Goal: Task Accomplishment & Management: Complete application form

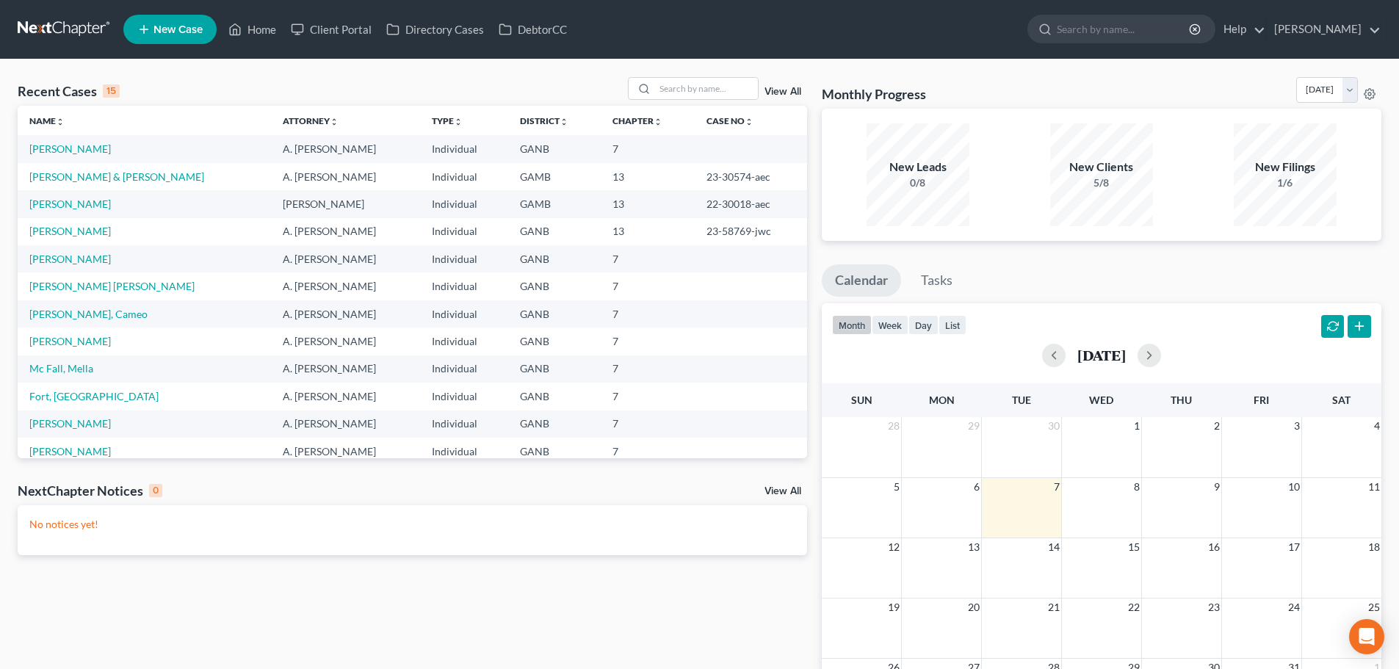
scroll to position [73, 0]
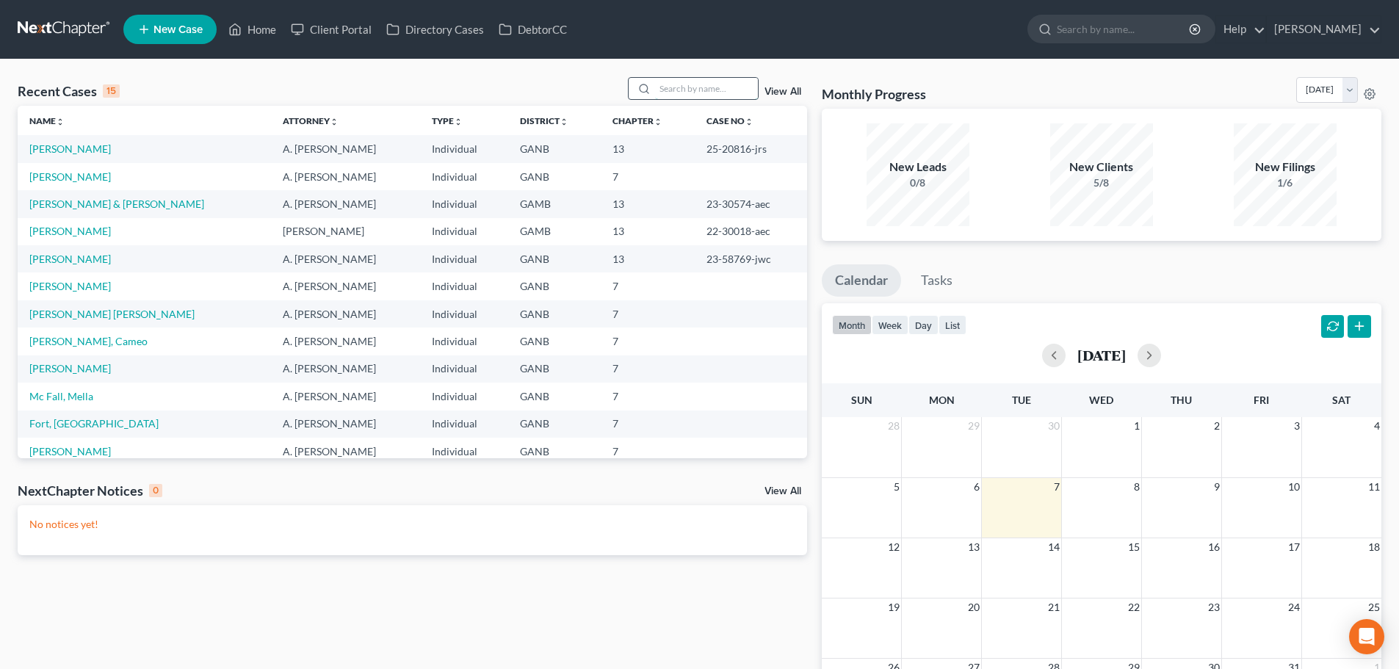
click at [738, 90] on input "search" at bounding box center [706, 88] width 103 height 21
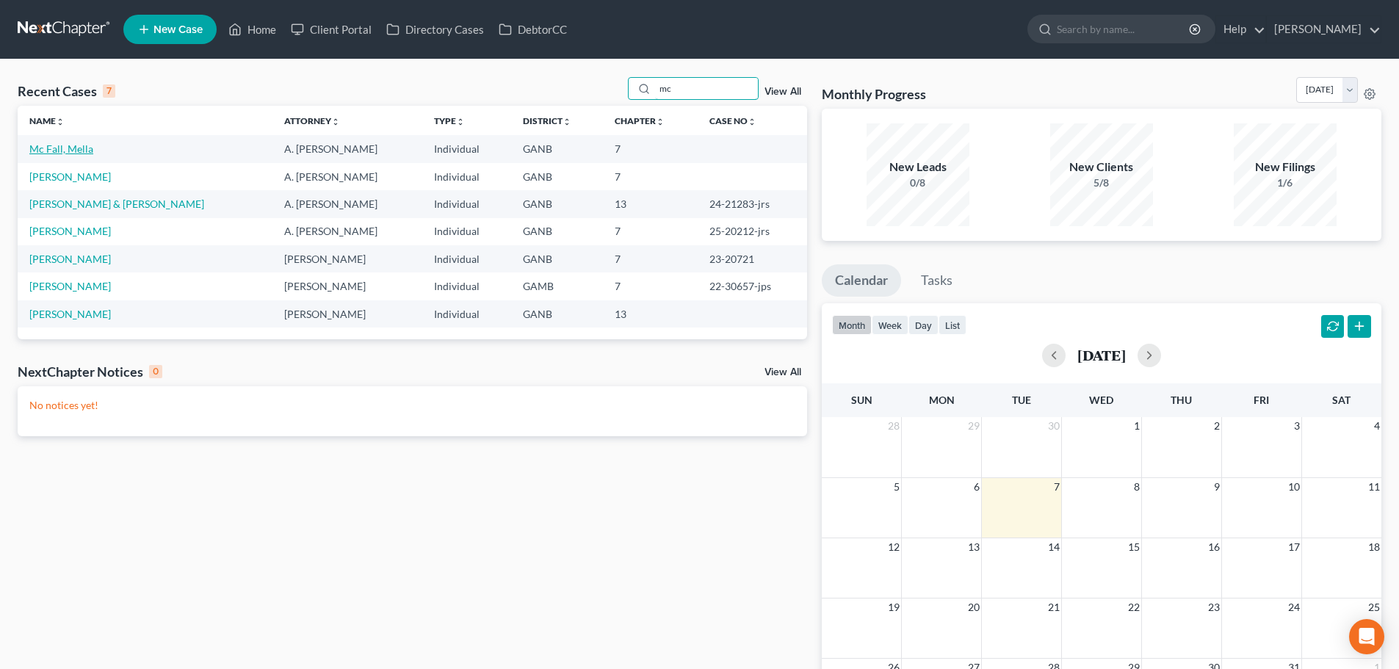
type input "mc"
click at [59, 153] on link "Mc Fall, Mella" at bounding box center [61, 148] width 64 height 12
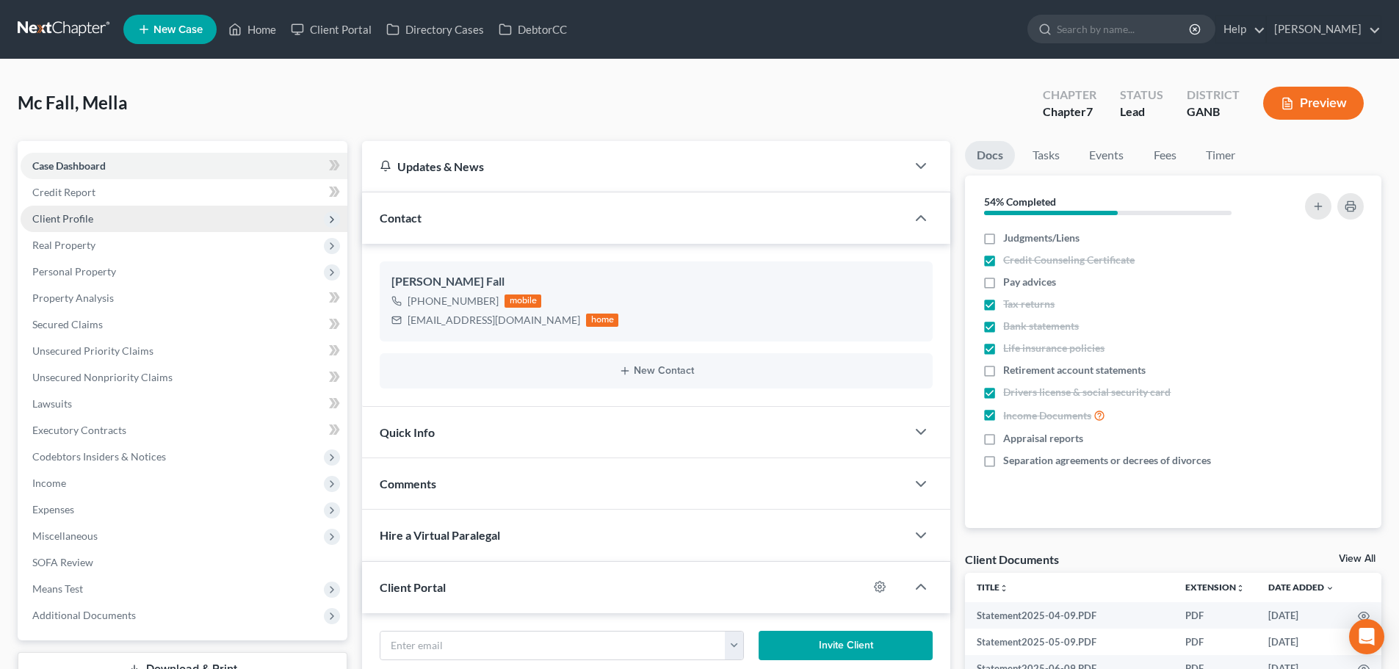
click at [112, 216] on span "Client Profile" at bounding box center [184, 219] width 327 height 26
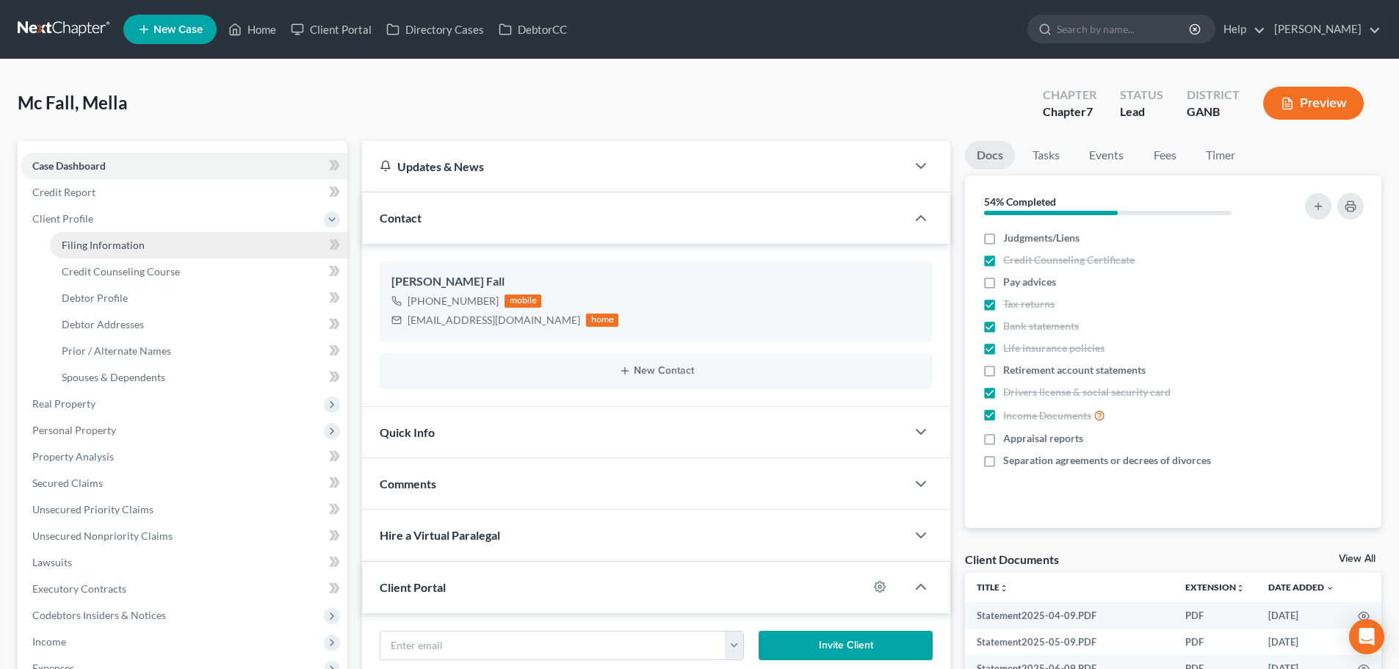
click at [109, 249] on span "Filing Information" at bounding box center [103, 245] width 83 height 12
select select "1"
select select "0"
select select "10"
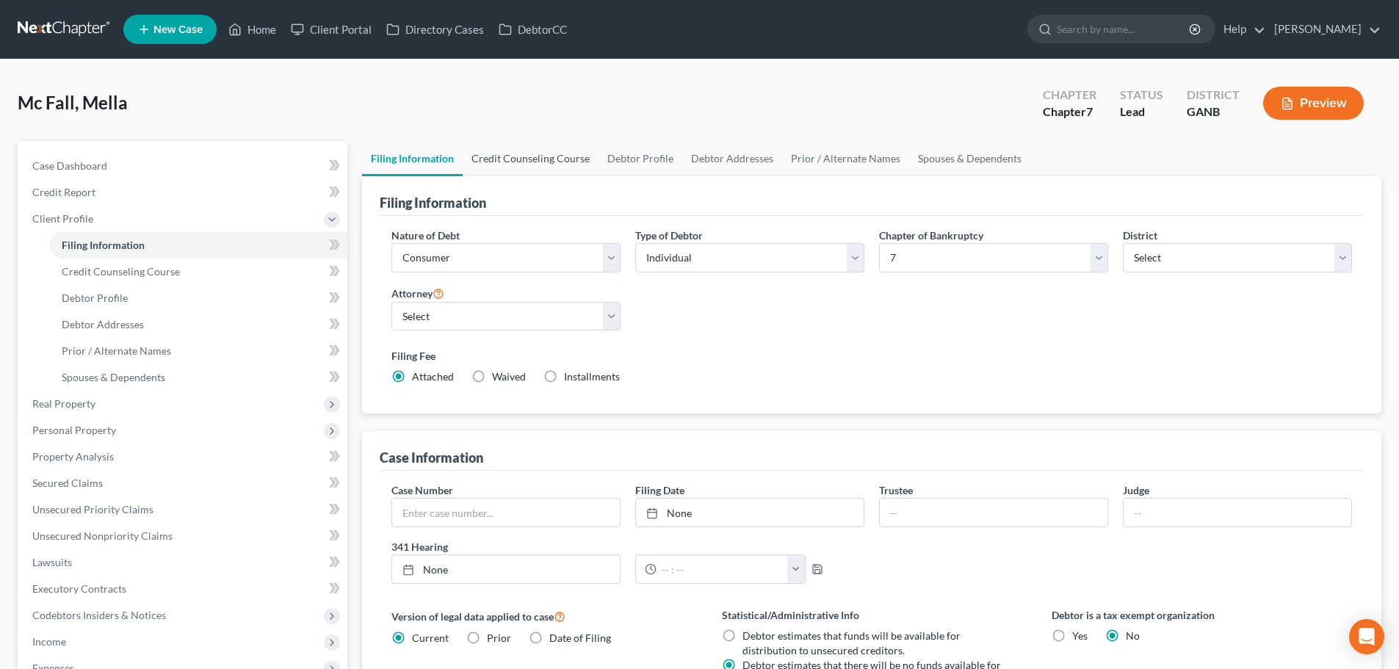
drag, startPoint x: 546, startPoint y: 153, endPoint x: 626, endPoint y: 159, distance: 81.1
click at [546, 153] on link "Credit Counseling Course" at bounding box center [531, 158] width 136 height 35
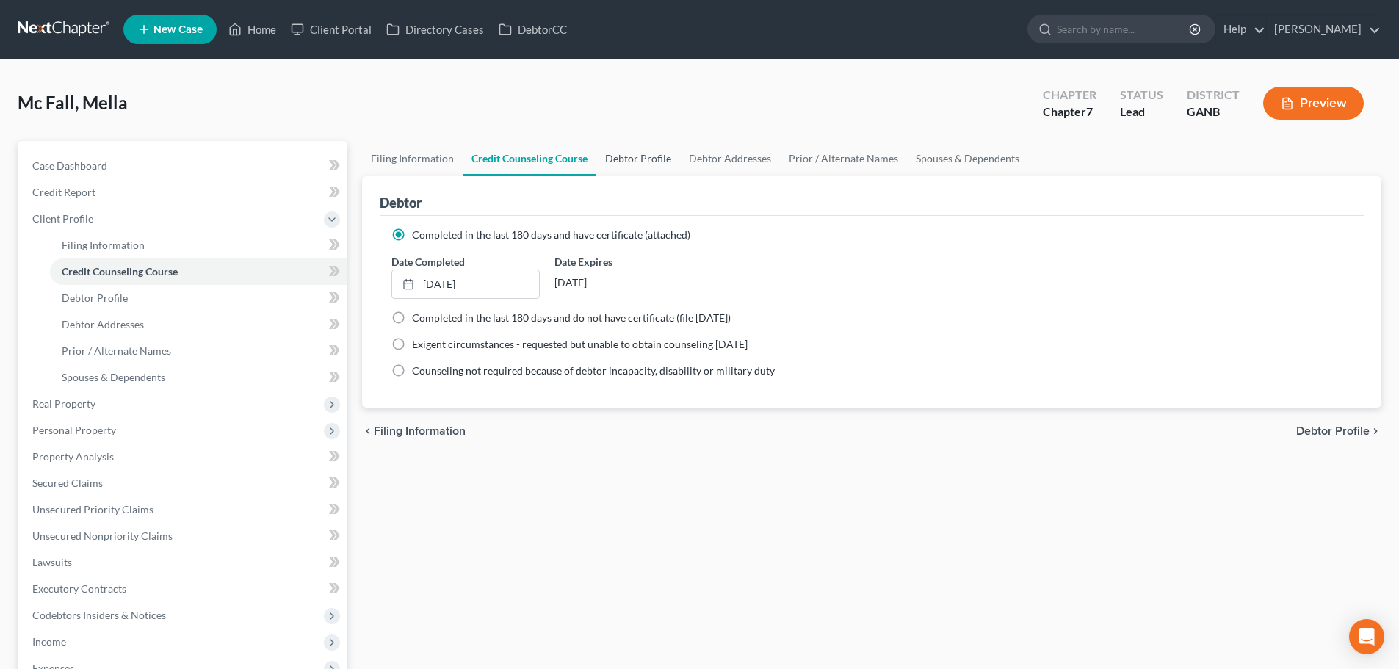
click at [651, 165] on link "Debtor Profile" at bounding box center [638, 158] width 84 height 35
select select "3"
select select "1"
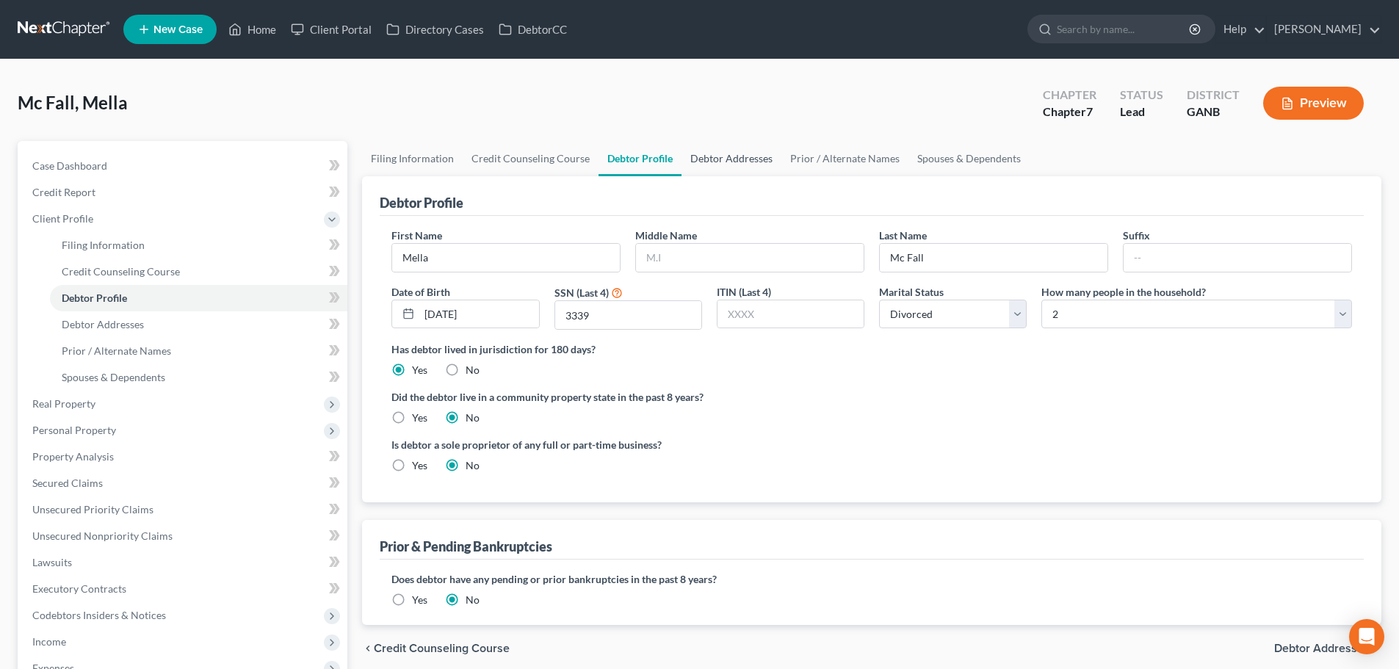
click at [737, 166] on link "Debtor Addresses" at bounding box center [732, 158] width 100 height 35
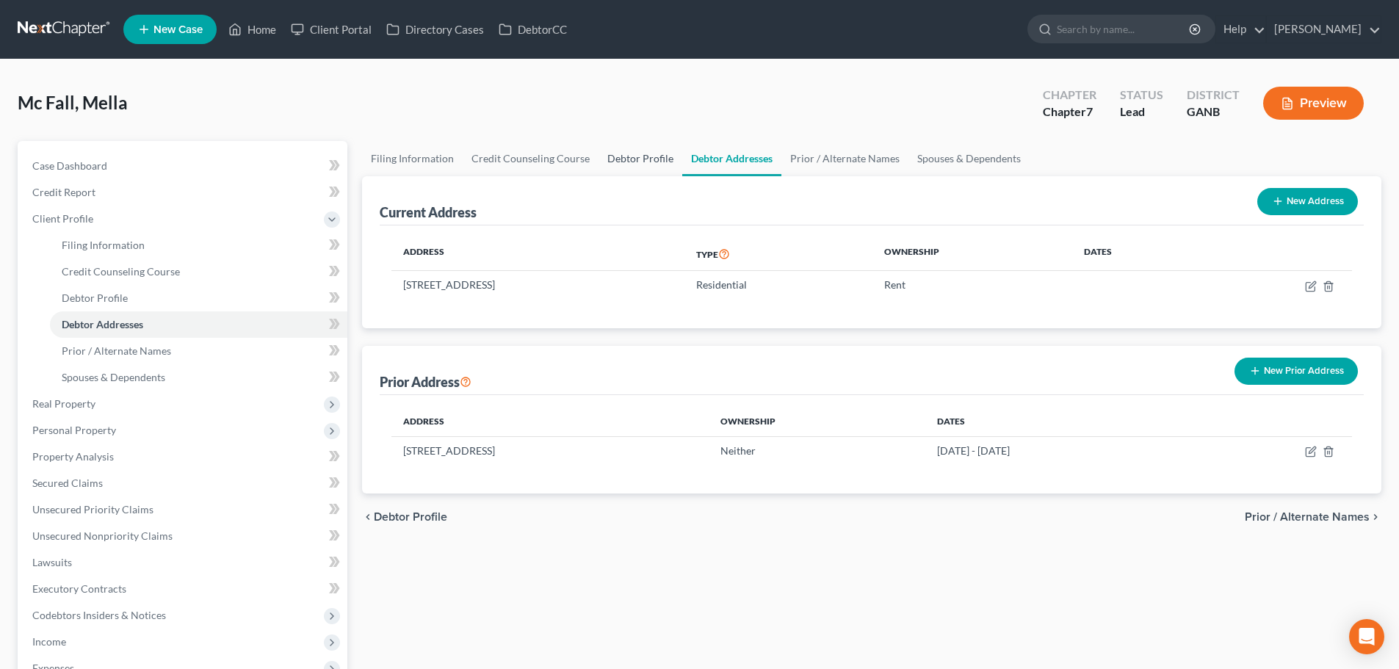
click at [653, 161] on link "Debtor Profile" at bounding box center [641, 158] width 84 height 35
select select "3"
select select "1"
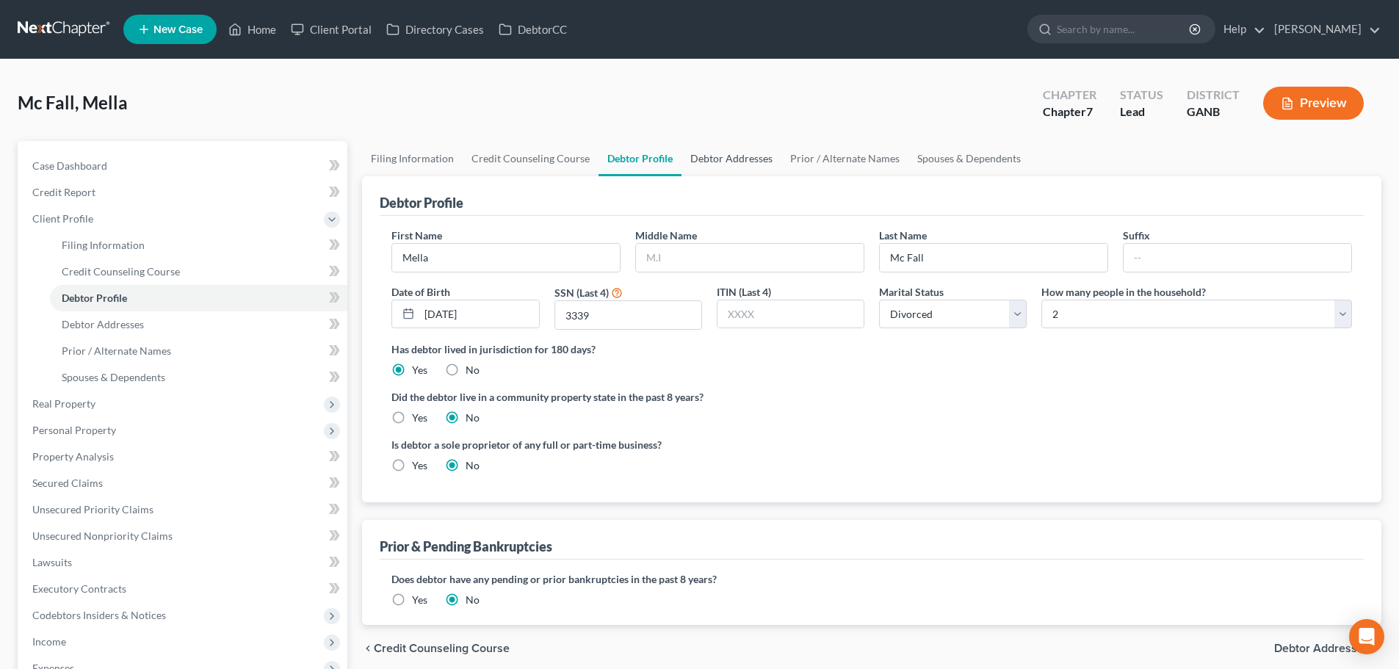
click at [734, 169] on link "Debtor Addresses" at bounding box center [732, 158] width 100 height 35
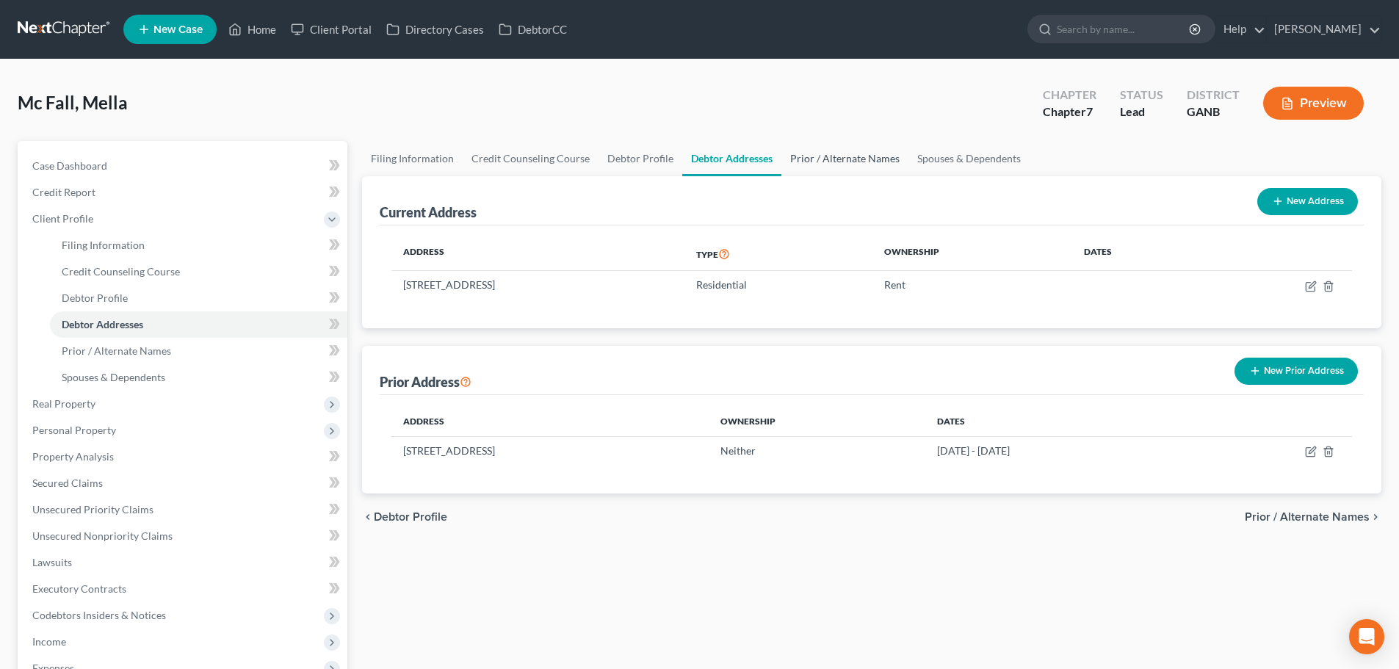
click at [863, 157] on link "Prior / Alternate Names" at bounding box center [844, 158] width 127 height 35
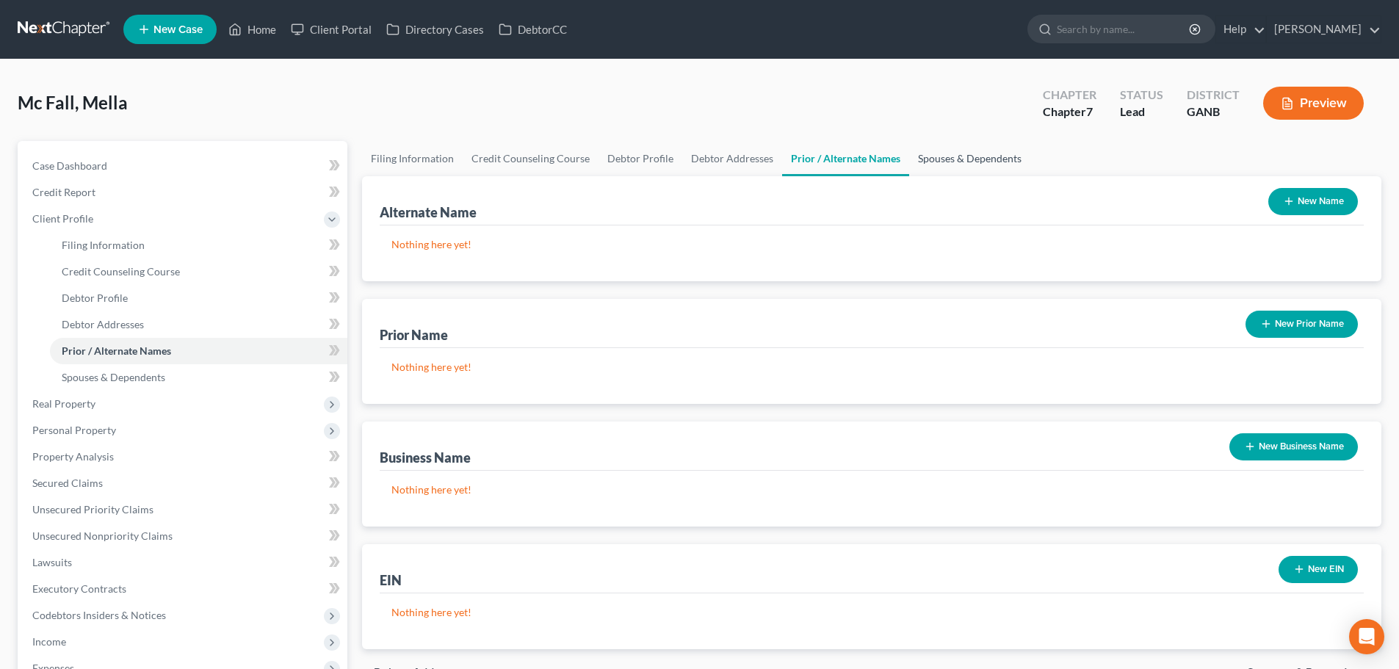
drag, startPoint x: 952, startPoint y: 165, endPoint x: 952, endPoint y: 156, distance: 8.1
click at [952, 163] on link "Spouses & Dependents" at bounding box center [969, 158] width 121 height 35
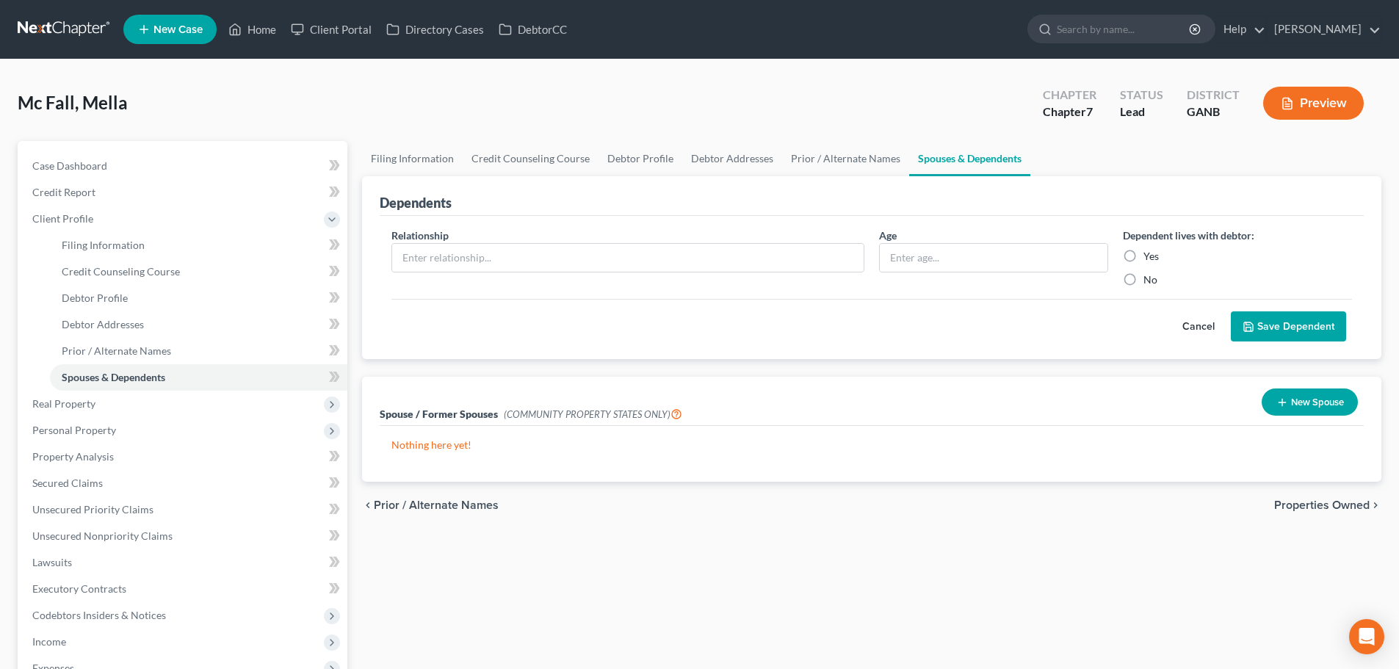
click at [1332, 500] on span "Properties Owned" at bounding box center [1321, 505] width 95 height 12
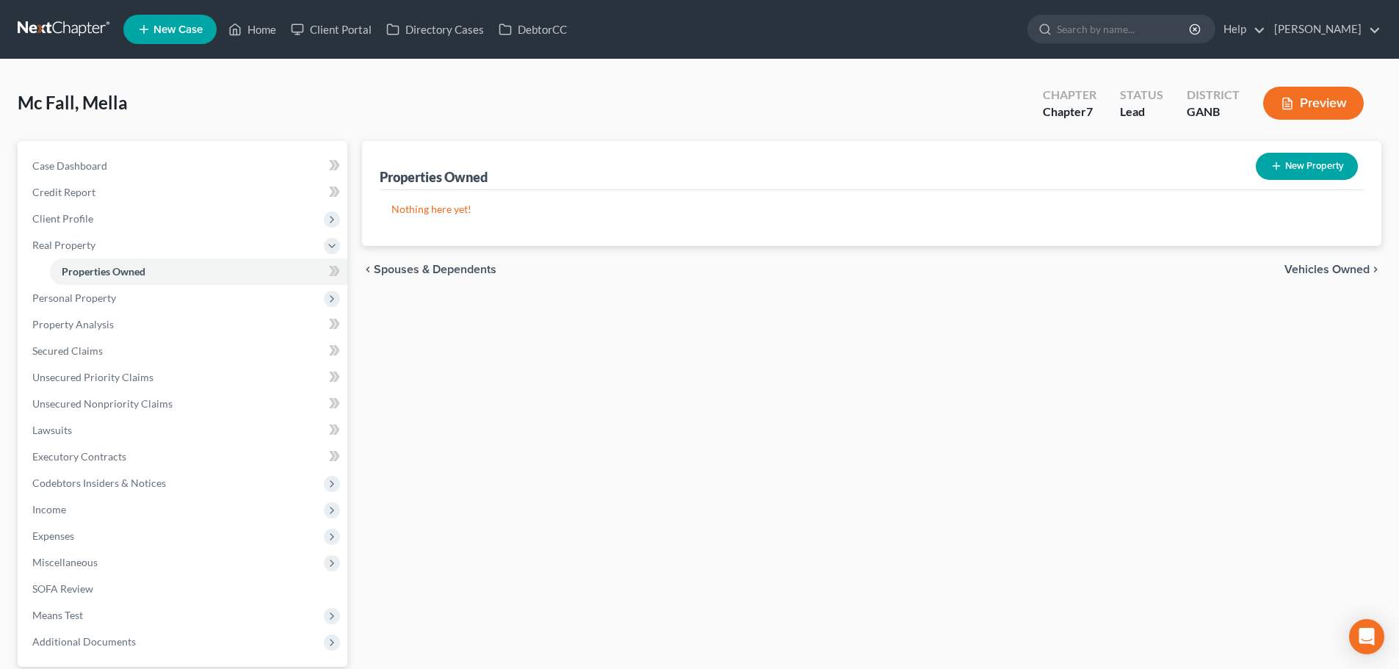
click at [1307, 272] on span "Vehicles Owned" at bounding box center [1326, 270] width 85 height 12
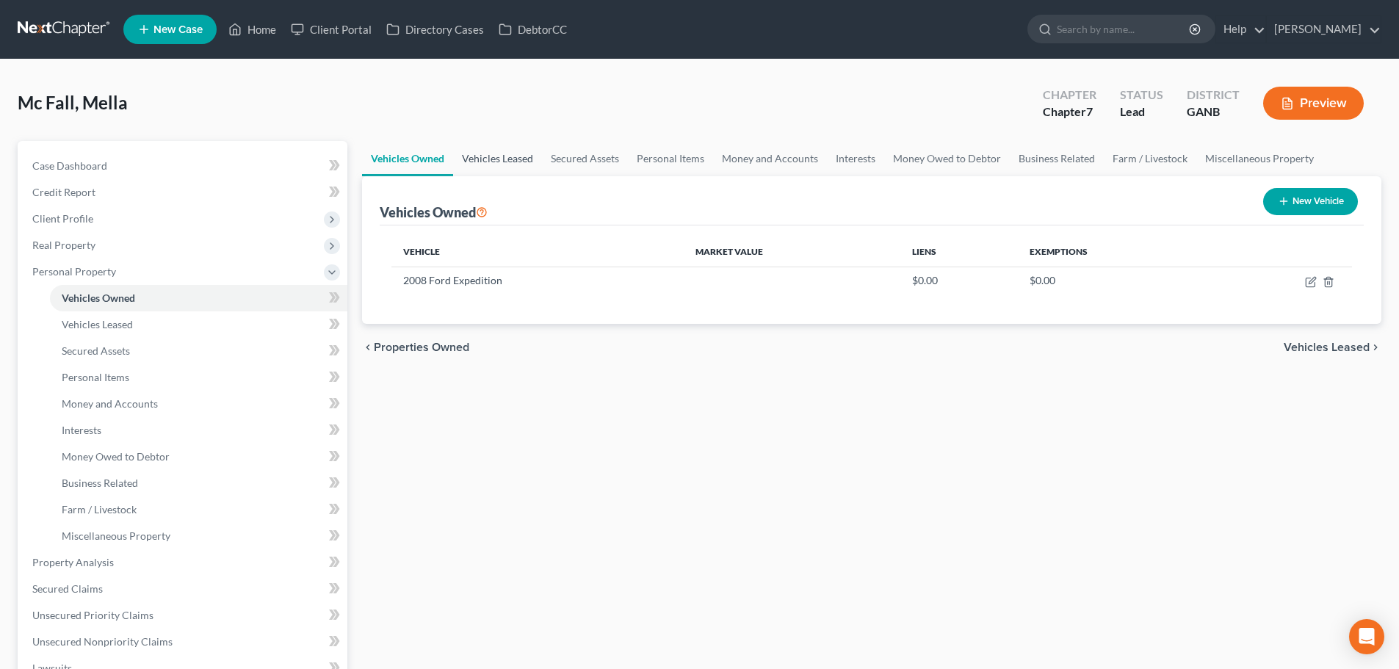
click at [502, 158] on link "Vehicles Leased" at bounding box center [497, 158] width 89 height 35
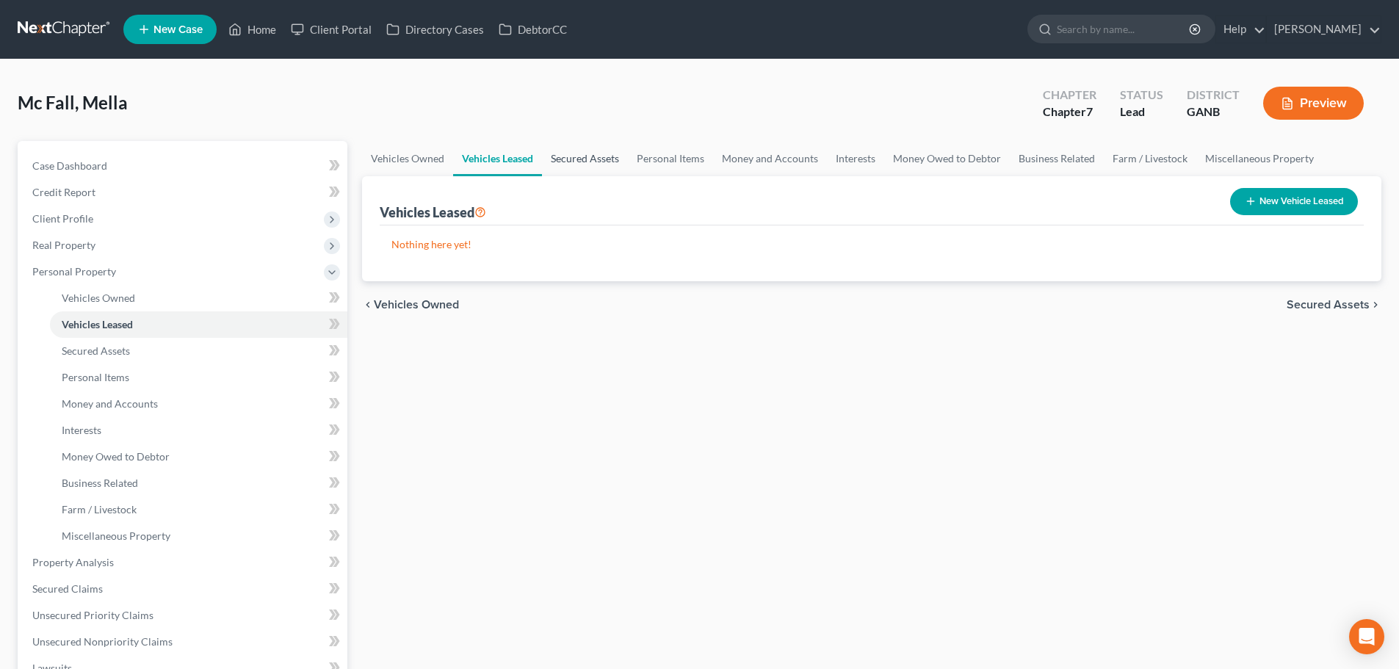
click at [598, 164] on link "Secured Assets" at bounding box center [585, 158] width 86 height 35
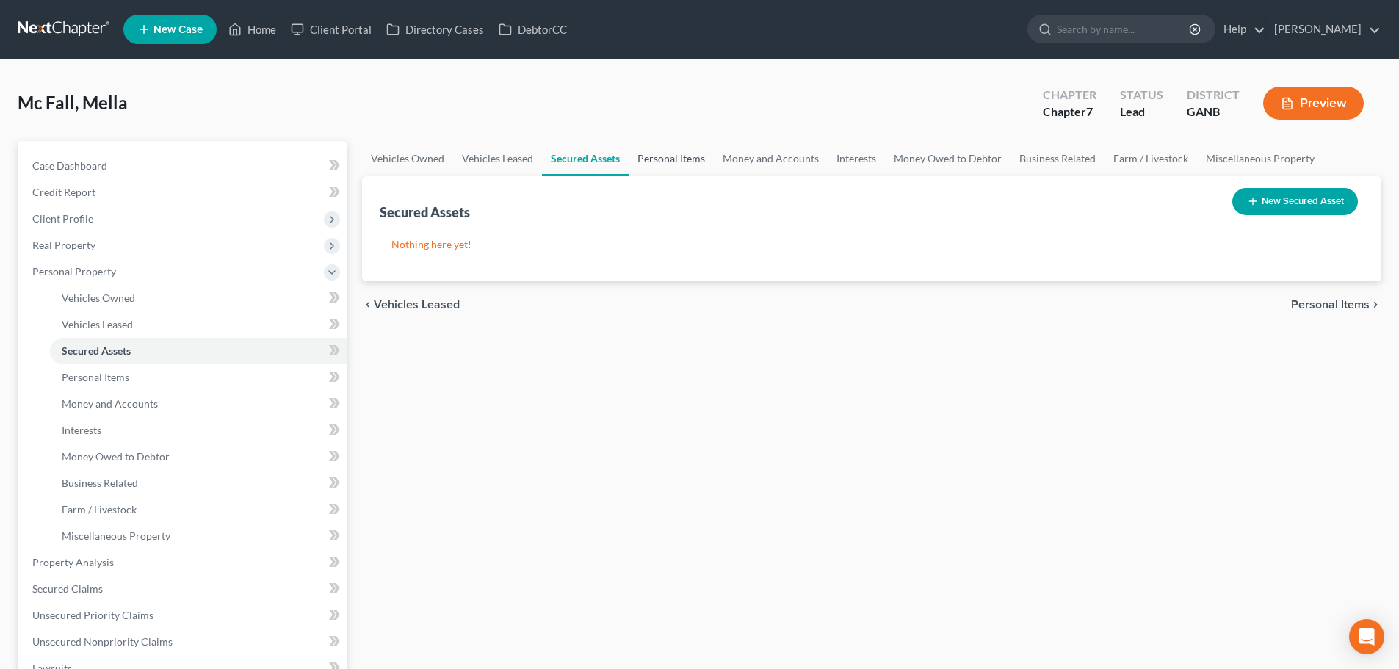
click at [681, 162] on link "Personal Items" at bounding box center [671, 158] width 85 height 35
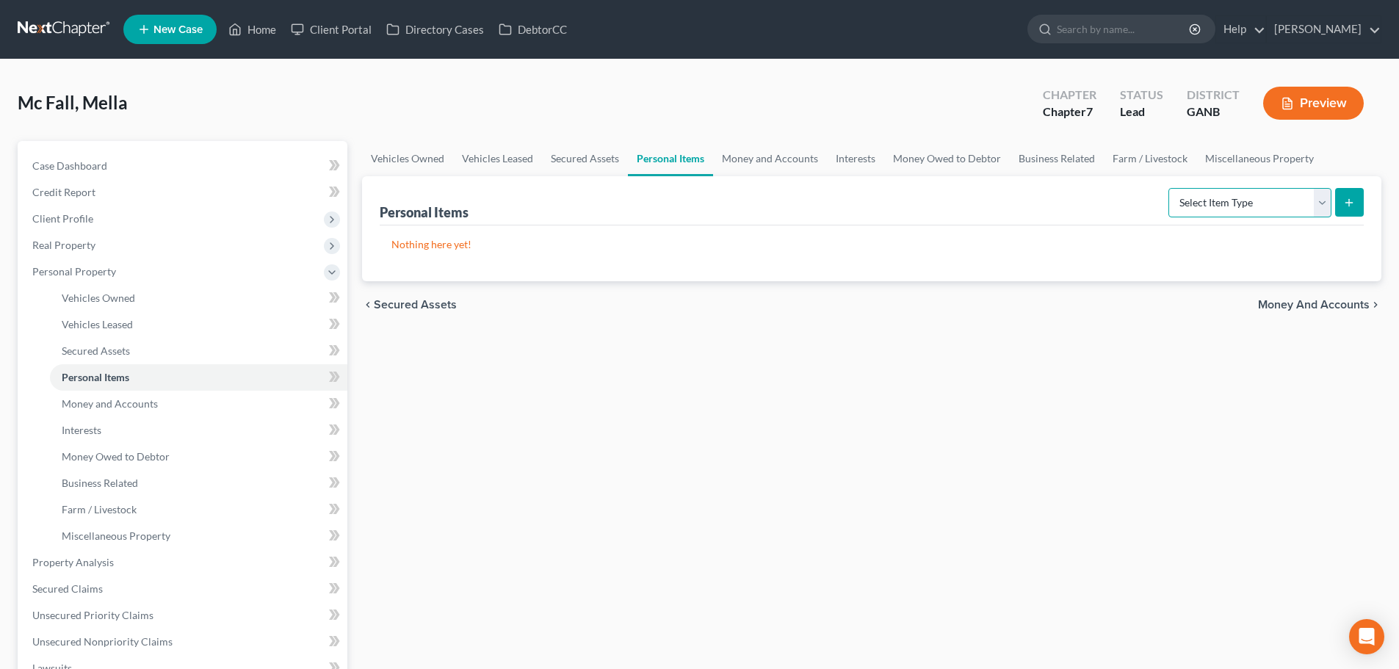
click at [1212, 202] on select "Select Item Type Clothing Collectibles Of Value Electronics Firearms Household …" at bounding box center [1249, 202] width 163 height 29
select select "clothing"
click at [1170, 188] on select "Select Item Type Clothing Collectibles Of Value Electronics Firearms Household …" at bounding box center [1249, 202] width 163 height 29
click at [1342, 203] on button "submit" at bounding box center [1349, 202] width 29 height 29
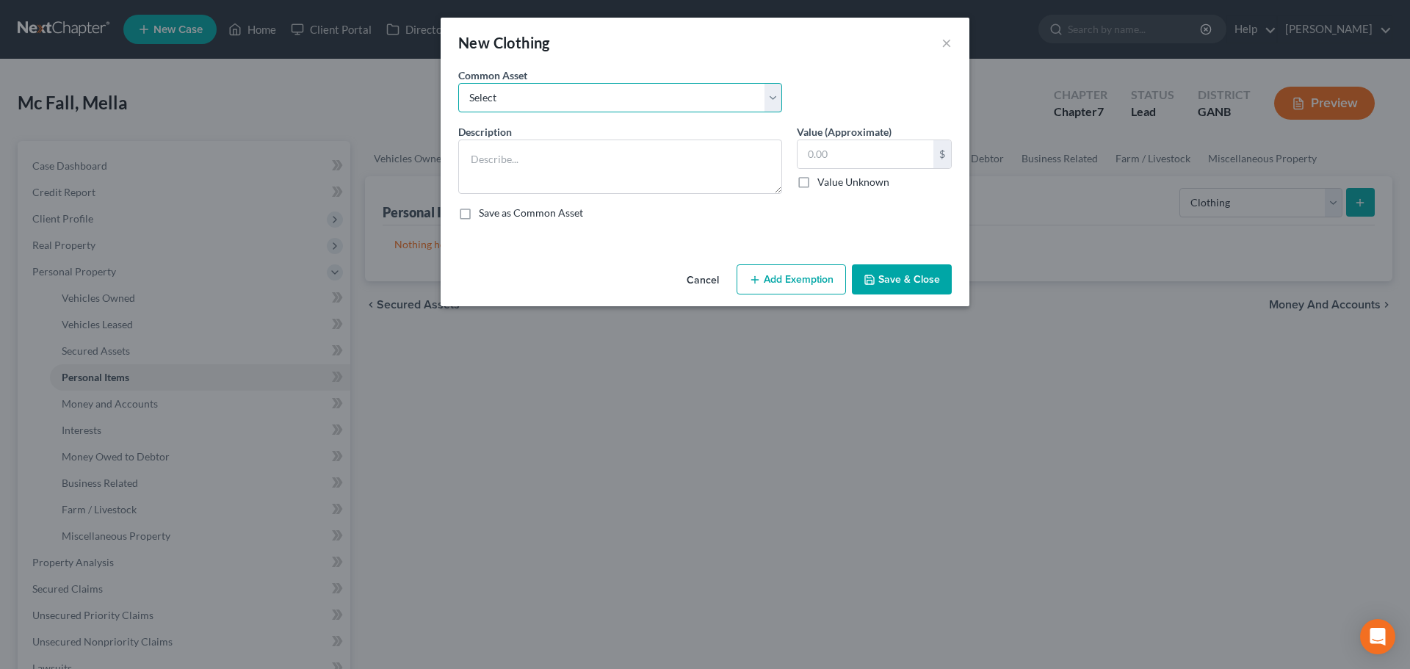
click at [749, 100] on select "Select Clothes" at bounding box center [620, 97] width 324 height 29
select select "0"
click at [458, 83] on select "Select Clothes" at bounding box center [620, 97] width 324 height 29
type textarea "Clothes"
type input "500.00"
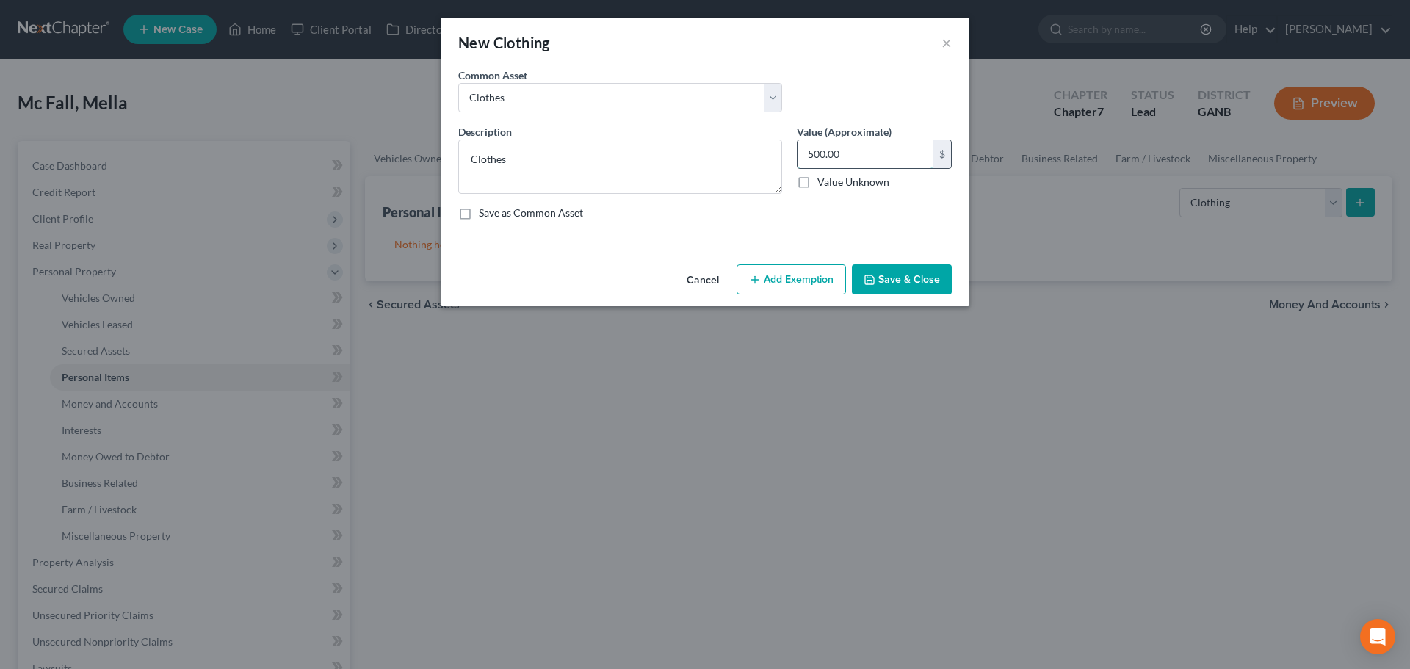
click at [874, 154] on input "500.00" at bounding box center [866, 154] width 136 height 28
click at [908, 283] on button "Save & Close" at bounding box center [902, 279] width 100 height 31
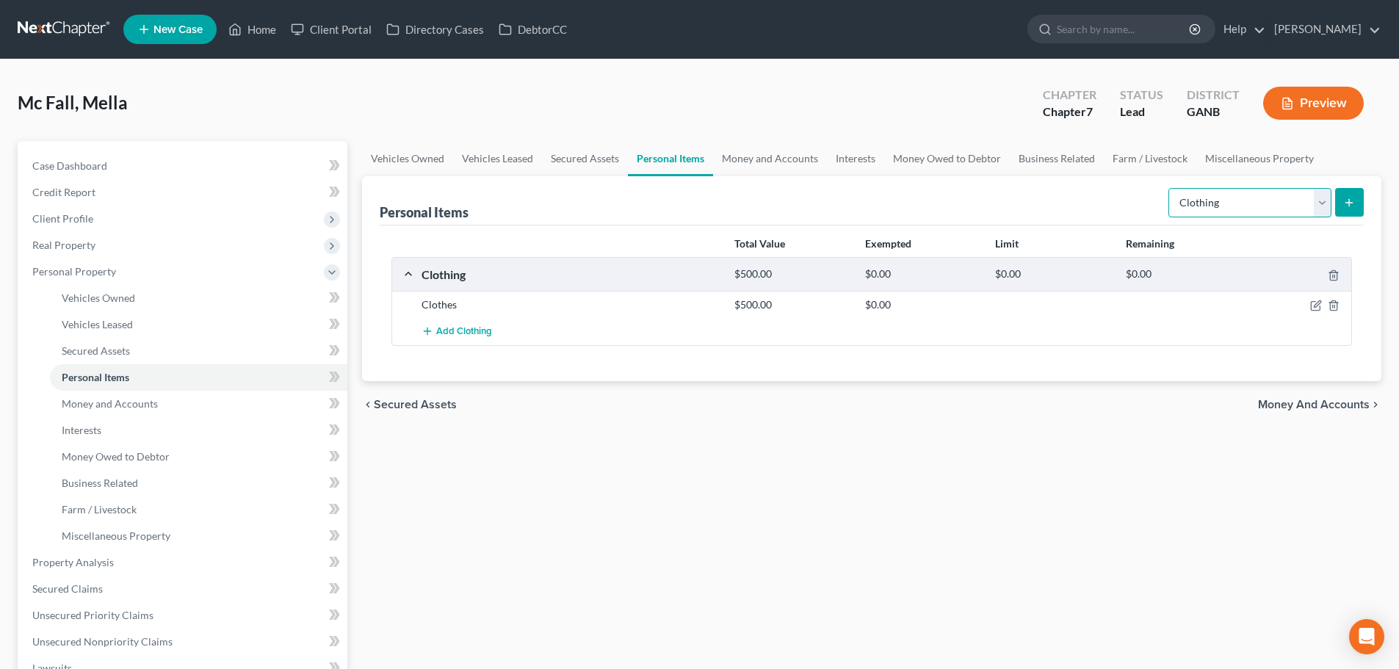
click at [1224, 204] on select "Select Item Type Clothing Collectibles Of Value Electronics Firearms Household …" at bounding box center [1249, 202] width 163 height 29
select select "electronics"
click at [1170, 188] on select "Select Item Type Clothing Collectibles Of Value Electronics Firearms Household …" at bounding box center [1249, 202] width 163 height 29
click at [1353, 200] on icon "submit" at bounding box center [1349, 203] width 12 height 12
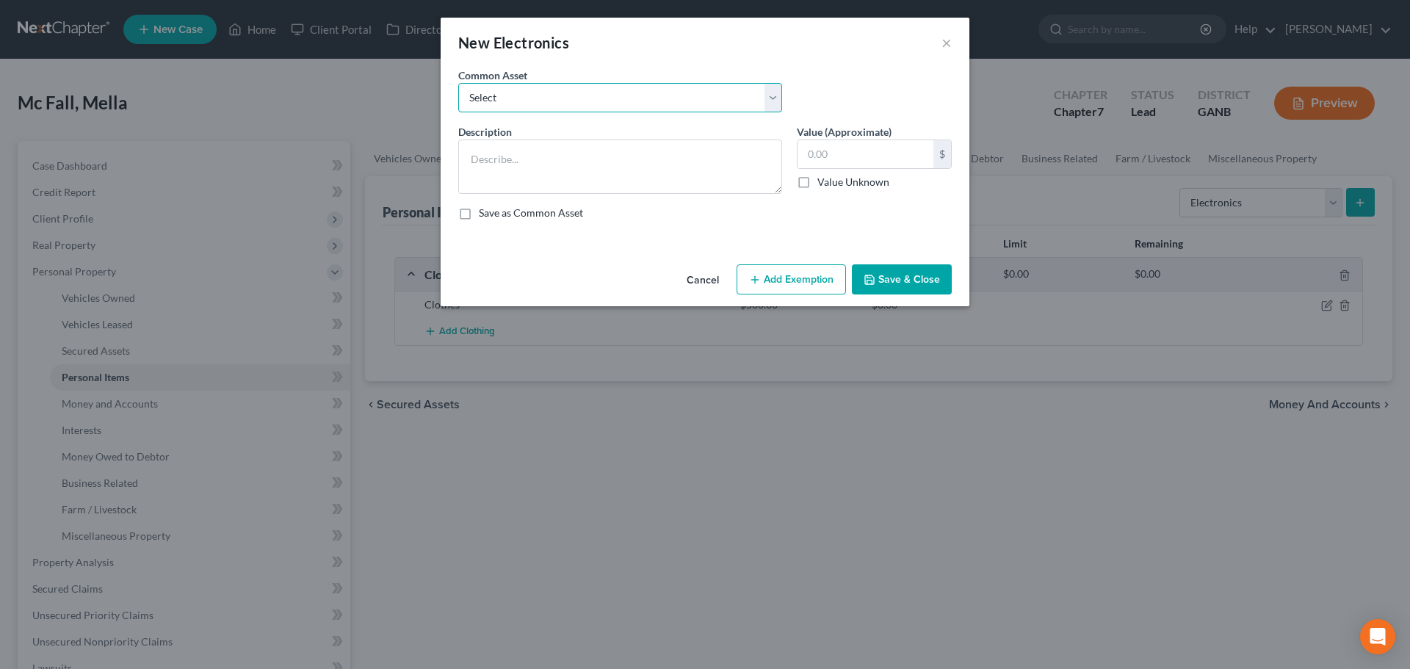
click at [690, 105] on select "Select Computer System TV; Ipad Electronics" at bounding box center [620, 97] width 324 height 29
select select "2"
click at [458, 83] on select "Select Computer System TV; Ipad Electronics" at bounding box center [620, 97] width 324 height 29
type textarea "Electronics"
type input "100.00"
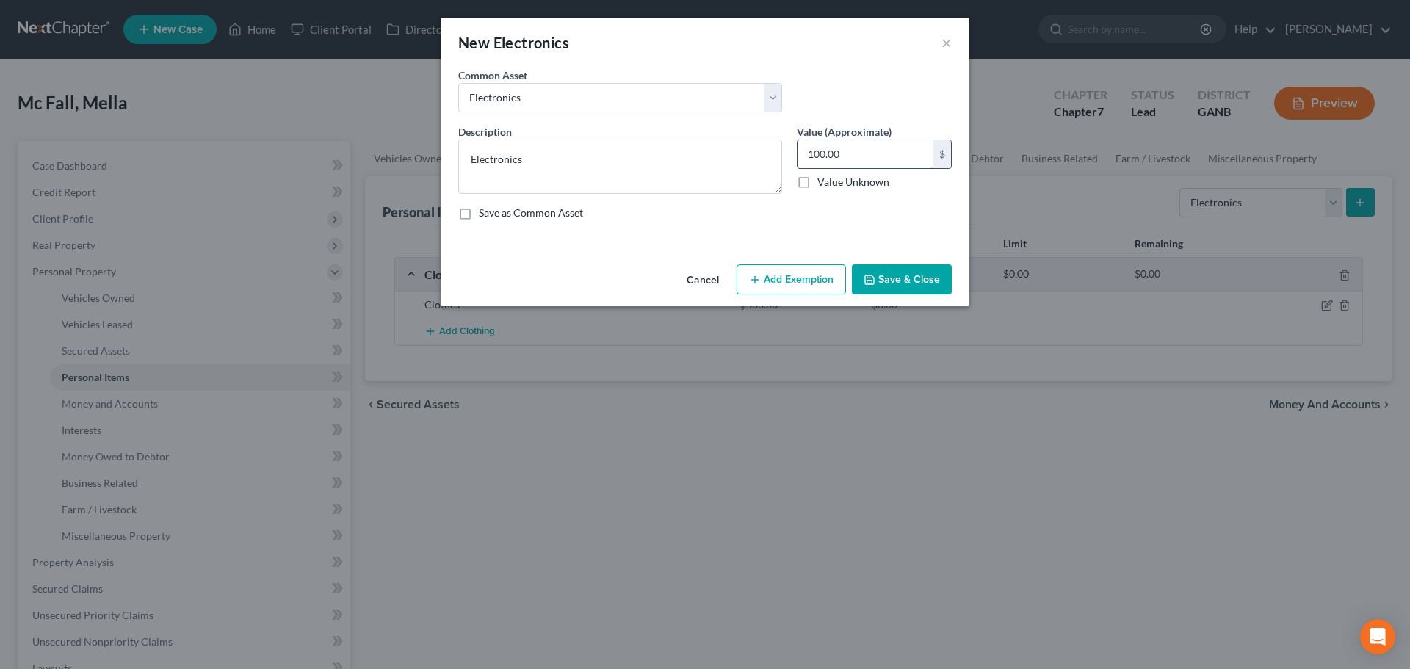
click at [872, 156] on input "100.00" at bounding box center [866, 154] width 136 height 28
click at [899, 278] on button "Save & Close" at bounding box center [902, 279] width 100 height 31
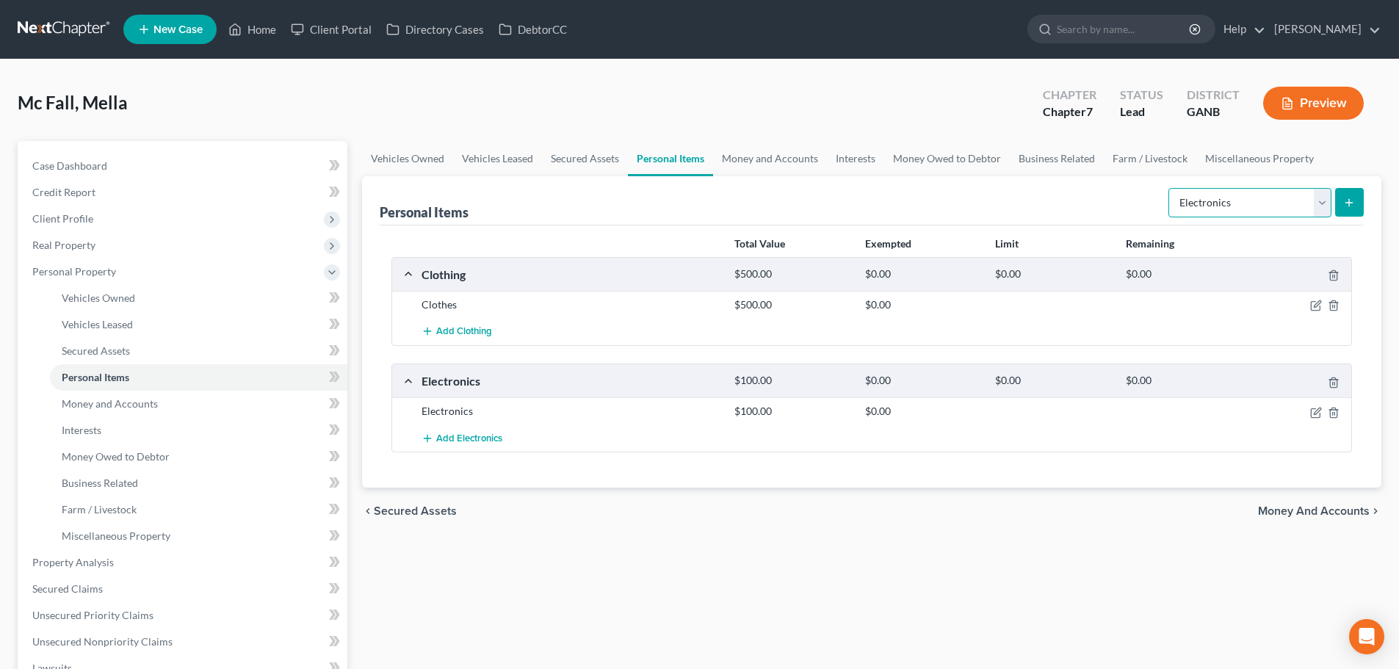
click at [1278, 212] on select "Select Item Type Clothing Collectibles Of Value Electronics Firearms Household …" at bounding box center [1249, 202] width 163 height 29
select select "household_goods"
click at [1170, 188] on select "Select Item Type Clothing Collectibles Of Value Electronics Firearms Household …" at bounding box center [1249, 202] width 163 height 29
click at [1354, 203] on icon "submit" at bounding box center [1349, 203] width 12 height 12
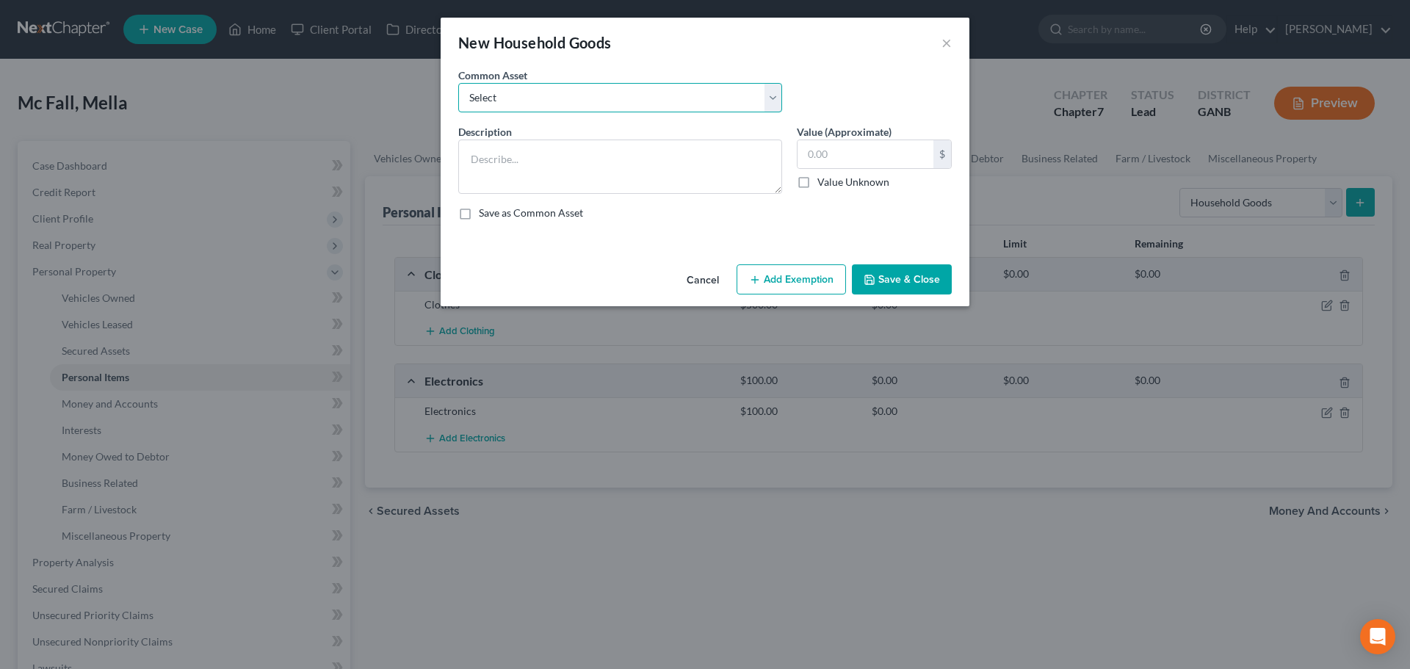
click at [772, 100] on select "Select Household goods and furnishings Furniture, TV Washer & Dryer" at bounding box center [620, 97] width 324 height 29
select select "0"
click at [458, 83] on select "Select Household goods and furnishings Furniture, TV Washer & Dryer" at bounding box center [620, 97] width 324 height 29
type textarea "Household goods and furnishings"
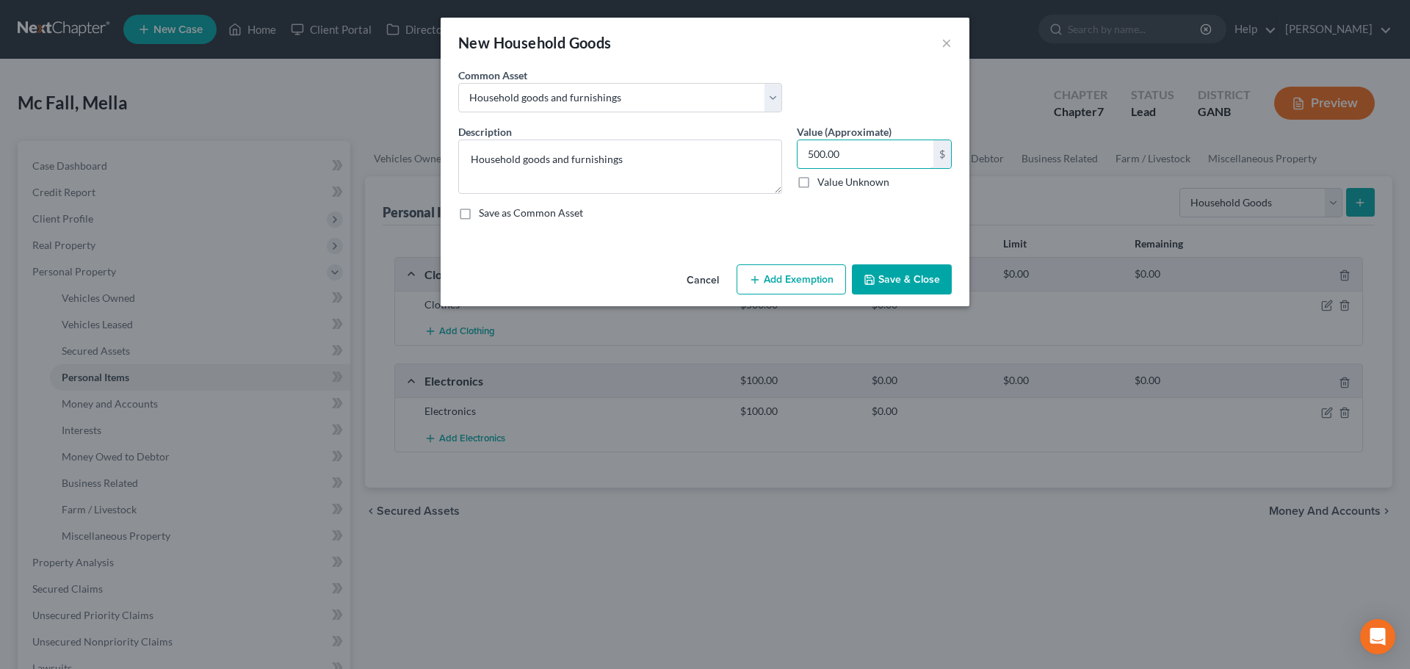
type input "500.00"
click at [916, 276] on button "Save & Close" at bounding box center [902, 279] width 100 height 31
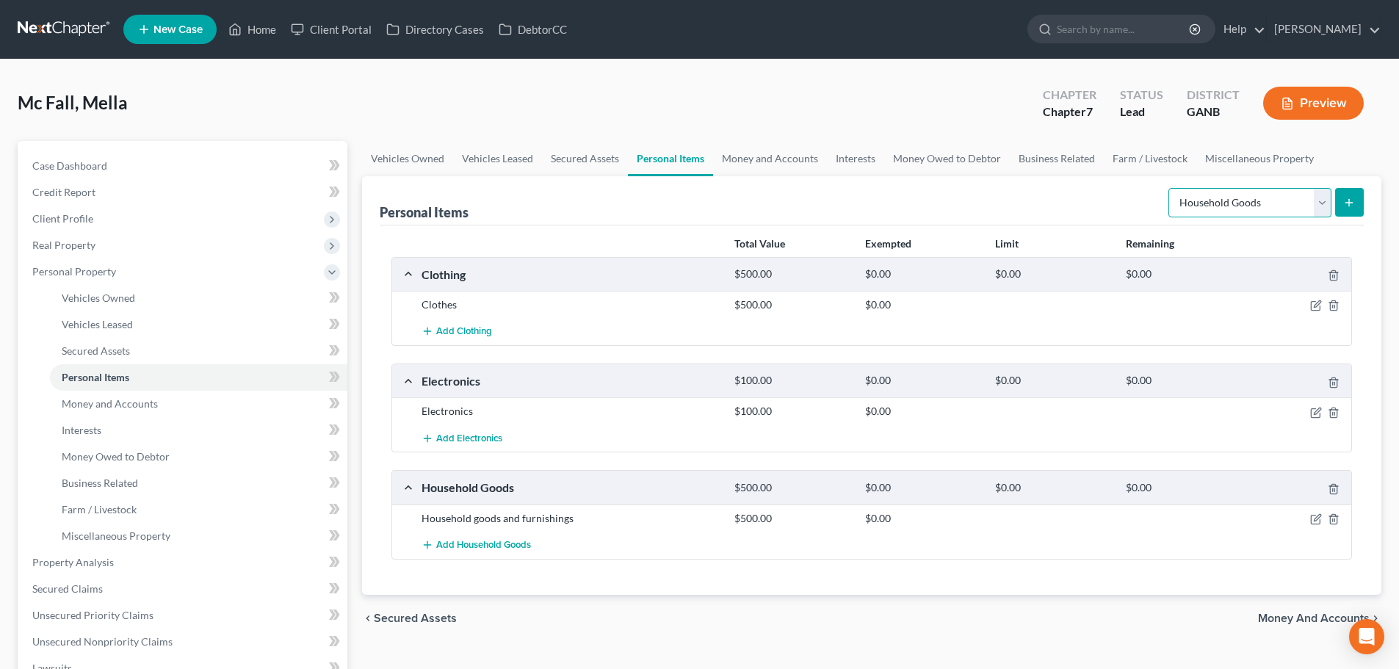
click at [1220, 197] on select "Select Item Type Clothing Collectibles Of Value Electronics Firearms Household …" at bounding box center [1249, 202] width 163 height 29
drag, startPoint x: 1124, startPoint y: 193, endPoint x: 1115, endPoint y: 195, distance: 9.1
click at [1124, 193] on div "Personal Items Select Item Type Clothing Collectibles Of Value Electronics Fire…" at bounding box center [872, 200] width 984 height 49
click at [762, 170] on link "Money and Accounts" at bounding box center [770, 158] width 114 height 35
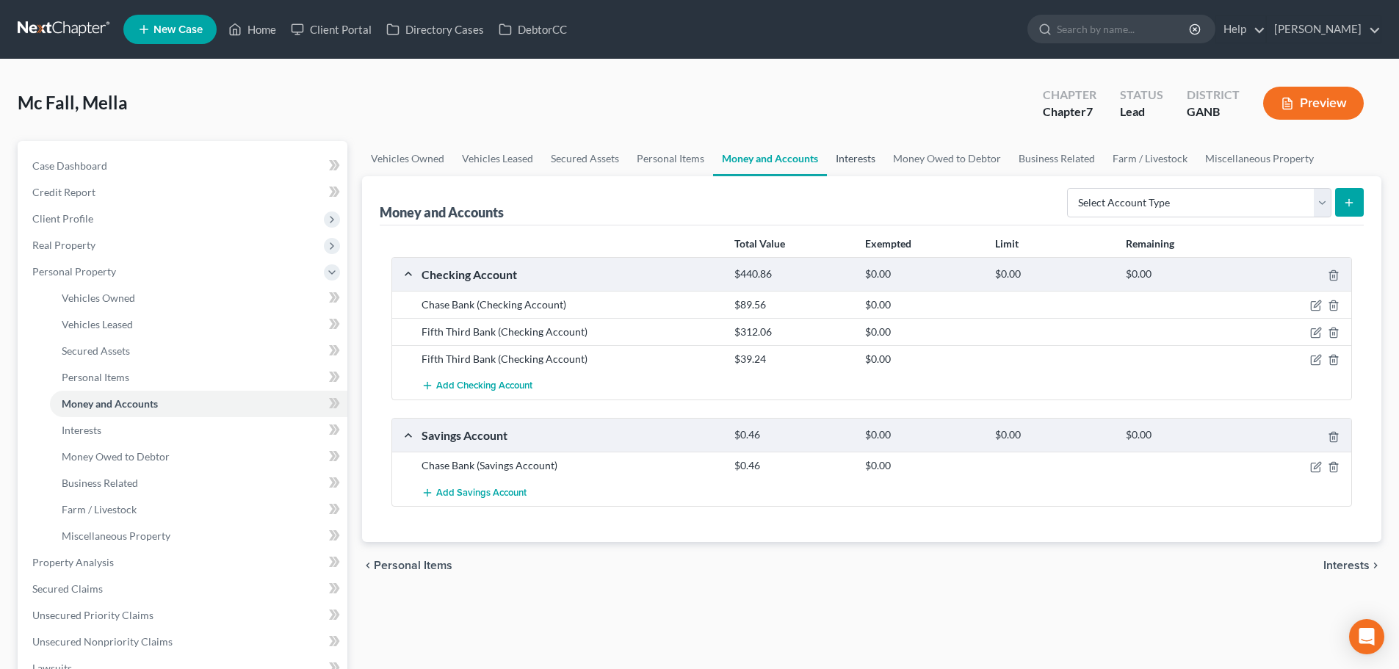
click at [845, 151] on link "Interests" at bounding box center [855, 158] width 57 height 35
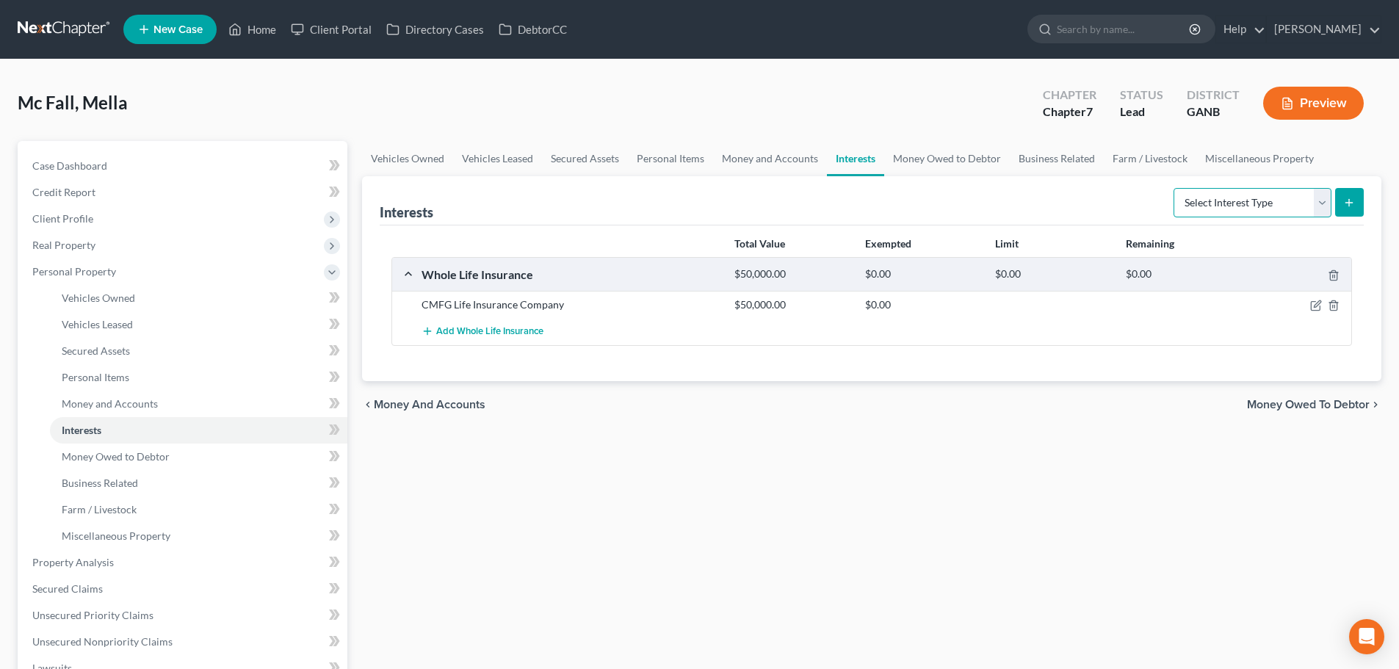
drag, startPoint x: 1252, startPoint y: 206, endPoint x: 1249, endPoint y: 192, distance: 14.3
click at [1249, 195] on select "Select Interest Type 401K Annuity Bond Education IRA Government Bond Government…" at bounding box center [1253, 202] width 158 height 29
click at [944, 155] on link "Money Owed to Debtor" at bounding box center [947, 158] width 126 height 35
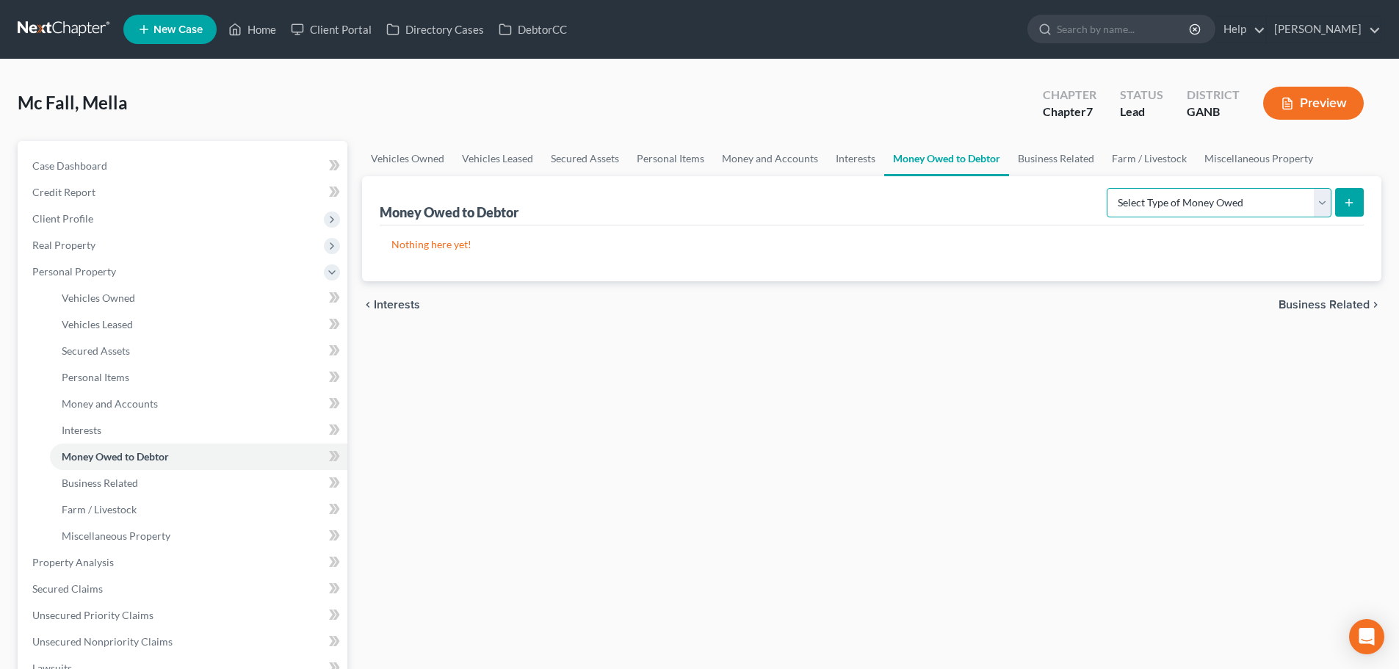
click at [1202, 212] on select "Select Type of Money Owed Accounts Receivable Alimony Child Support Claims Agai…" at bounding box center [1219, 202] width 225 height 29
click at [1074, 161] on link "Business Related" at bounding box center [1056, 158] width 94 height 35
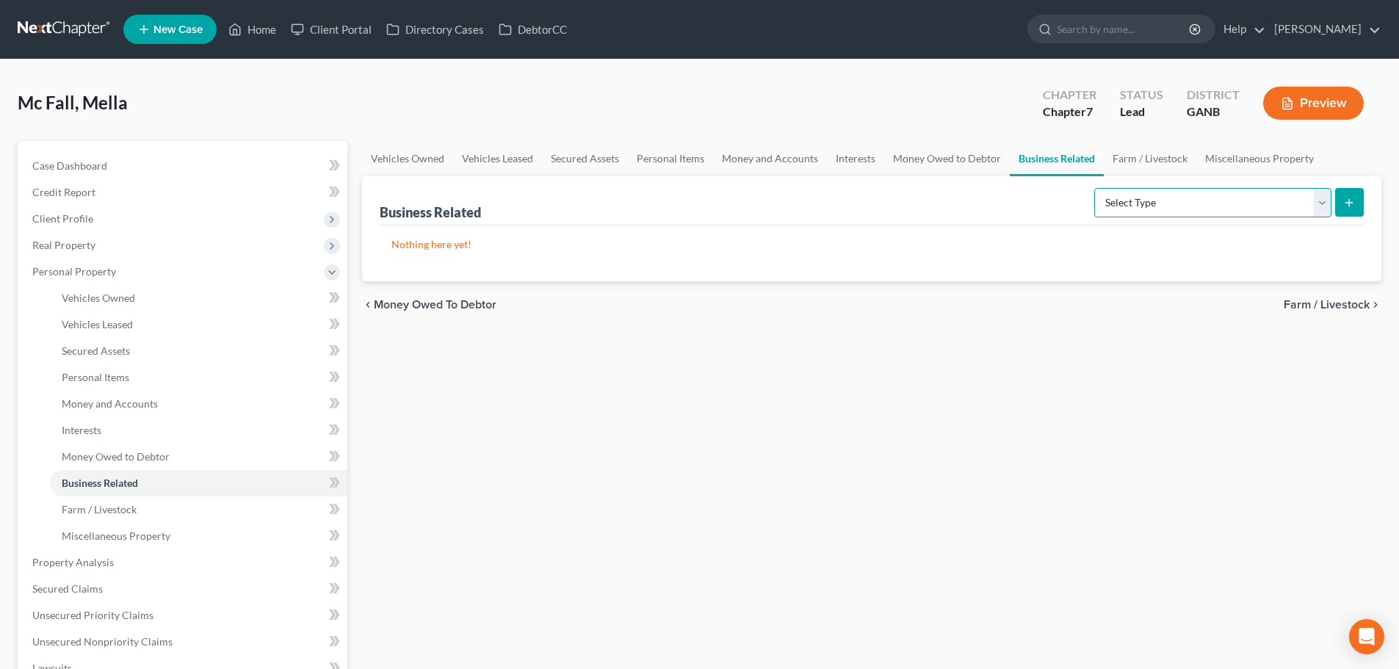
click at [1138, 198] on select "Select Type Customer Lists Franchises Inventory Licenses Machinery Office Equip…" at bounding box center [1212, 202] width 237 height 29
click at [1136, 153] on link "Farm / Livestock" at bounding box center [1150, 158] width 93 height 35
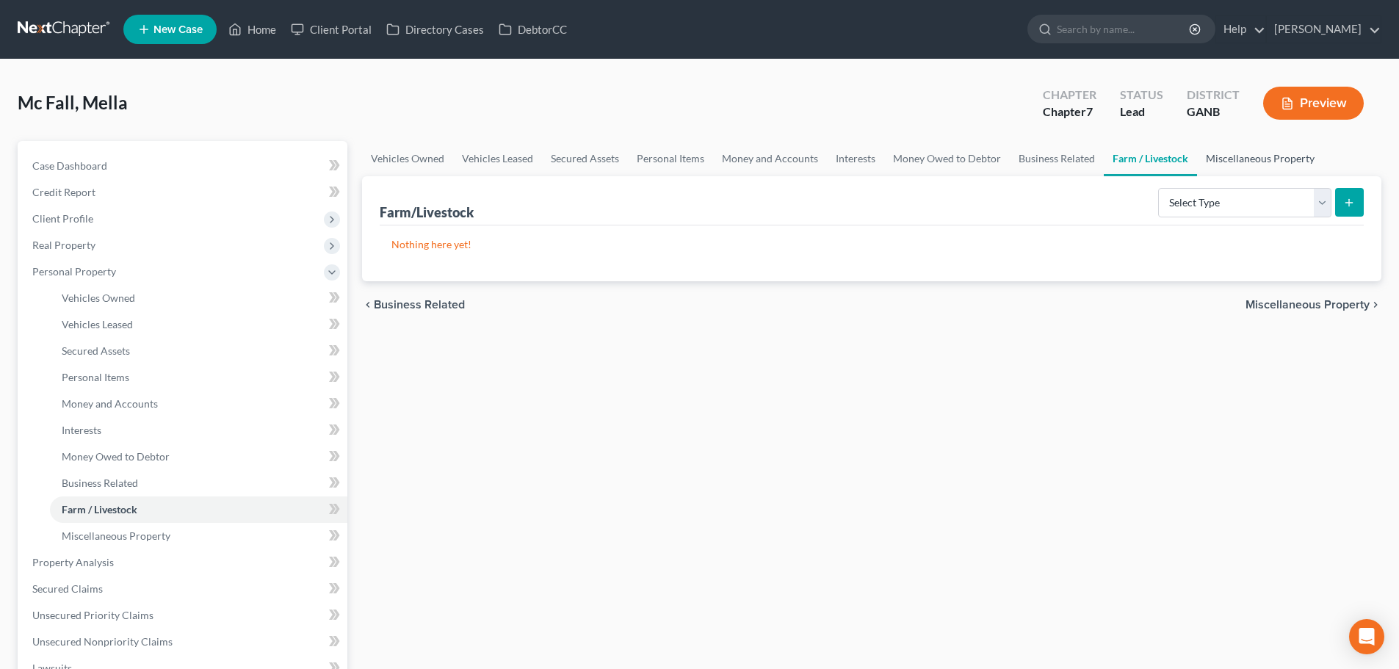
click at [1243, 160] on link "Miscellaneous Property" at bounding box center [1260, 158] width 126 height 35
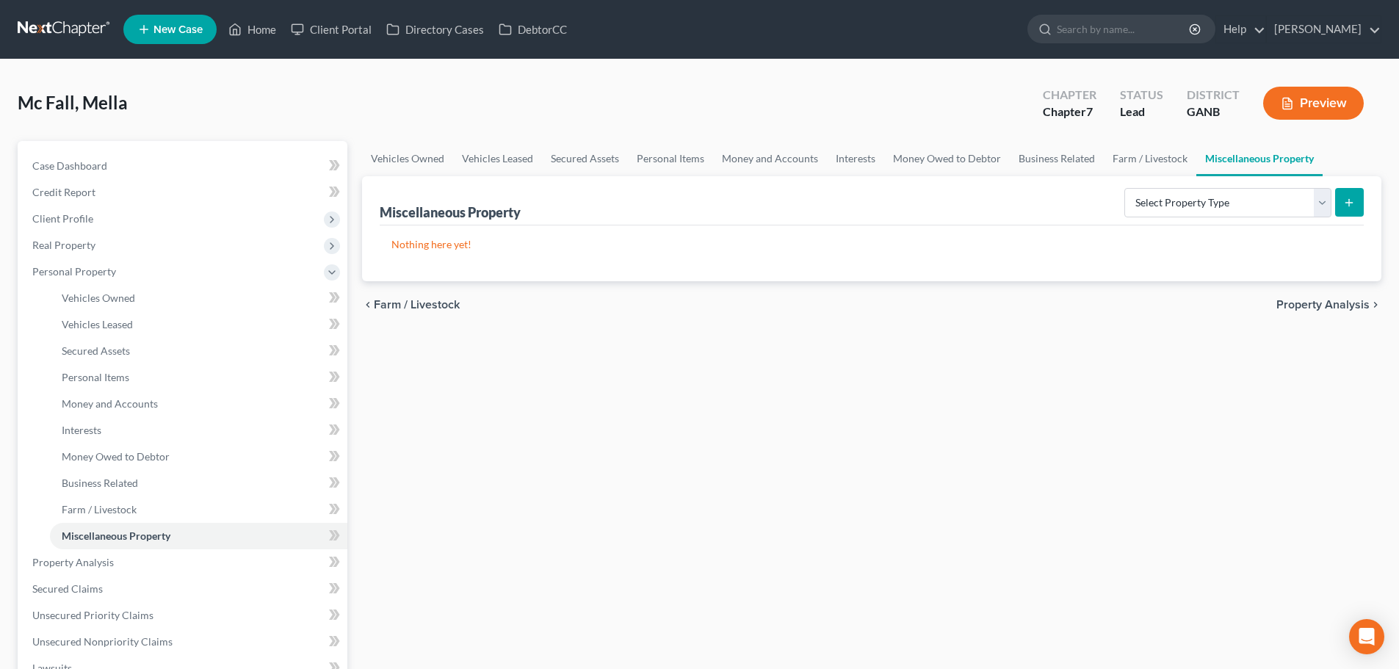
click at [1315, 303] on span "Property Analysis" at bounding box center [1322, 305] width 93 height 12
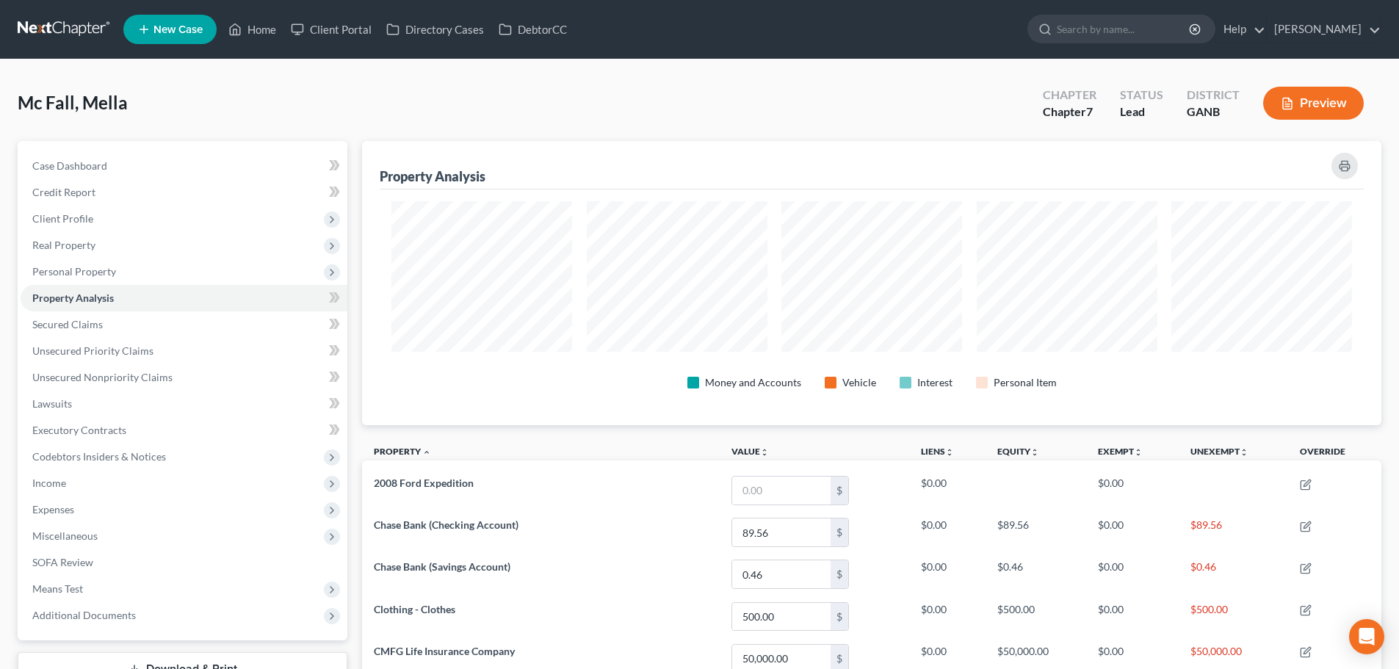
scroll to position [284, 1019]
click at [48, 328] on span "Secured Claims" at bounding box center [67, 324] width 71 height 12
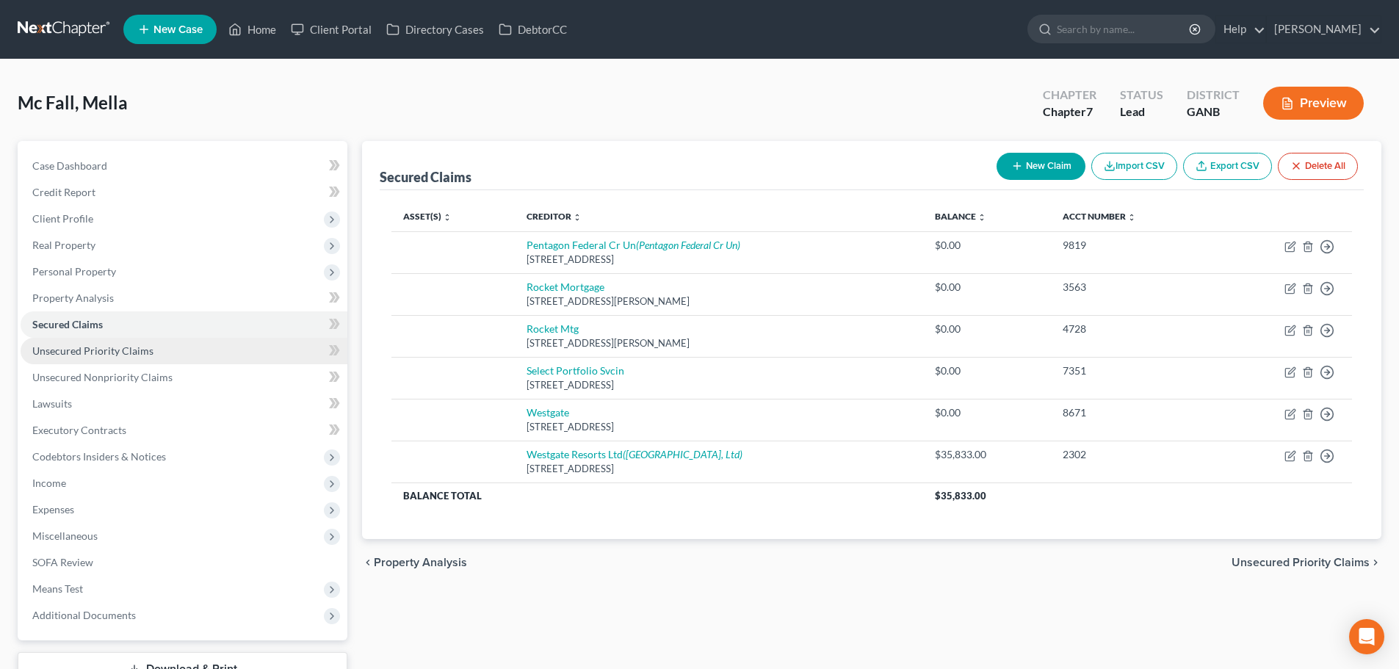
click at [133, 351] on span "Unsecured Priority Claims" at bounding box center [92, 350] width 121 height 12
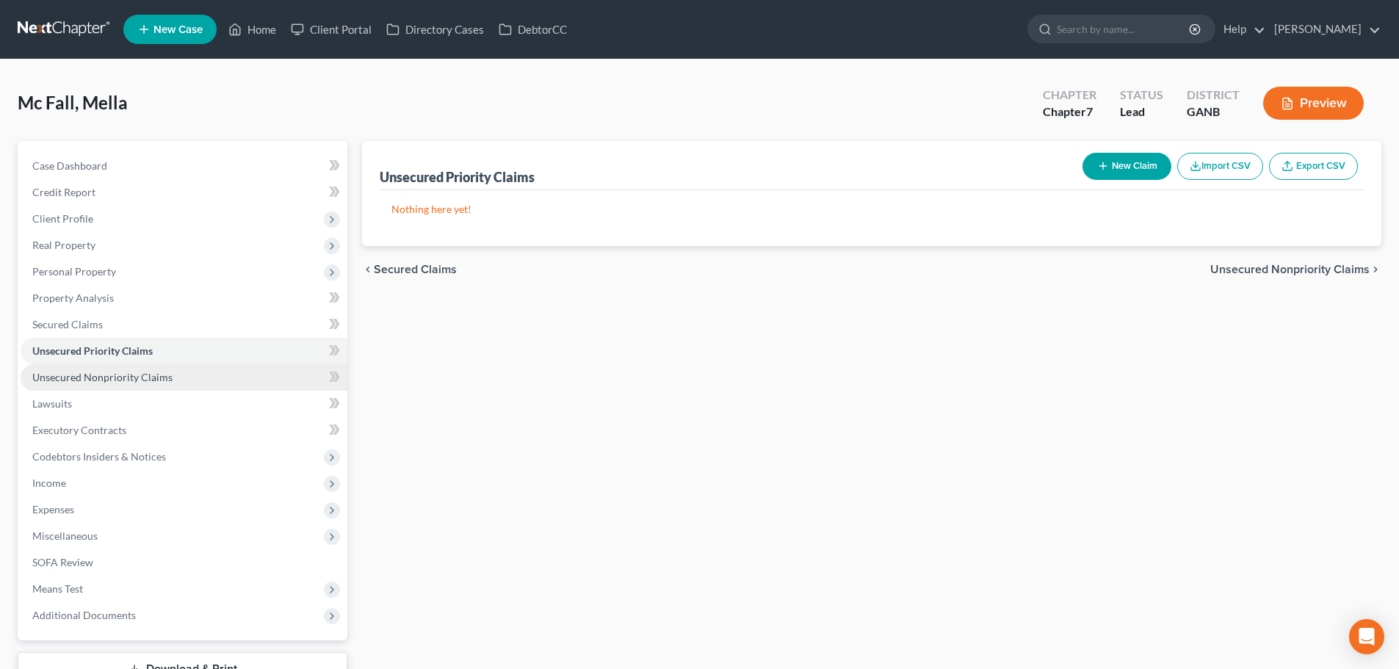
click at [123, 386] on link "Unsecured Nonpriority Claims" at bounding box center [184, 377] width 327 height 26
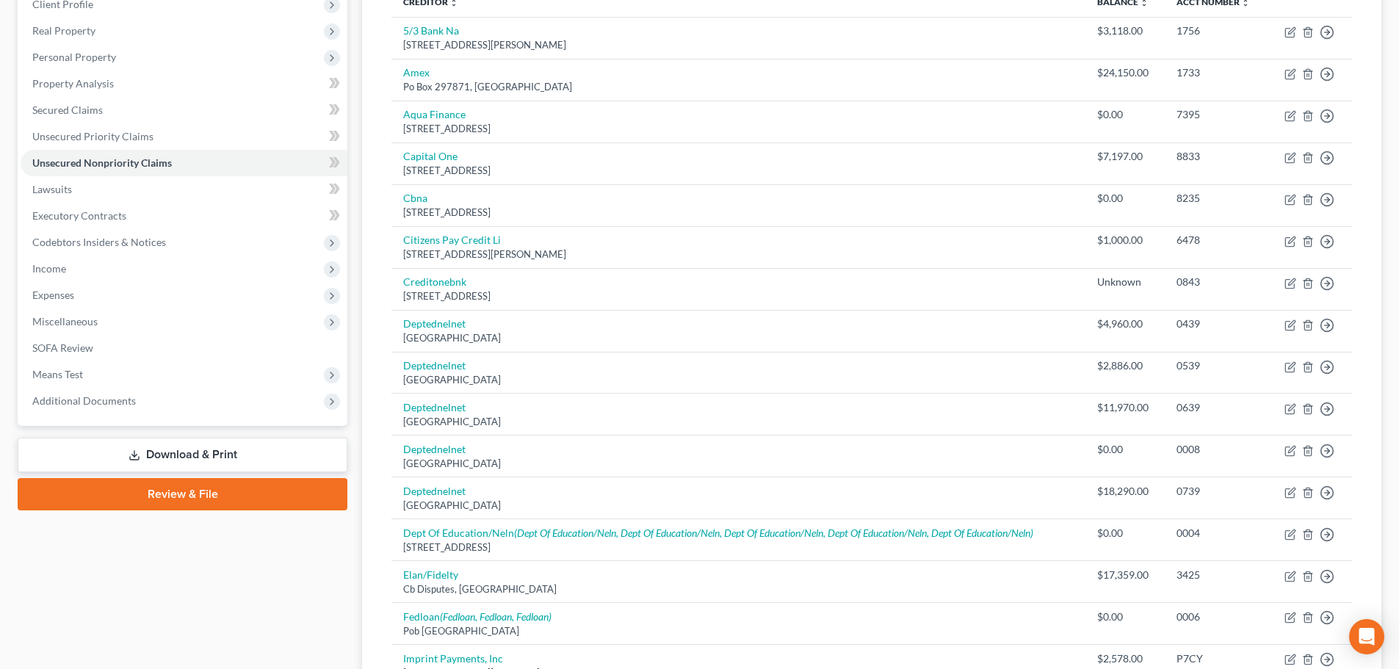
scroll to position [212, 0]
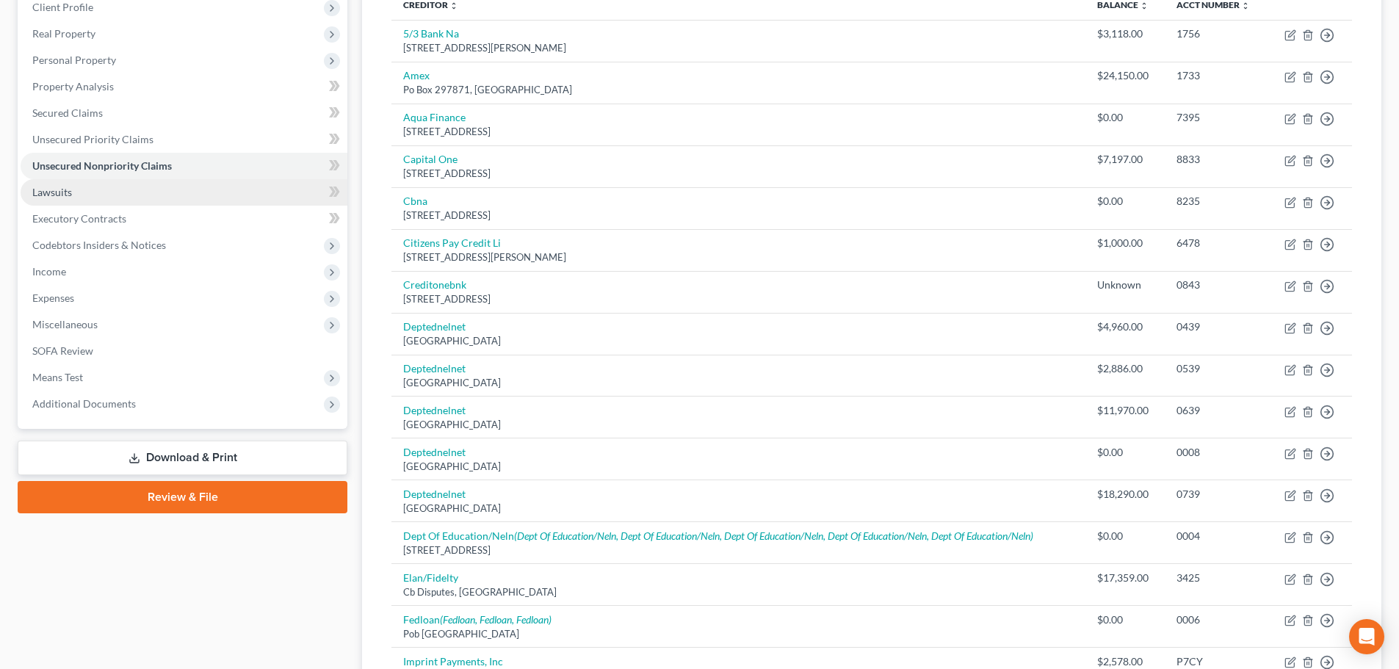
click at [77, 199] on link "Lawsuits" at bounding box center [184, 192] width 327 height 26
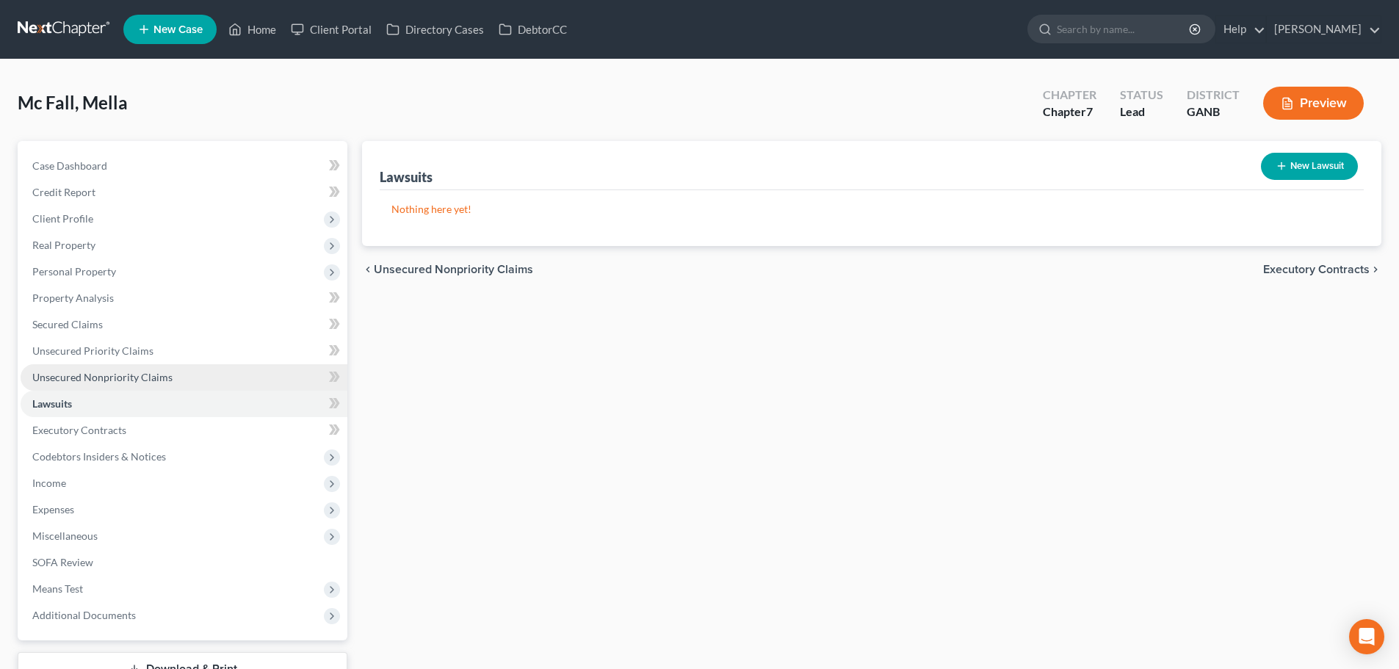
click at [83, 380] on span "Unsecured Nonpriority Claims" at bounding box center [102, 377] width 140 height 12
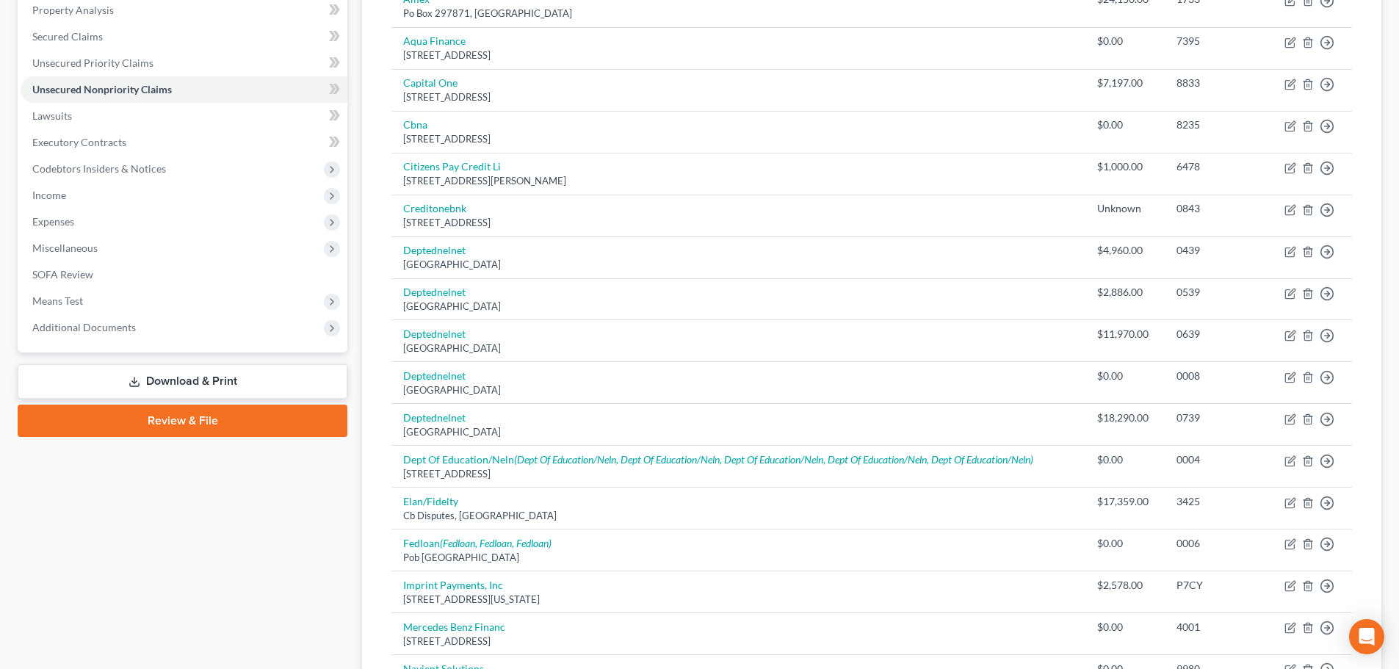
scroll to position [294, 0]
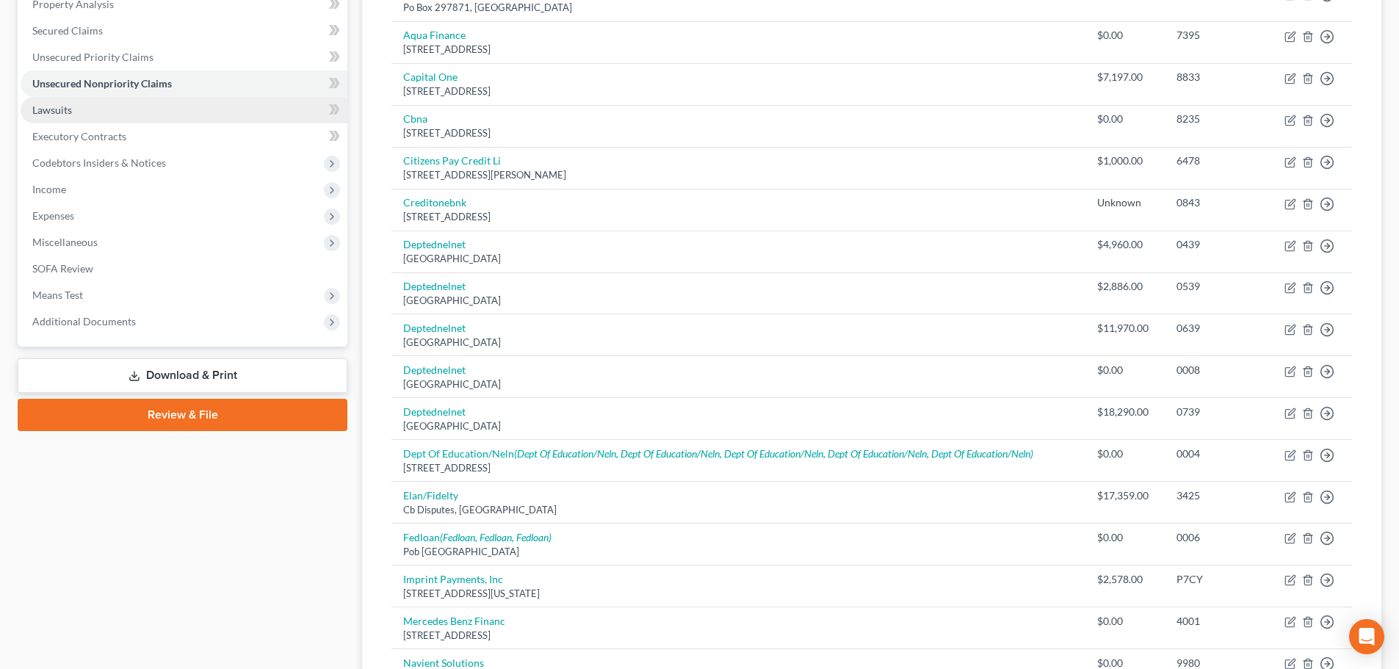
click at [71, 109] on span "Lawsuits" at bounding box center [52, 110] width 40 height 12
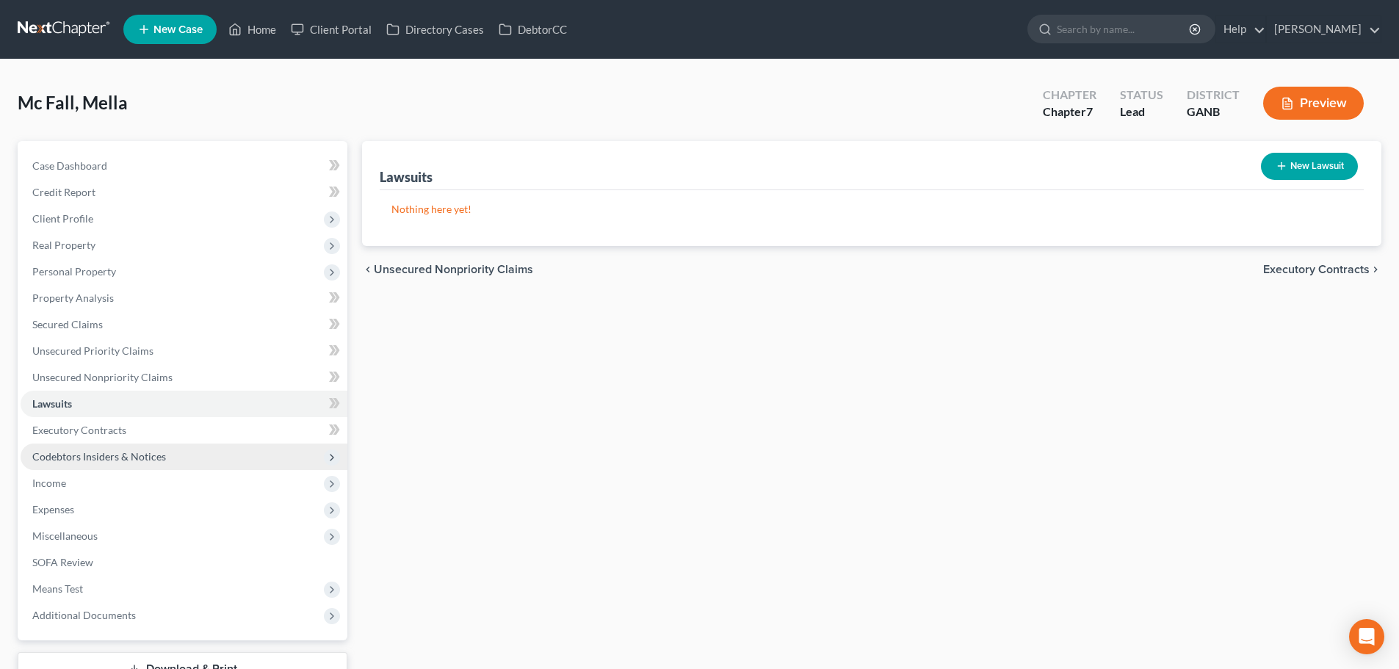
click at [93, 444] on span "Codebtors Insiders & Notices" at bounding box center [184, 457] width 327 height 26
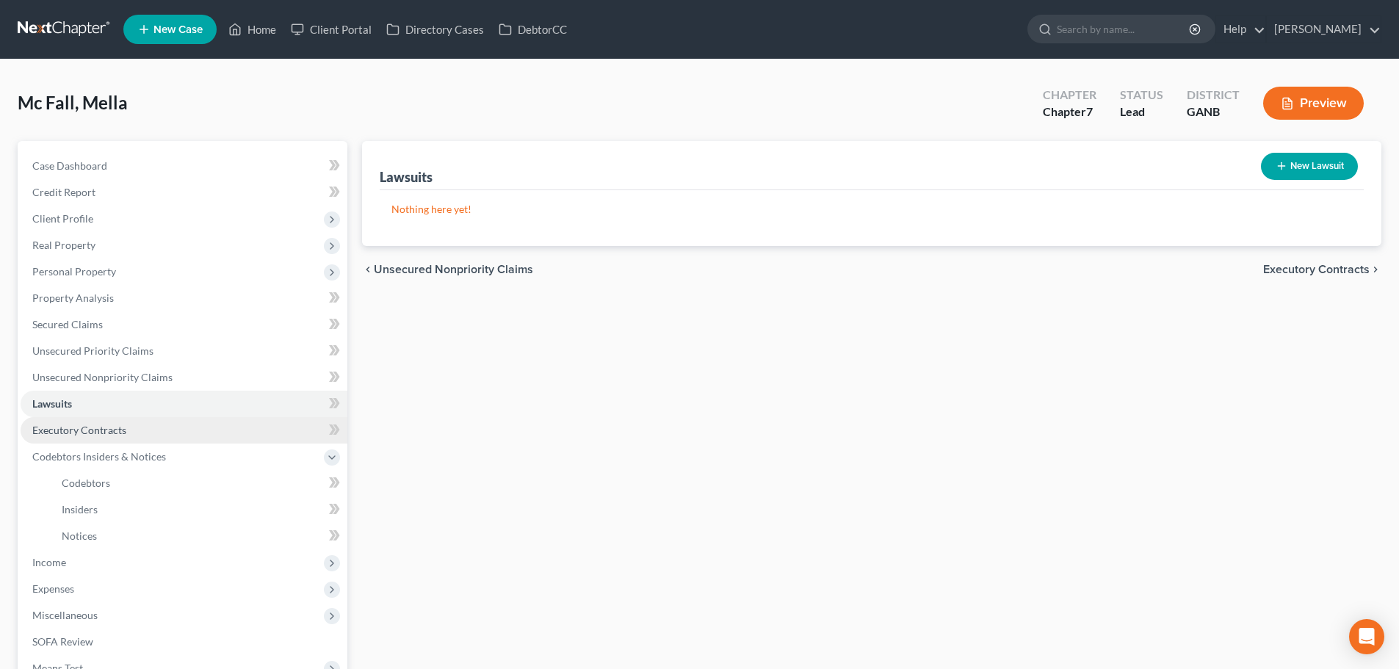
click at [100, 424] on span "Executory Contracts" at bounding box center [79, 430] width 94 height 12
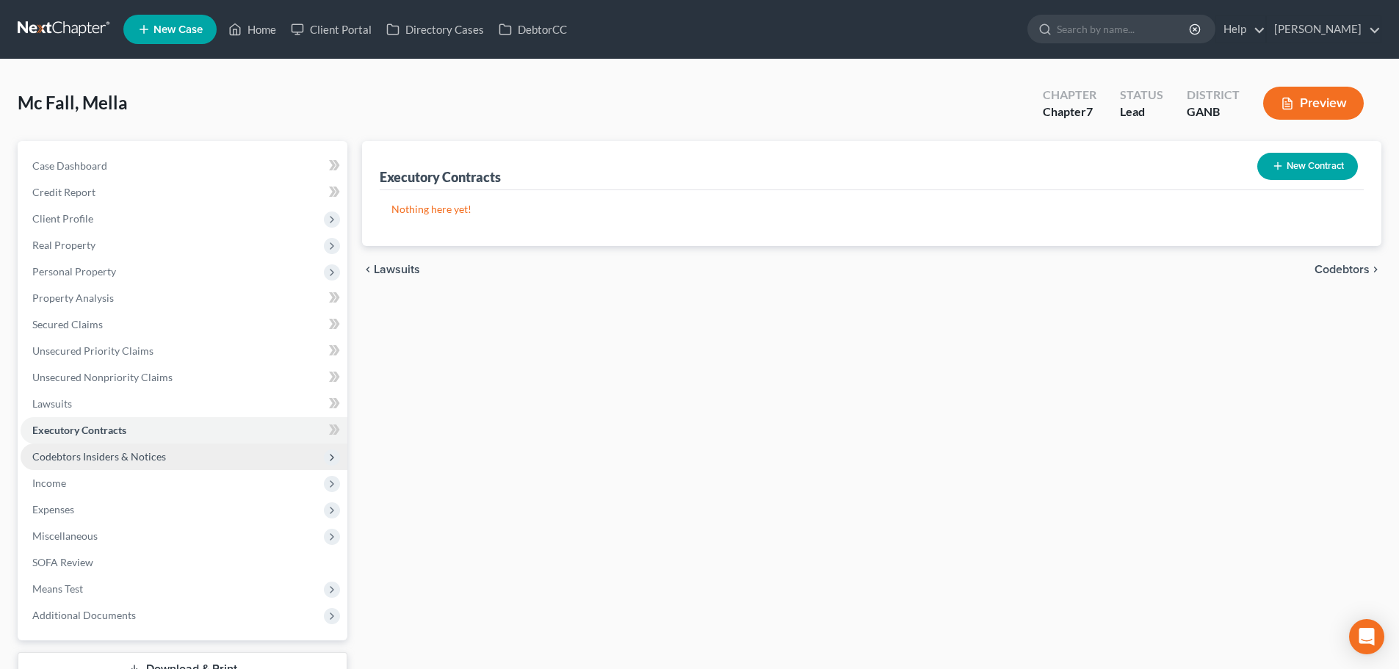
click at [106, 447] on span "Codebtors Insiders & Notices" at bounding box center [184, 457] width 327 height 26
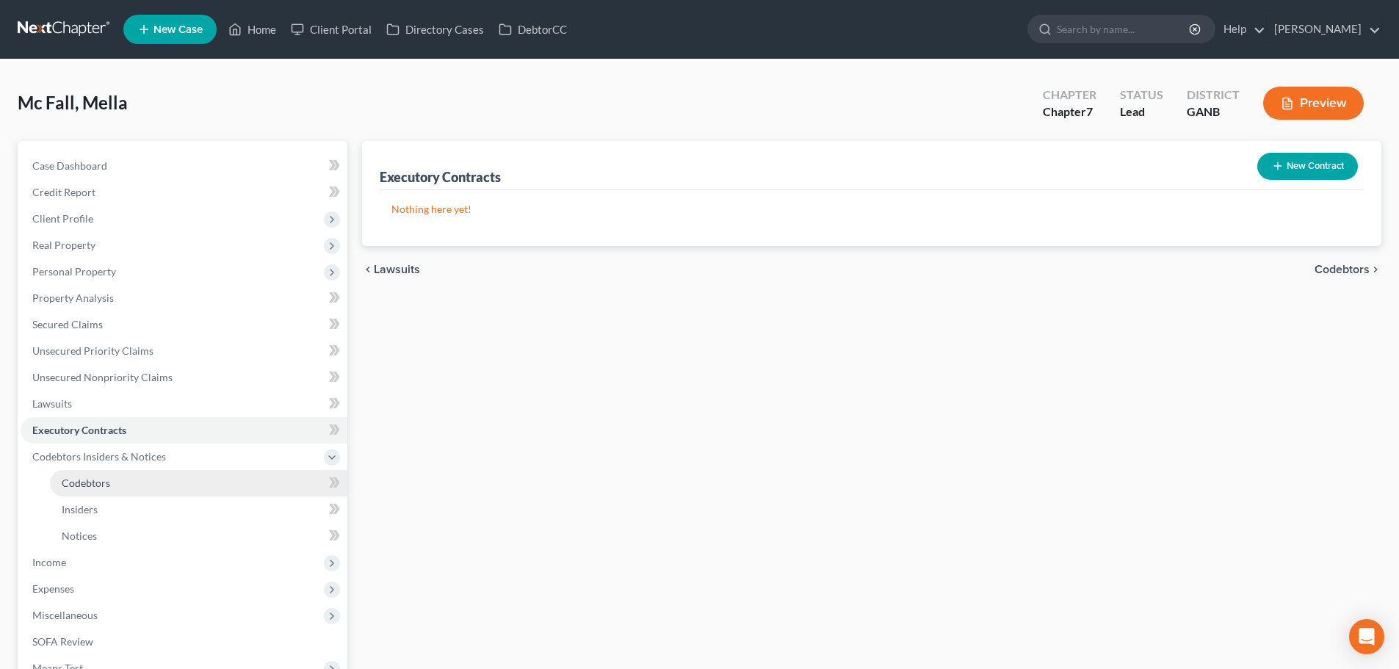
click at [101, 481] on span "Codebtors" at bounding box center [86, 483] width 48 height 12
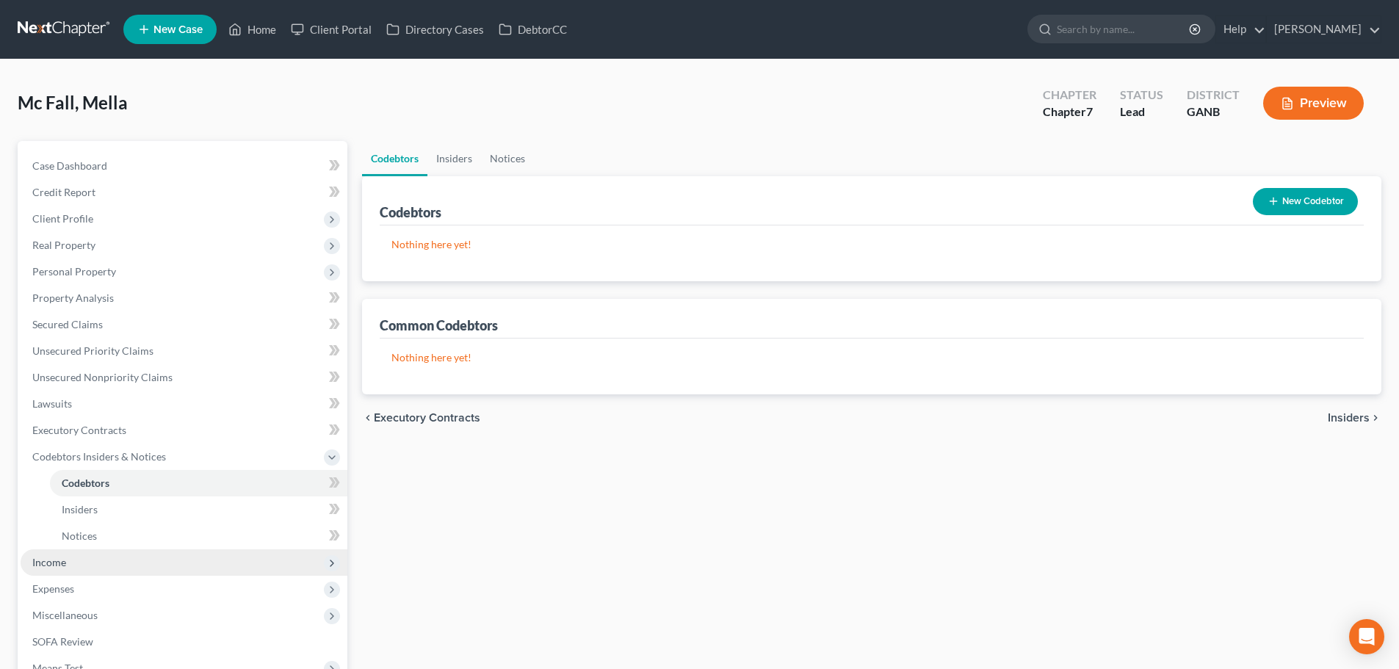
click at [59, 556] on span "Income" at bounding box center [49, 562] width 34 height 12
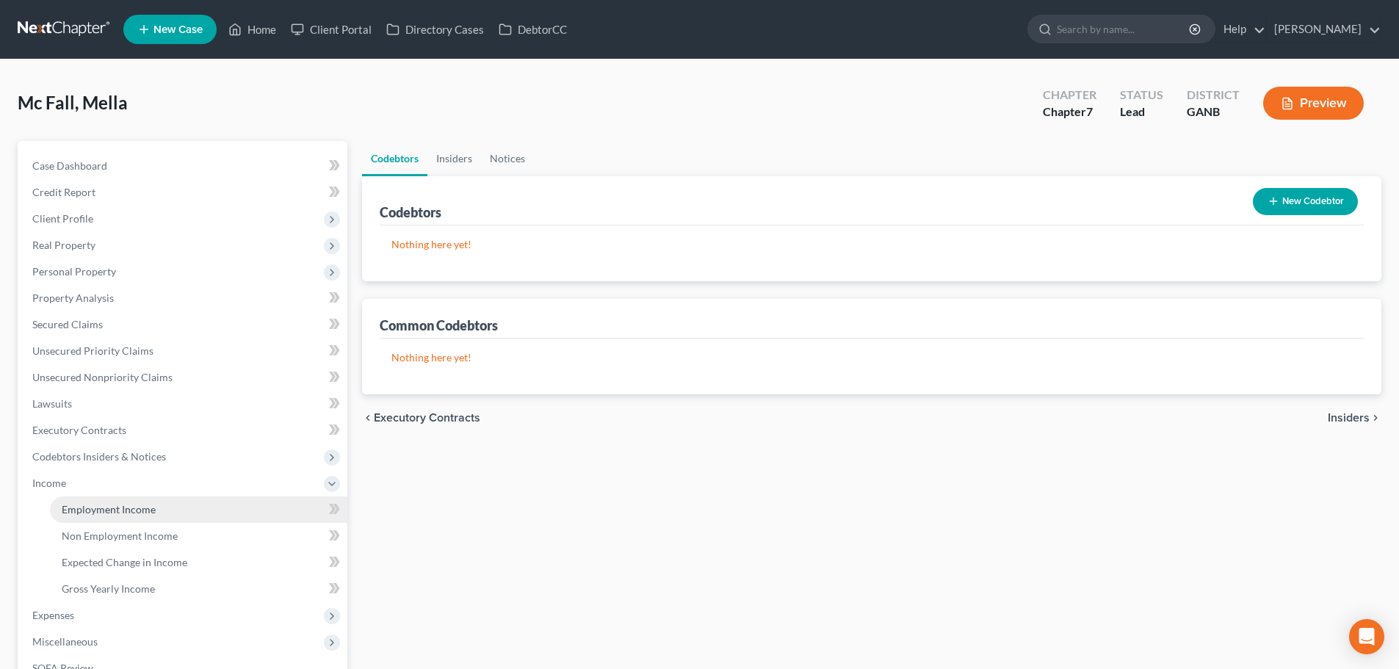
click at [70, 518] on link "Employment Income" at bounding box center [198, 509] width 297 height 26
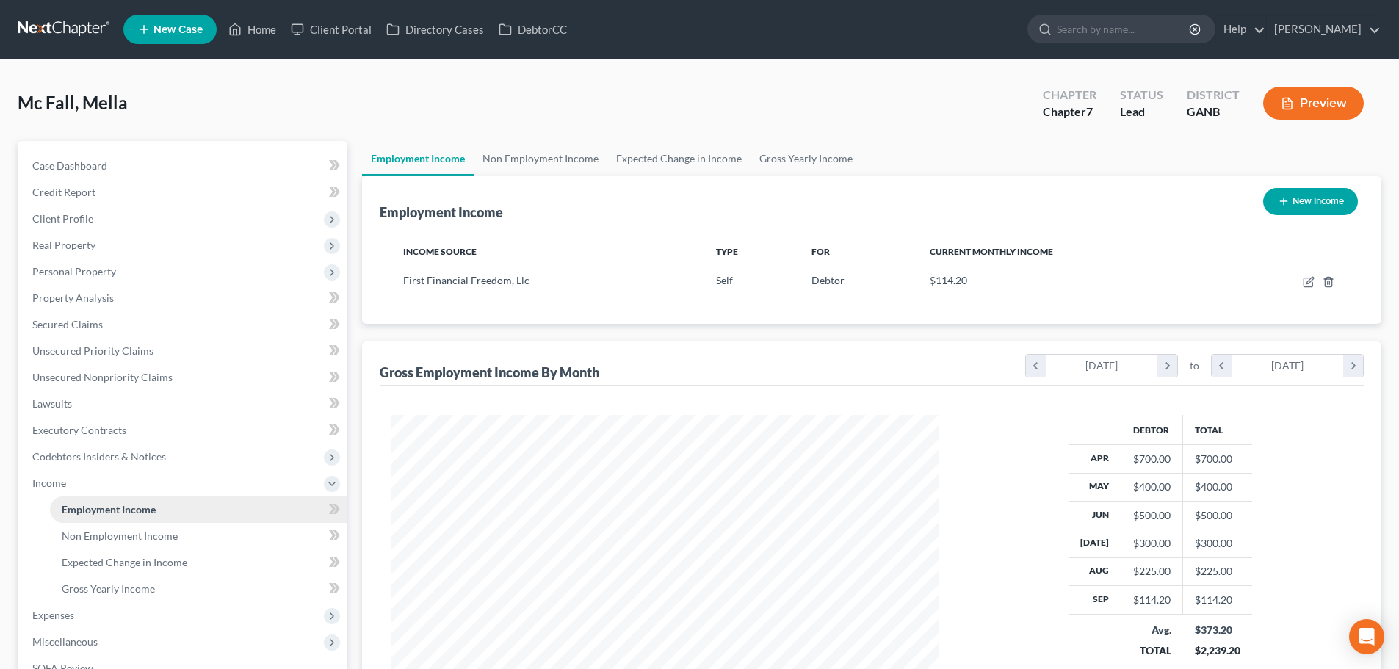
scroll to position [274, 577]
click at [555, 148] on link "Non Employment Income" at bounding box center [541, 158] width 134 height 35
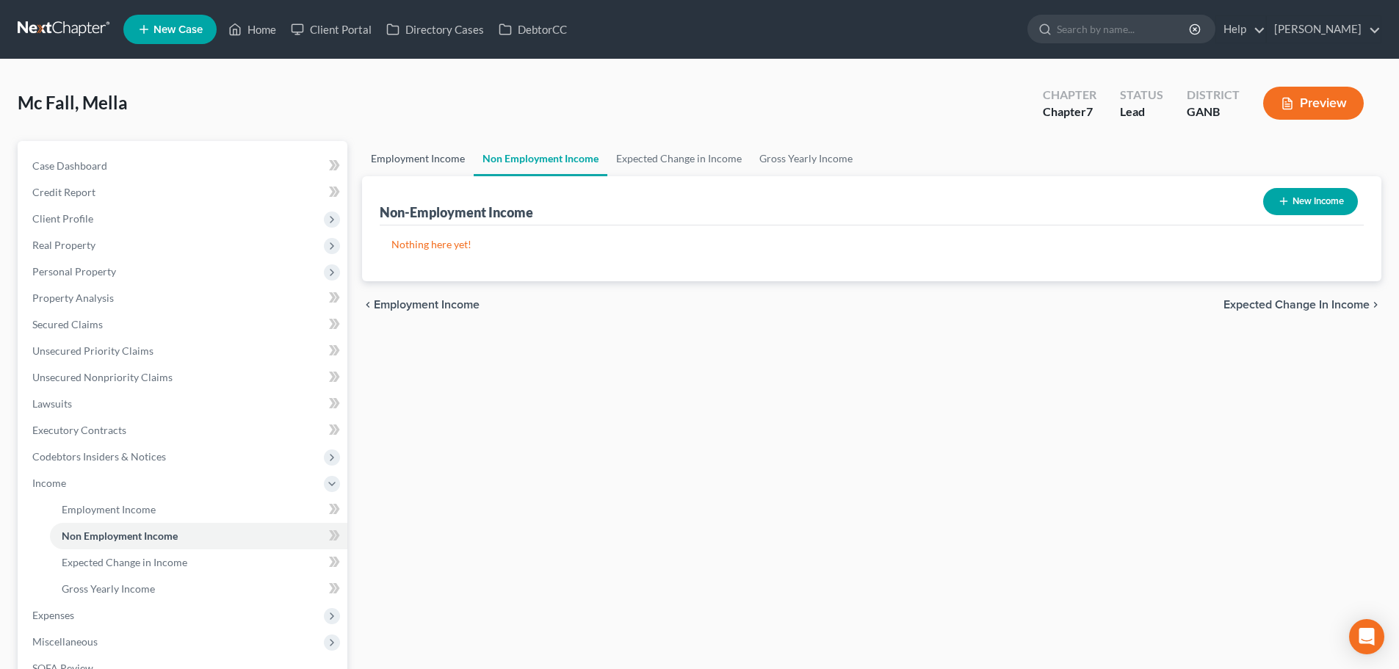
click at [401, 160] on link "Employment Income" at bounding box center [418, 158] width 112 height 35
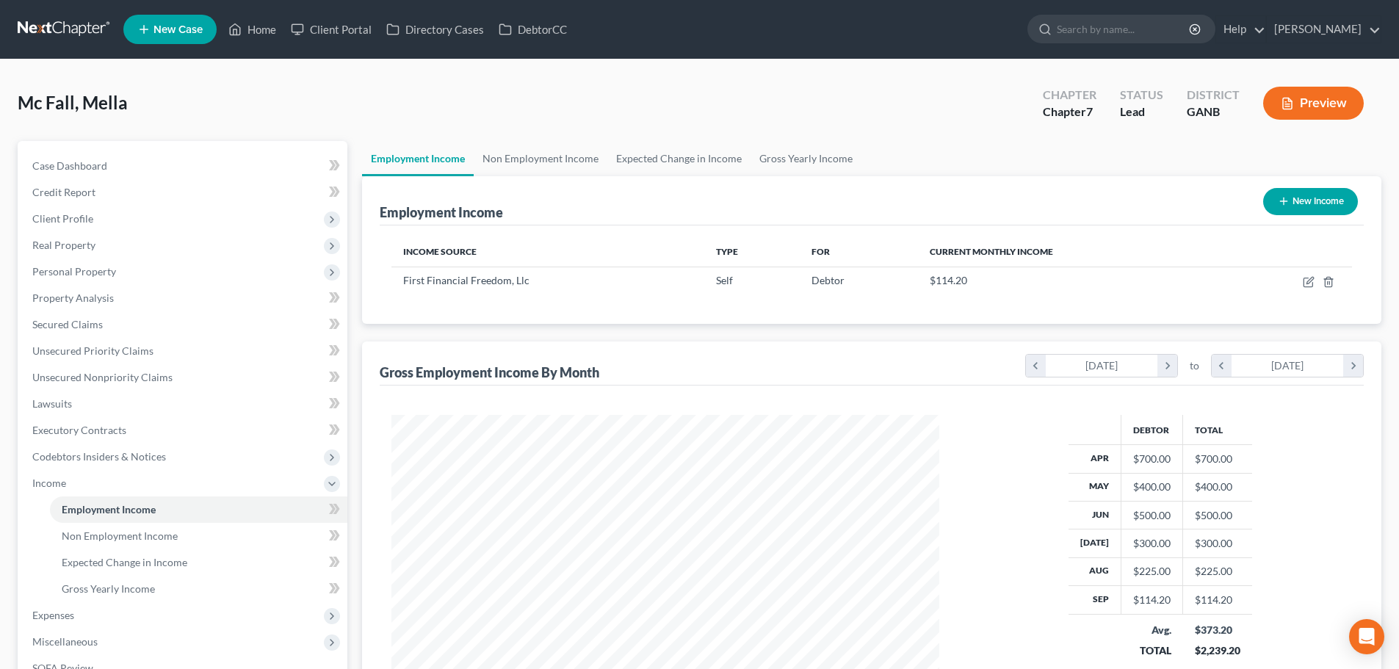
scroll to position [274, 577]
click at [1312, 283] on icon "button" at bounding box center [1309, 282] width 12 height 12
select select "1"
select select "9"
select select "0"
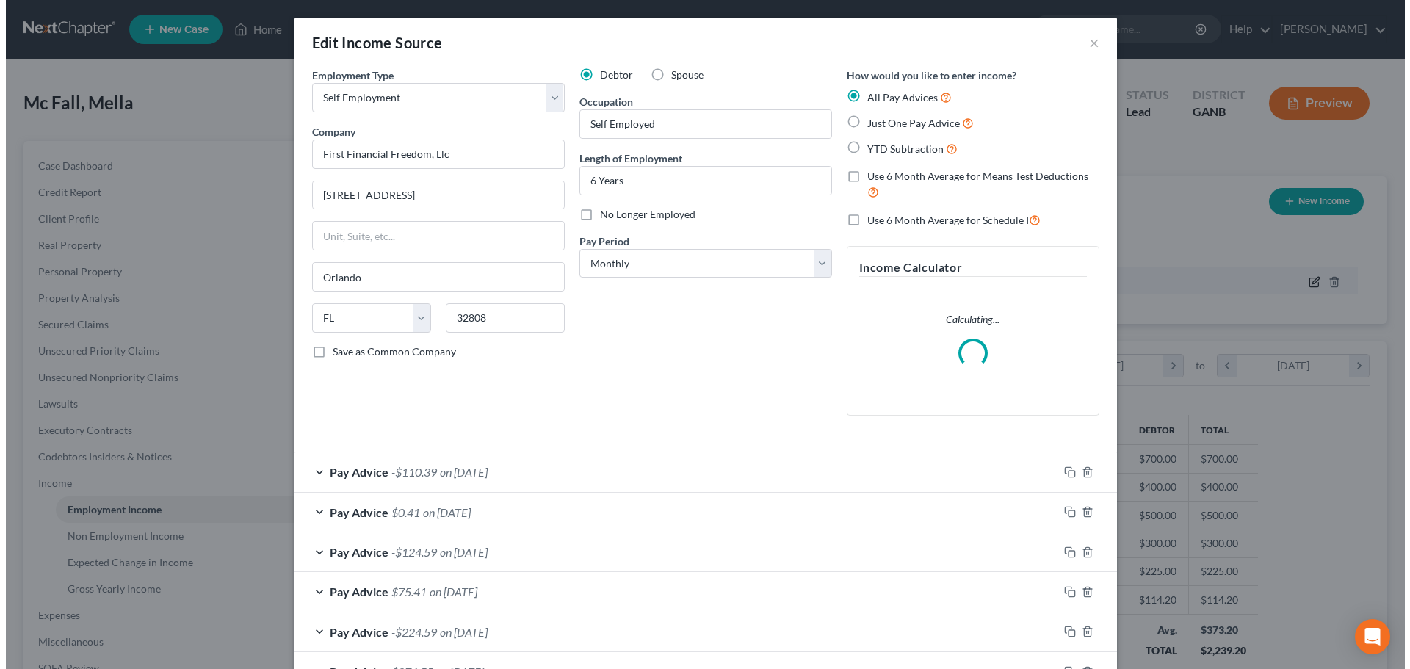
scroll to position [276, 582]
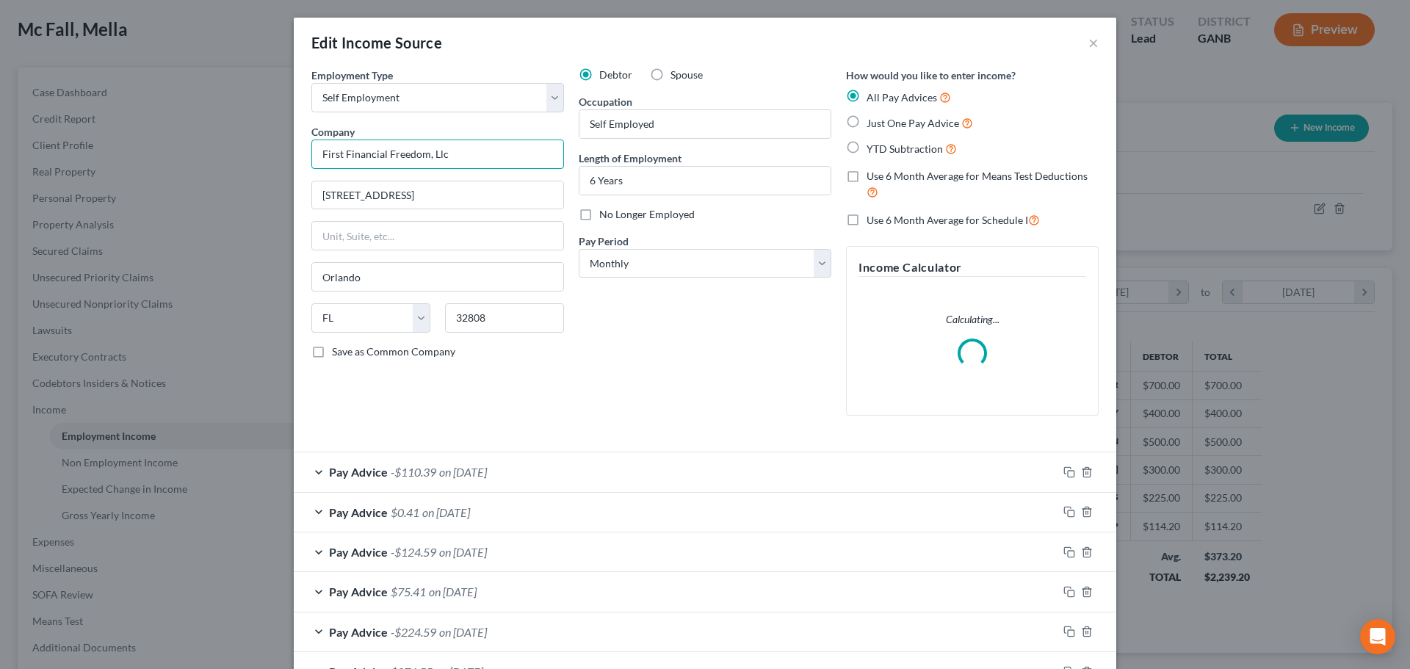
drag, startPoint x: 469, startPoint y: 151, endPoint x: 477, endPoint y: 145, distance: 9.4
click at [471, 149] on input "First Financial Freedom, Llc" at bounding box center [437, 154] width 253 height 29
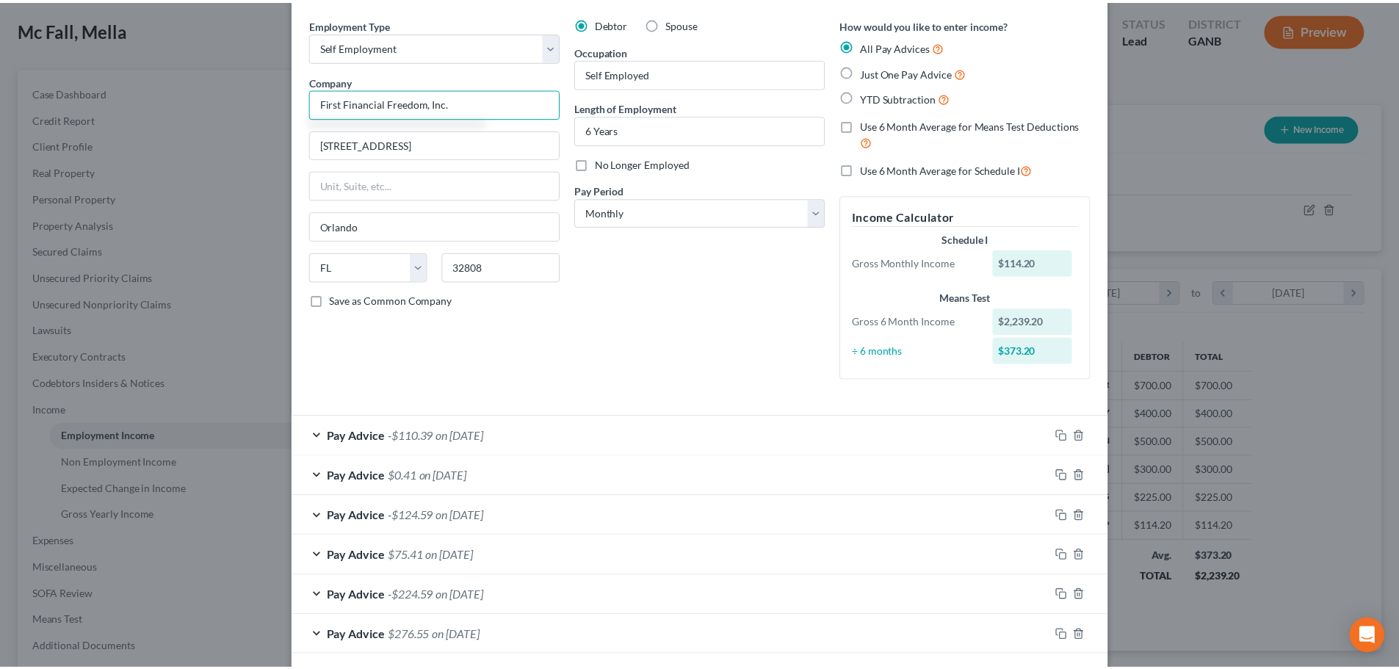
scroll to position [198, 0]
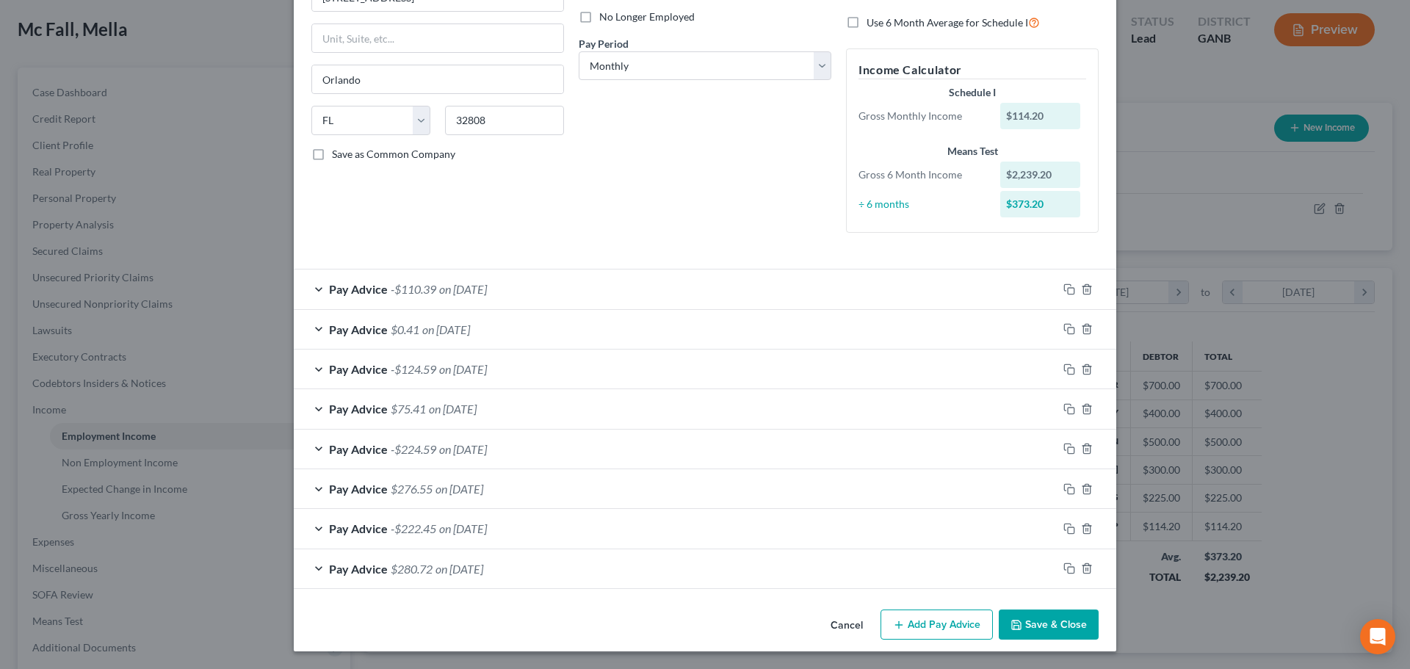
type input "First Financial Freedom, Inc."
click at [1055, 619] on button "Save & Close" at bounding box center [1049, 625] width 100 height 31
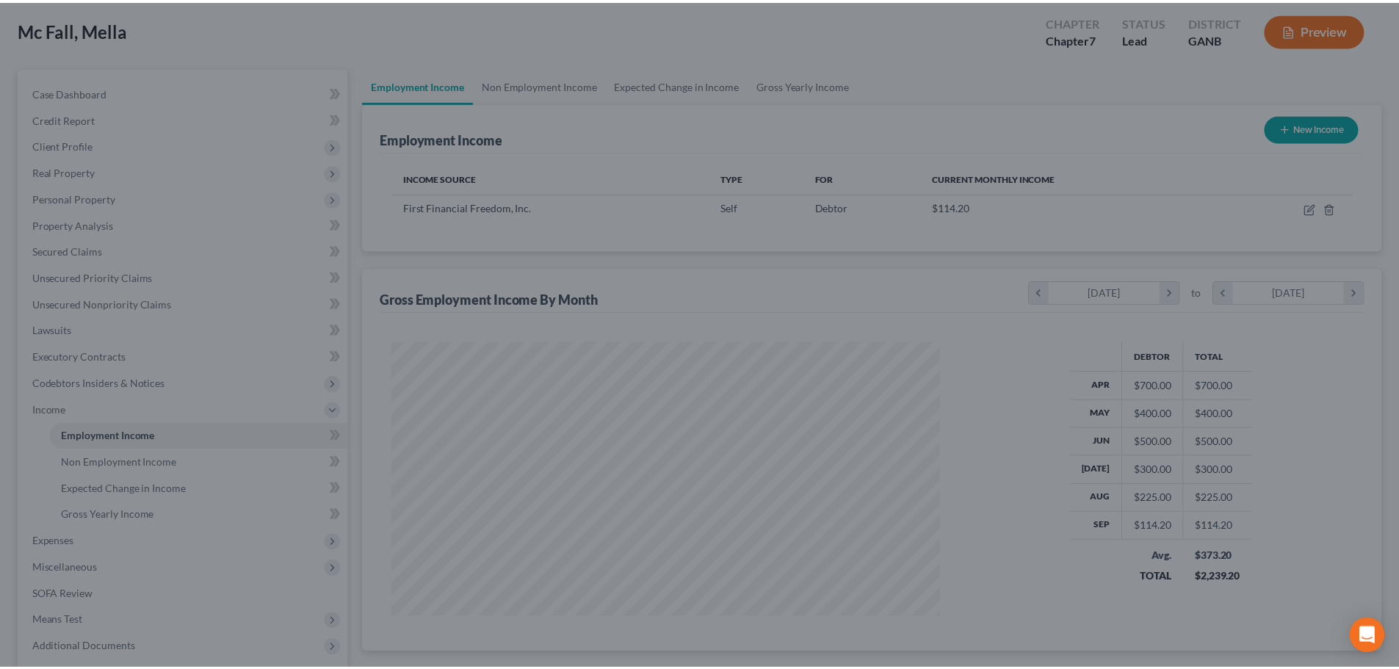
scroll to position [734101, 733798]
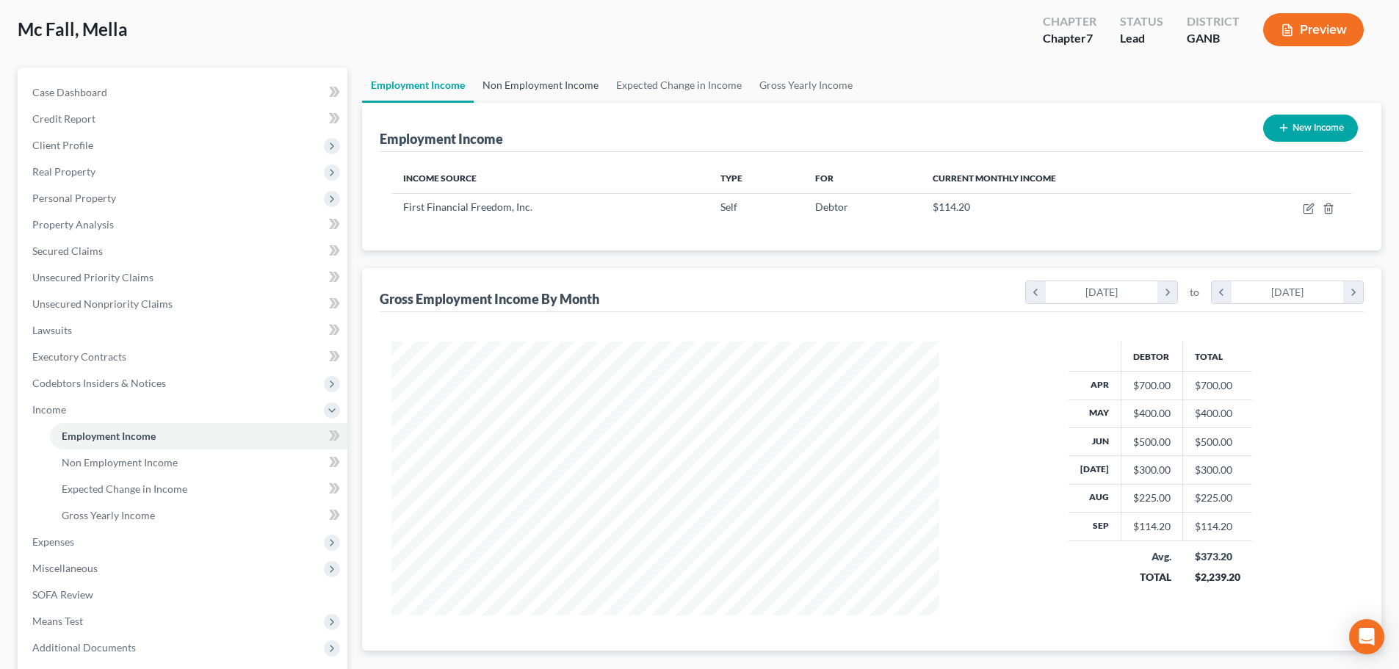
click at [516, 86] on link "Non Employment Income" at bounding box center [541, 85] width 134 height 35
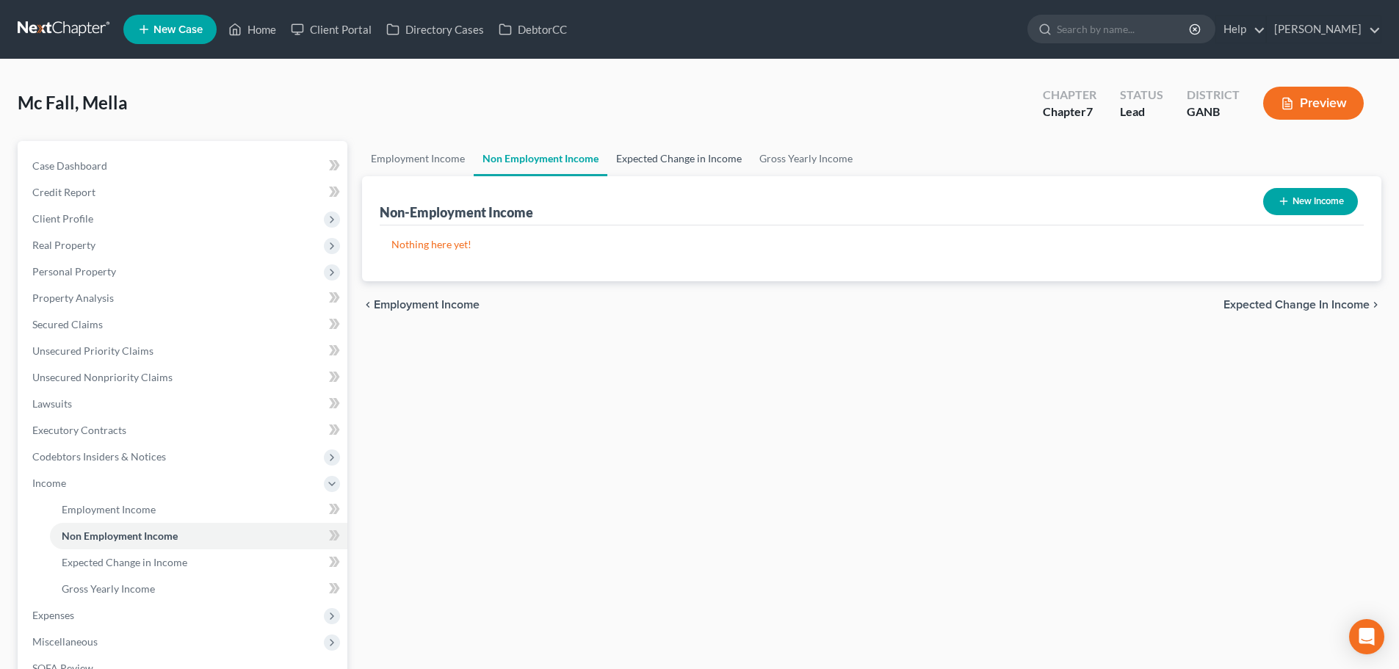
click at [691, 154] on link "Expected Change in Income" at bounding box center [678, 158] width 143 height 35
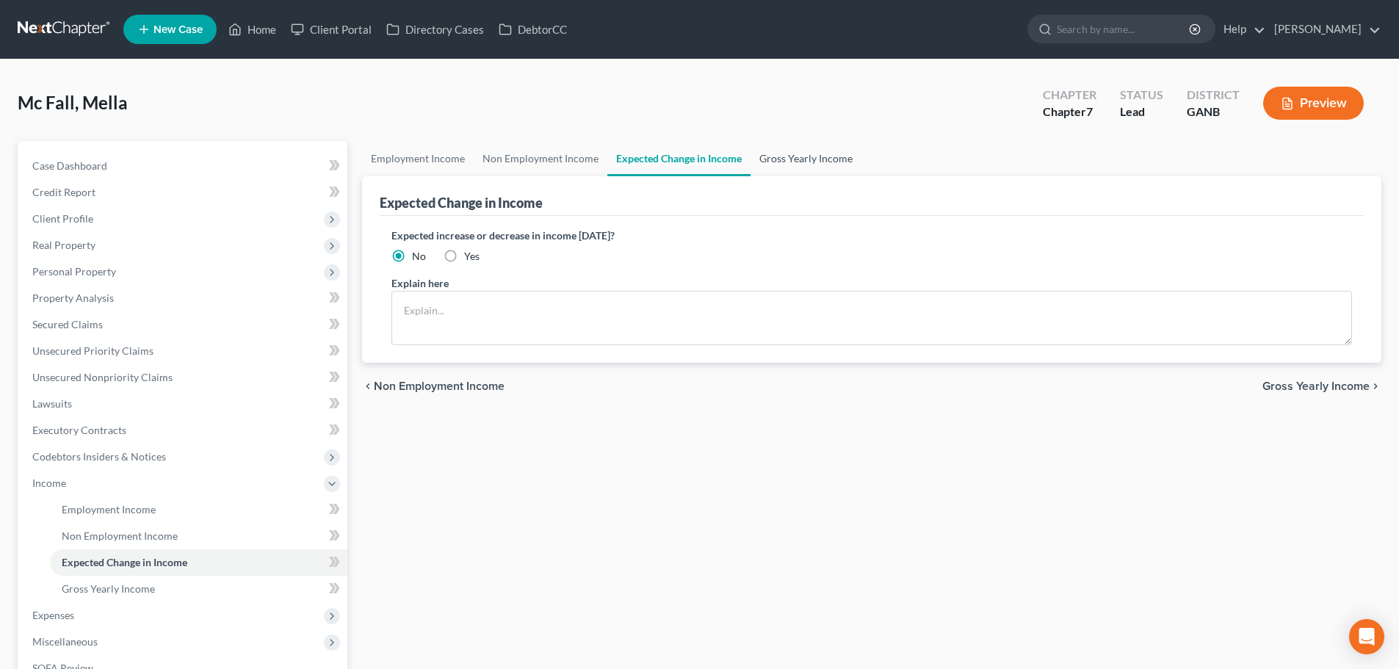
click at [812, 163] on link "Gross Yearly Income" at bounding box center [806, 158] width 111 height 35
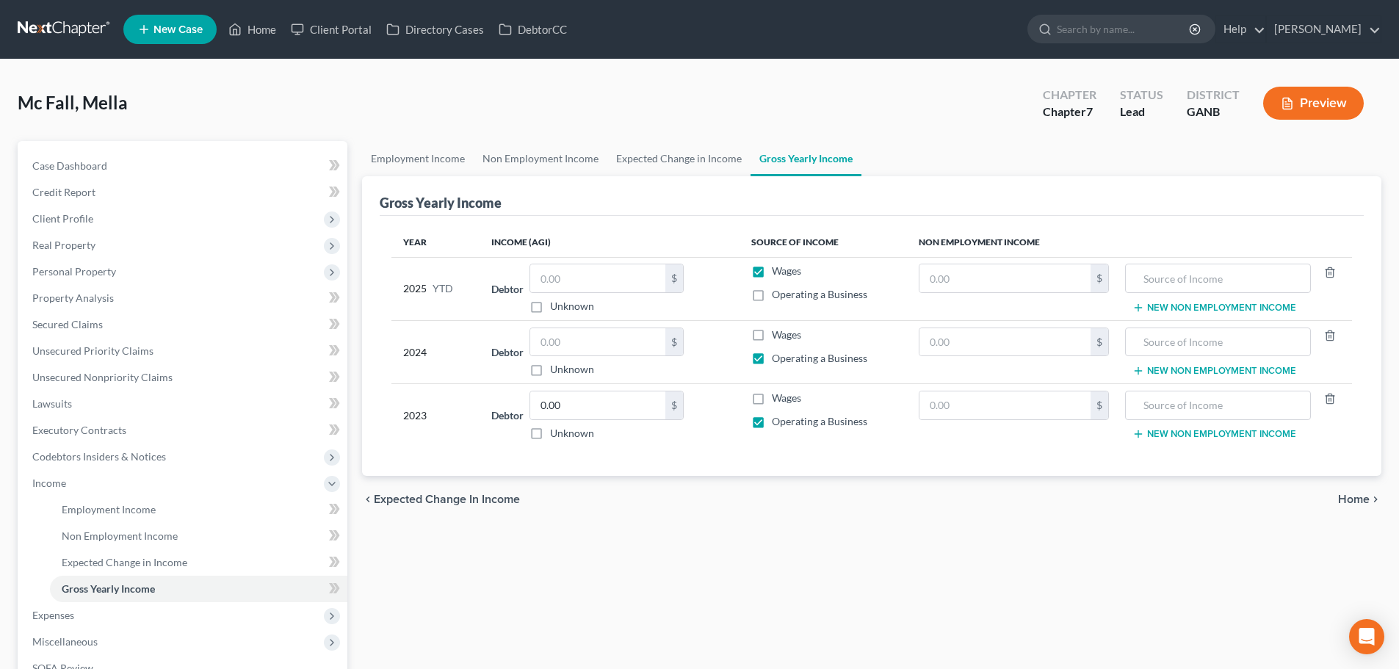
click at [1341, 499] on span "Home" at bounding box center [1354, 500] width 32 height 12
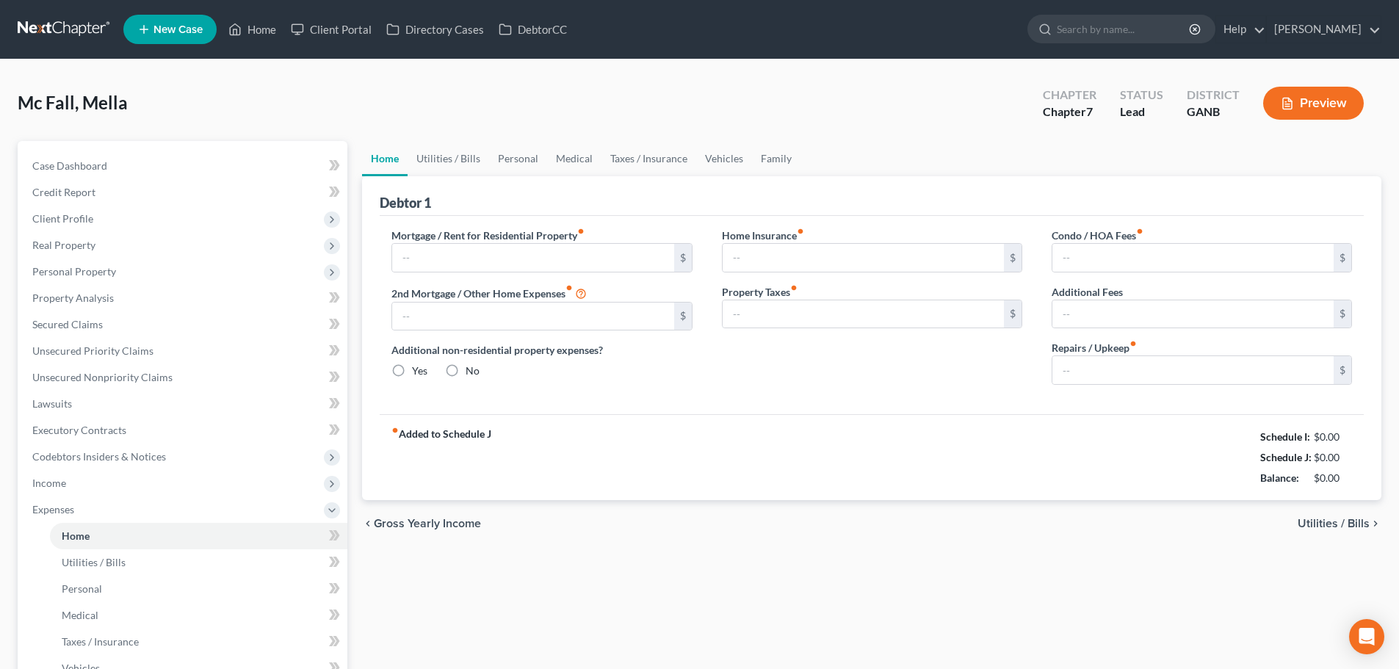
radio input "true"
click at [489, 265] on input "text" at bounding box center [532, 258] width 281 height 28
type input "1,800.00"
click at [577, 188] on div "Debtor 1" at bounding box center [872, 196] width 984 height 40
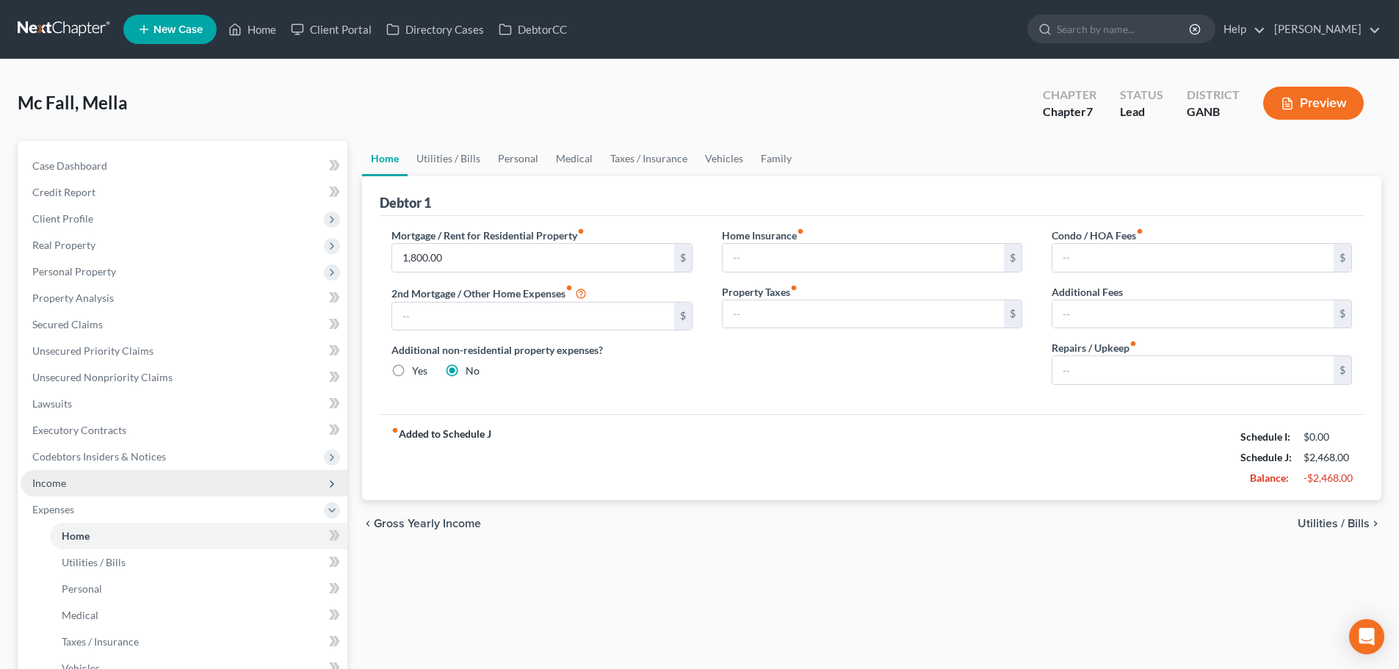
click at [59, 481] on span "Income" at bounding box center [49, 483] width 34 height 12
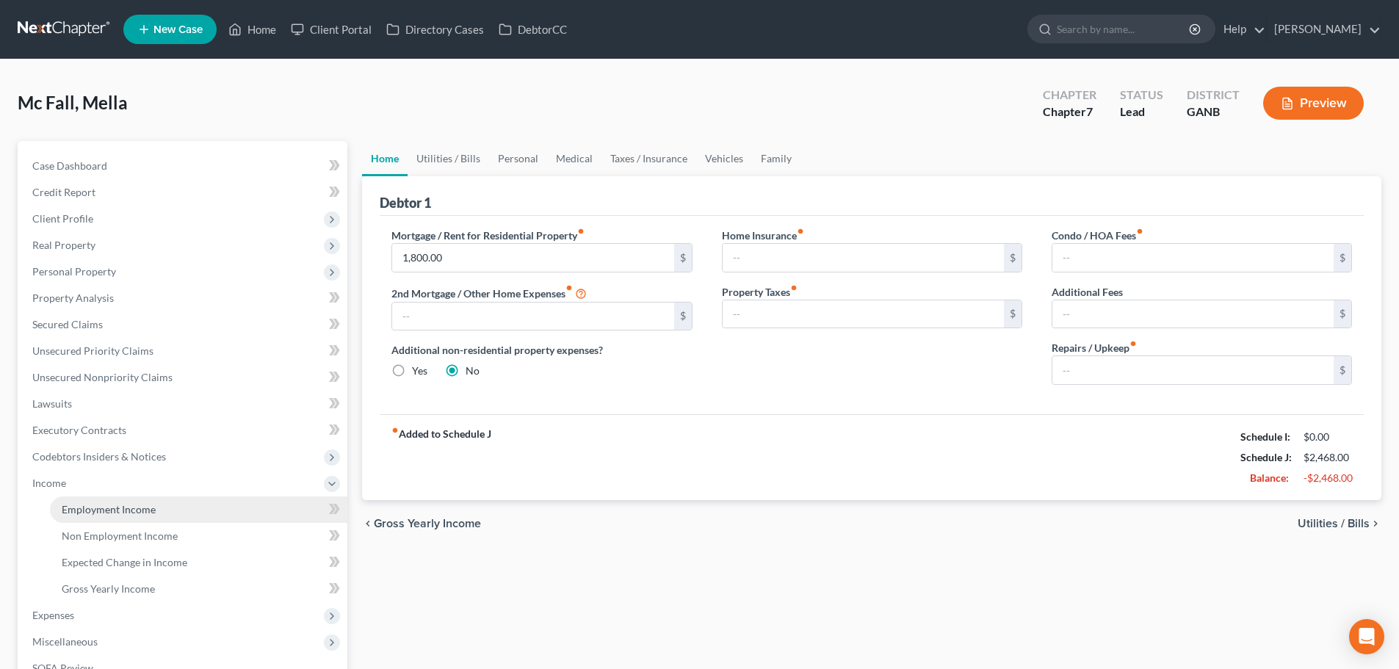
click at [93, 506] on span "Employment Income" at bounding box center [109, 509] width 94 height 12
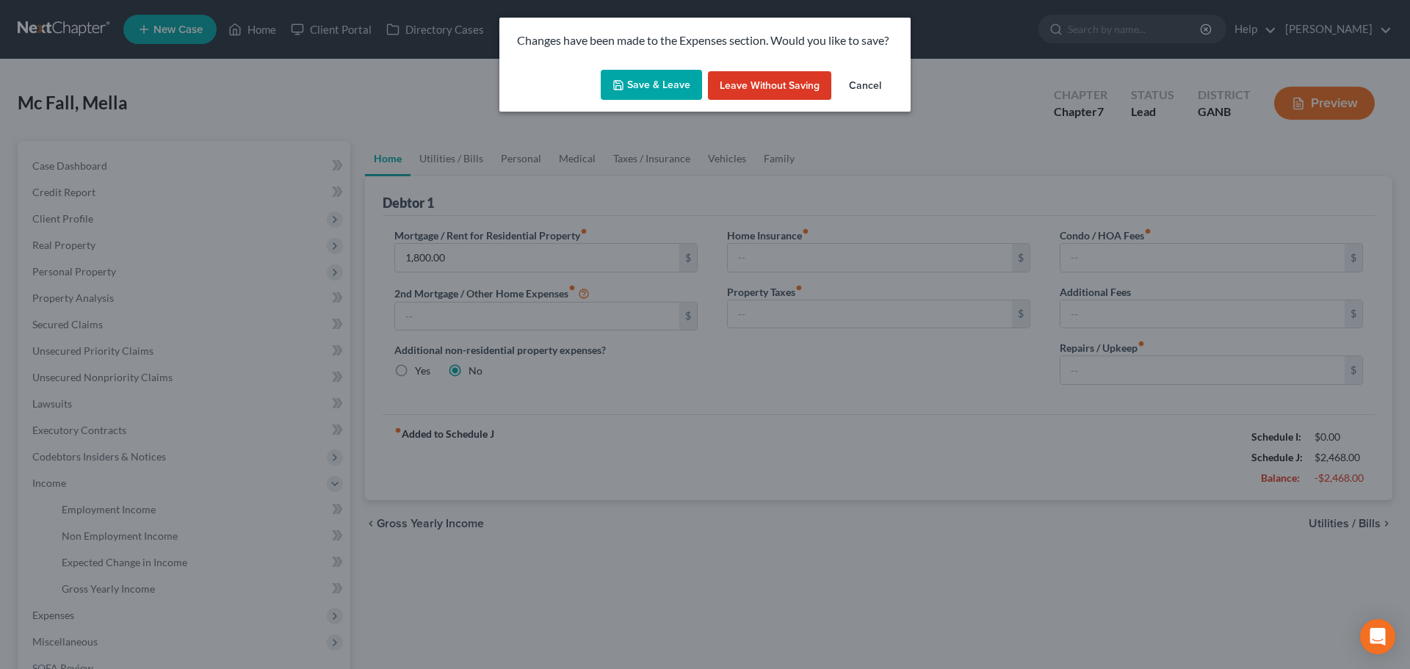
click at [652, 90] on button "Save & Leave" at bounding box center [651, 85] width 101 height 31
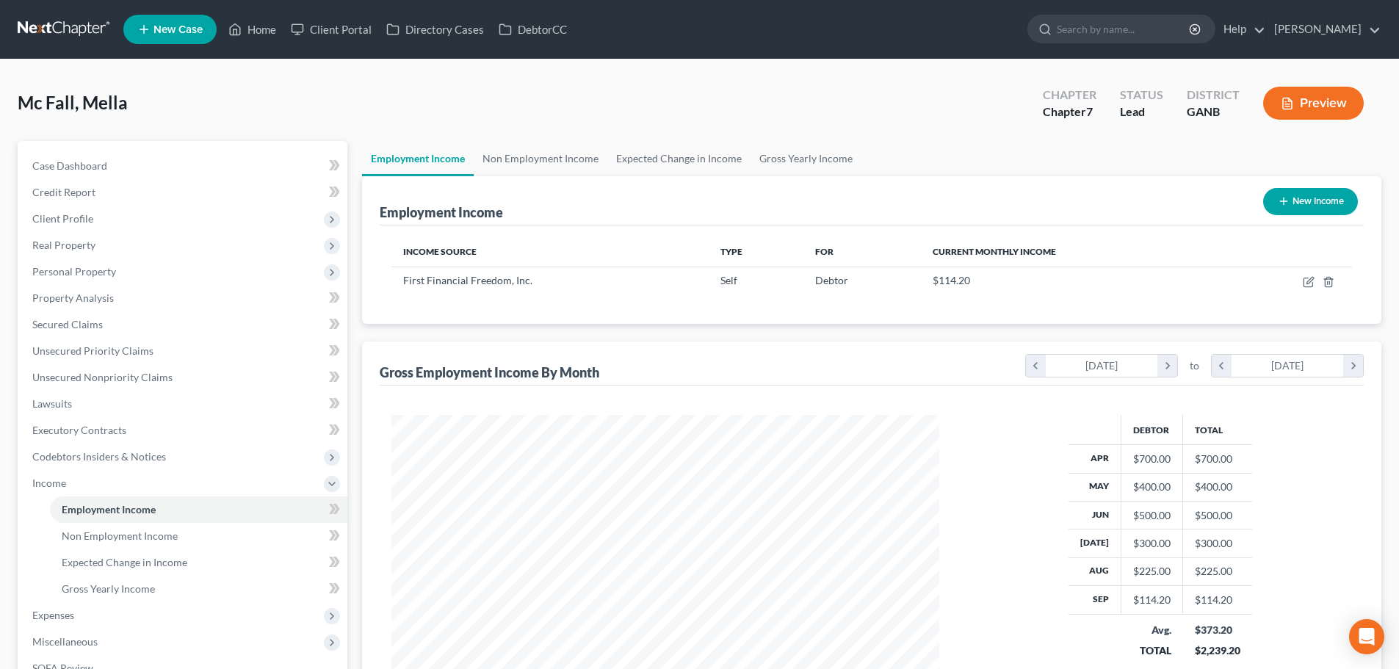
scroll to position [274, 577]
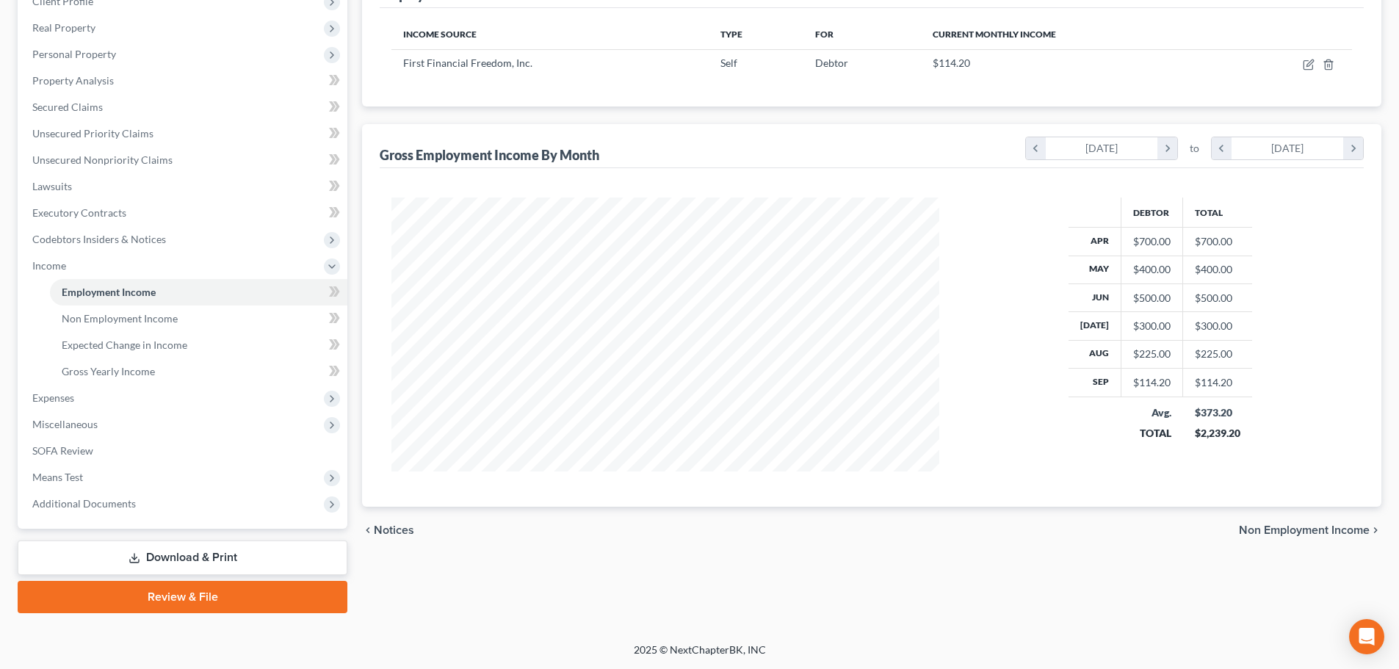
click at [1285, 528] on span "Non Employment Income" at bounding box center [1304, 530] width 131 height 12
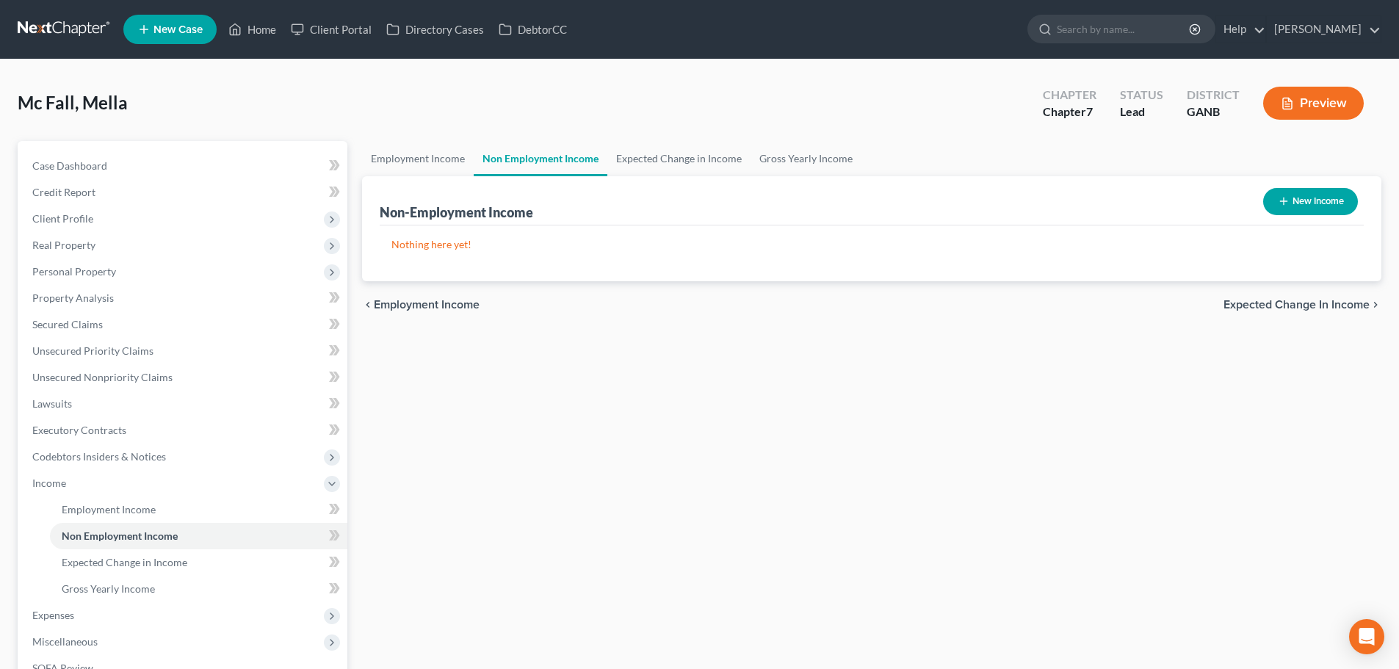
click at [1221, 306] on div "chevron_left Employment Income Expected Change in Income chevron_right" at bounding box center [871, 304] width 1019 height 47
click at [1241, 305] on span "Expected Change in Income" at bounding box center [1296, 305] width 146 height 12
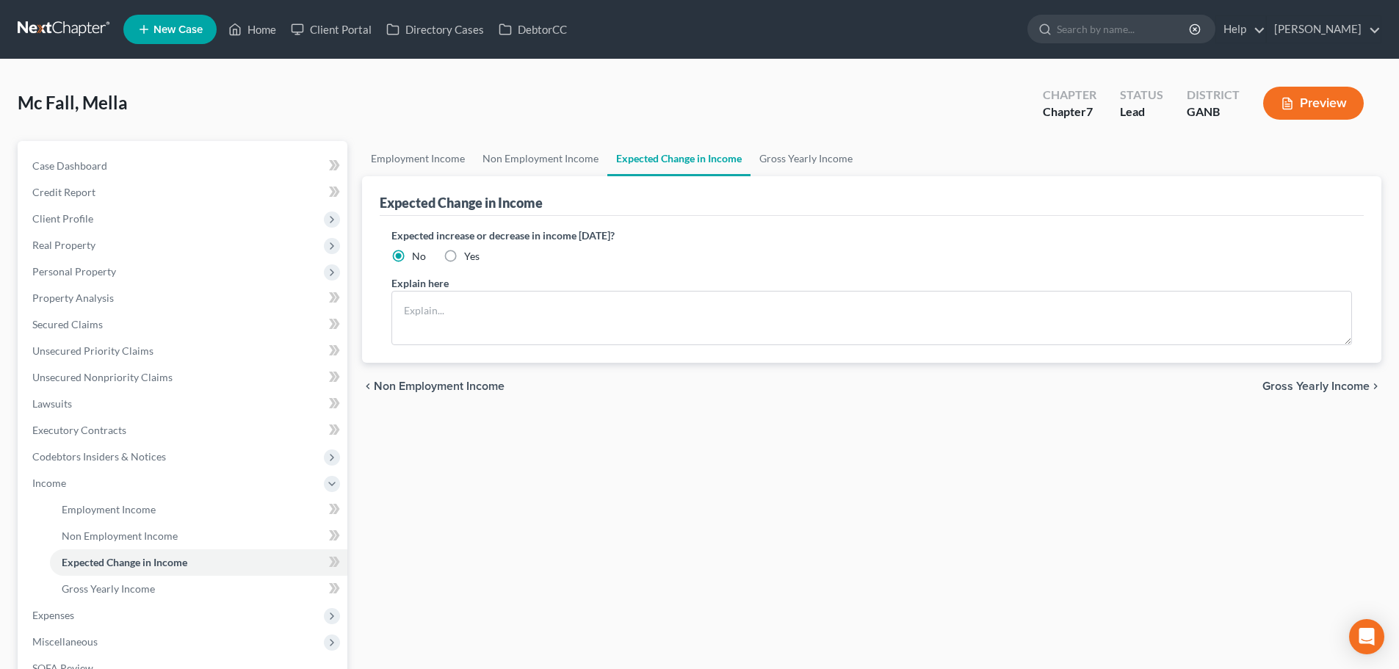
click at [1279, 376] on div "chevron_left Non Employment Income Gross Yearly Income chevron_right" at bounding box center [871, 386] width 1019 height 47
click at [1281, 389] on span "Gross Yearly Income" at bounding box center [1315, 386] width 107 height 12
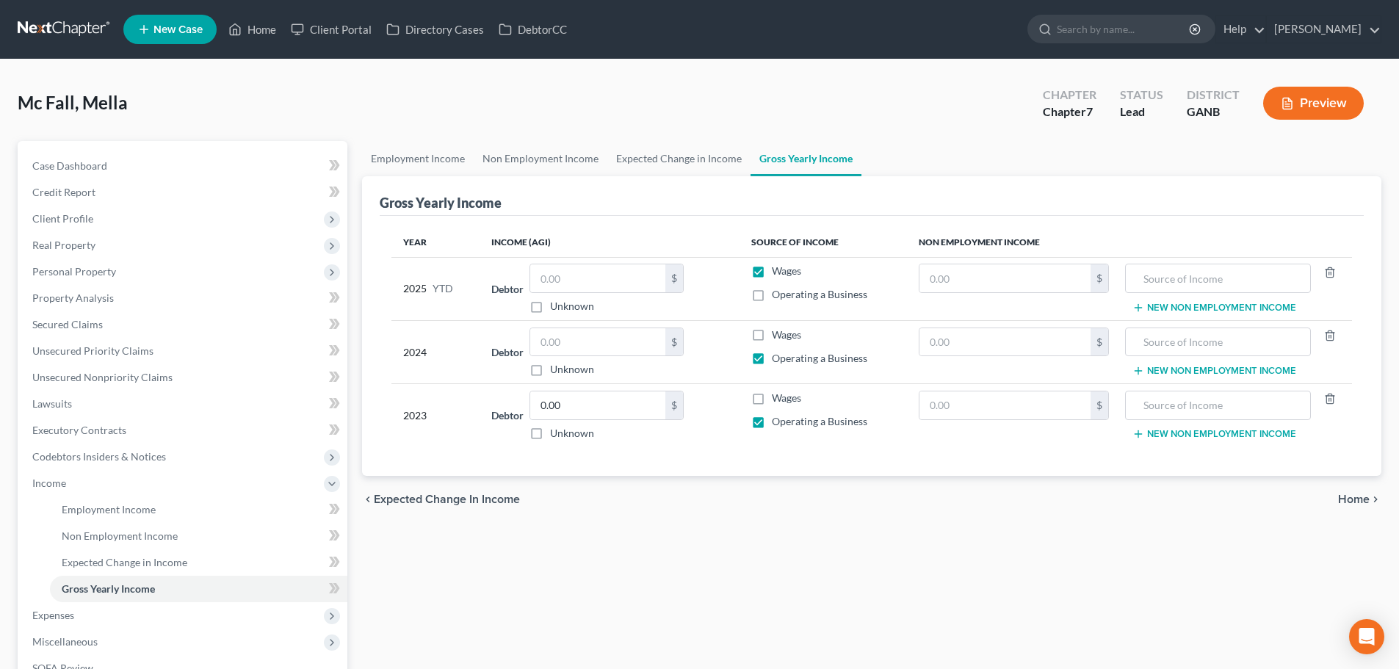
click at [1344, 496] on span "Home" at bounding box center [1354, 500] width 32 height 12
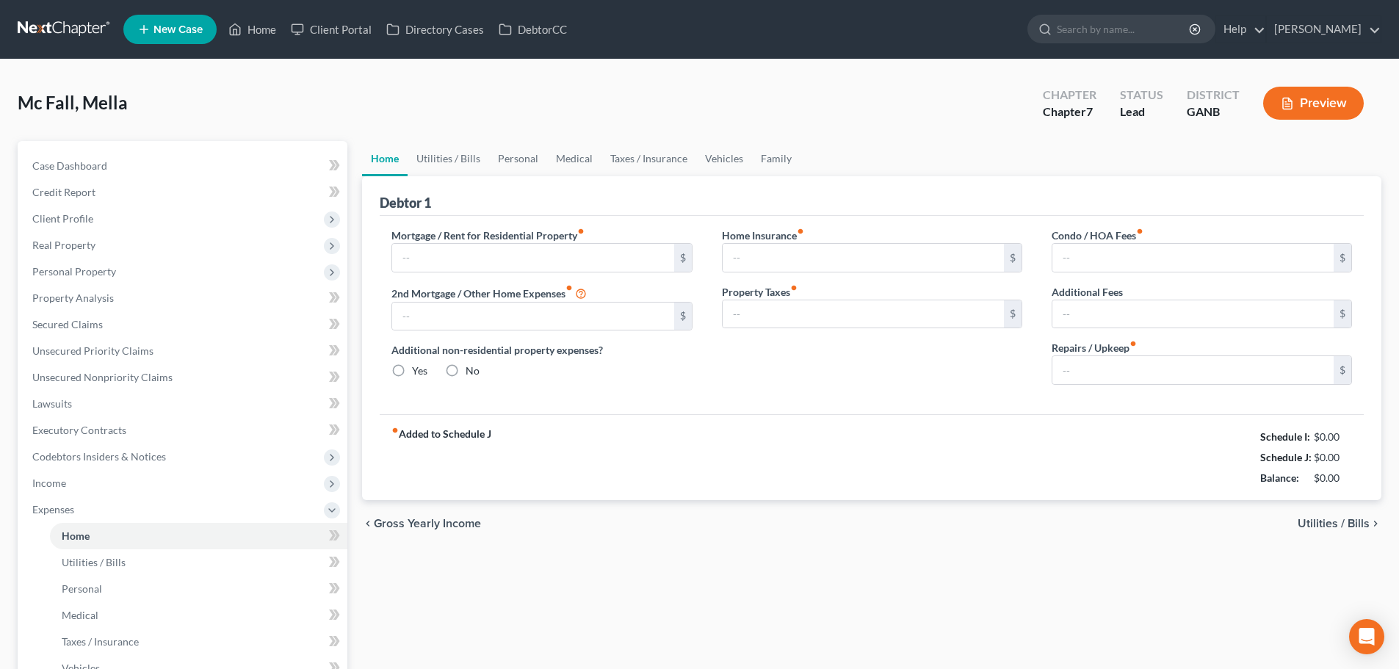
type input "1,800.00"
radio input "true"
click at [780, 263] on input "text" at bounding box center [863, 258] width 281 height 28
click at [778, 264] on input "text" at bounding box center [863, 258] width 281 height 28
type input "34.00"
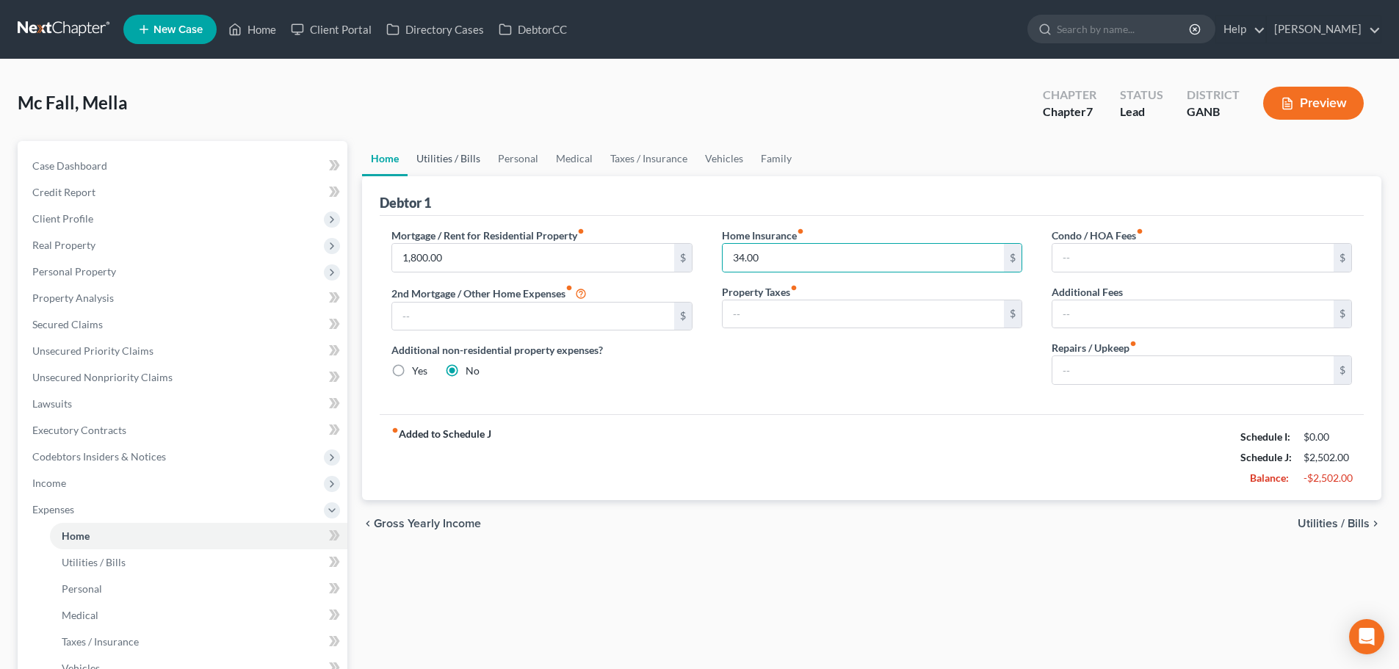
click at [441, 152] on link "Utilities / Bills" at bounding box center [449, 158] width 82 height 35
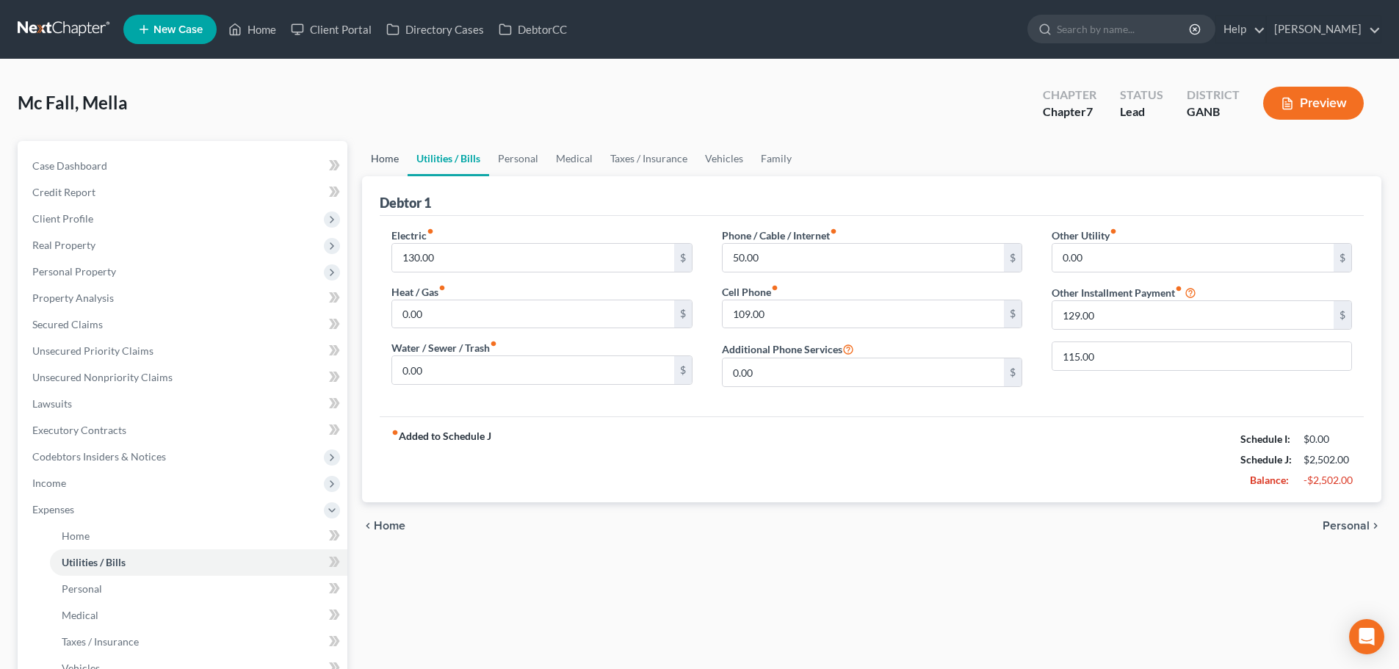
click at [385, 161] on link "Home" at bounding box center [385, 158] width 46 height 35
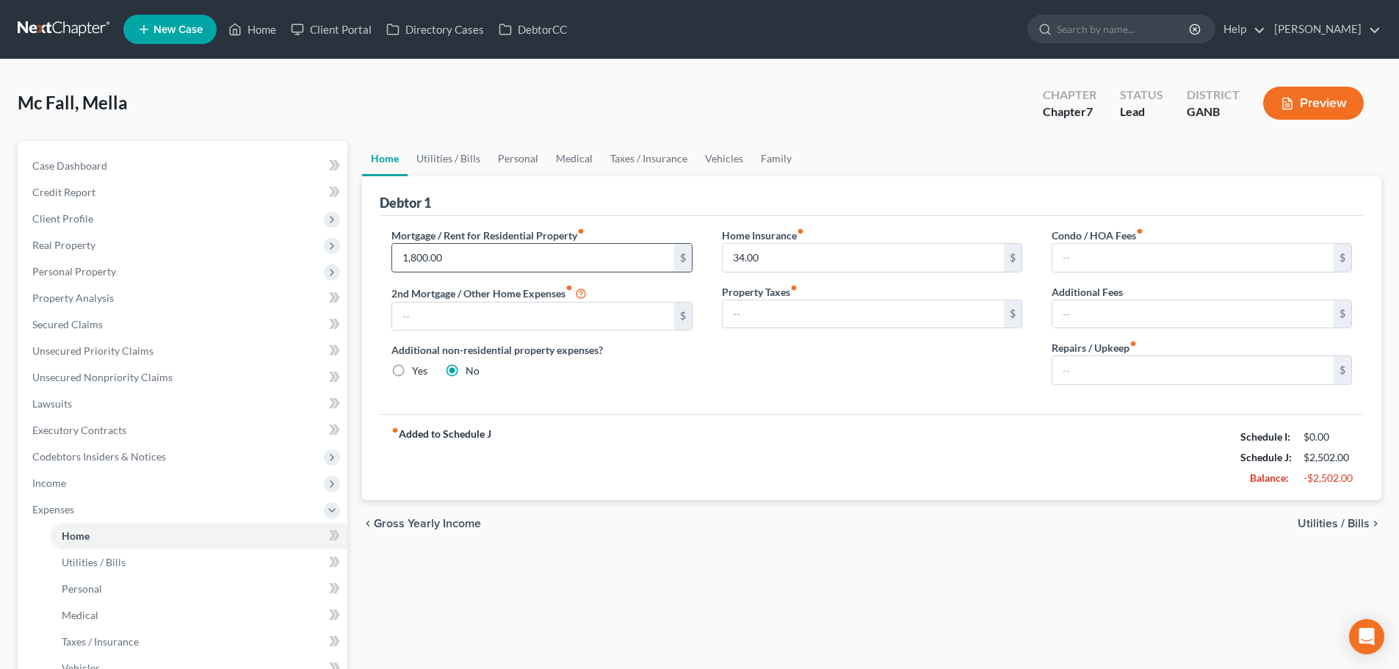
click at [485, 254] on input "1,800.00" at bounding box center [532, 258] width 281 height 28
type input "1,725.00"
click at [438, 156] on link "Utilities / Bills" at bounding box center [449, 158] width 82 height 35
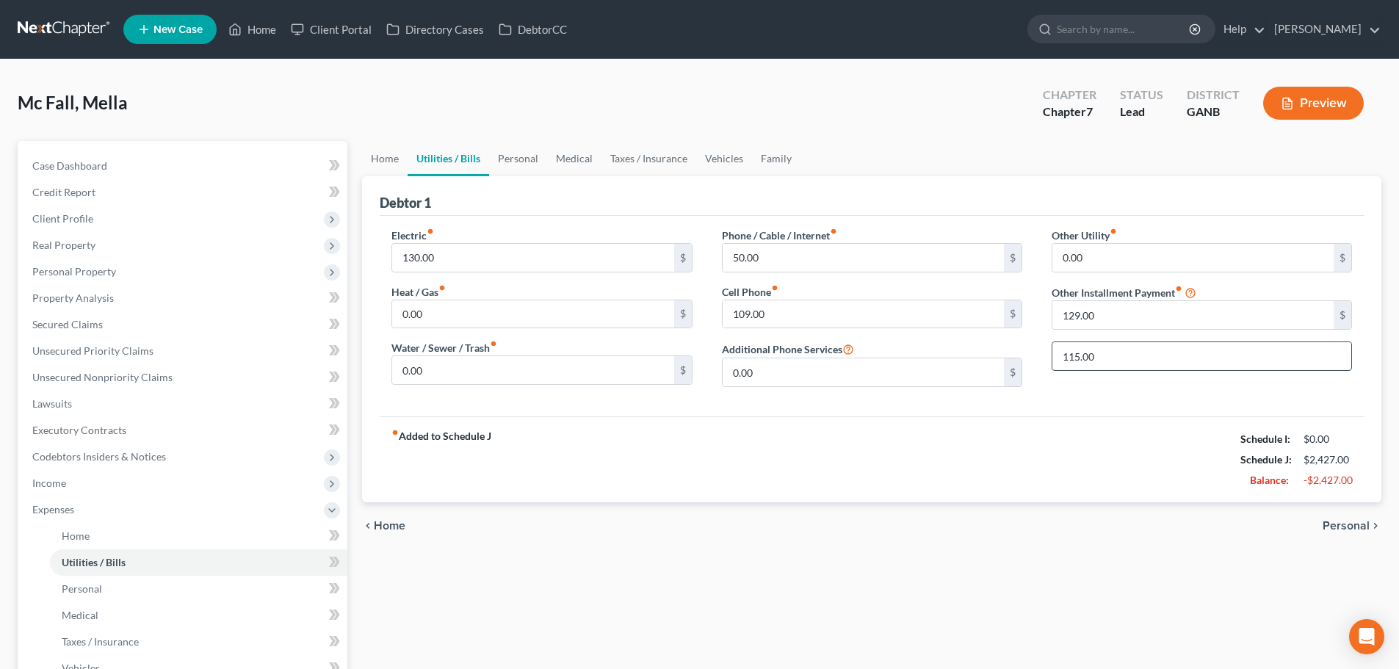
click at [1084, 358] on input "115.00" at bounding box center [1201, 356] width 299 height 28
click at [635, 153] on link "Taxes / Insurance" at bounding box center [648, 158] width 95 height 35
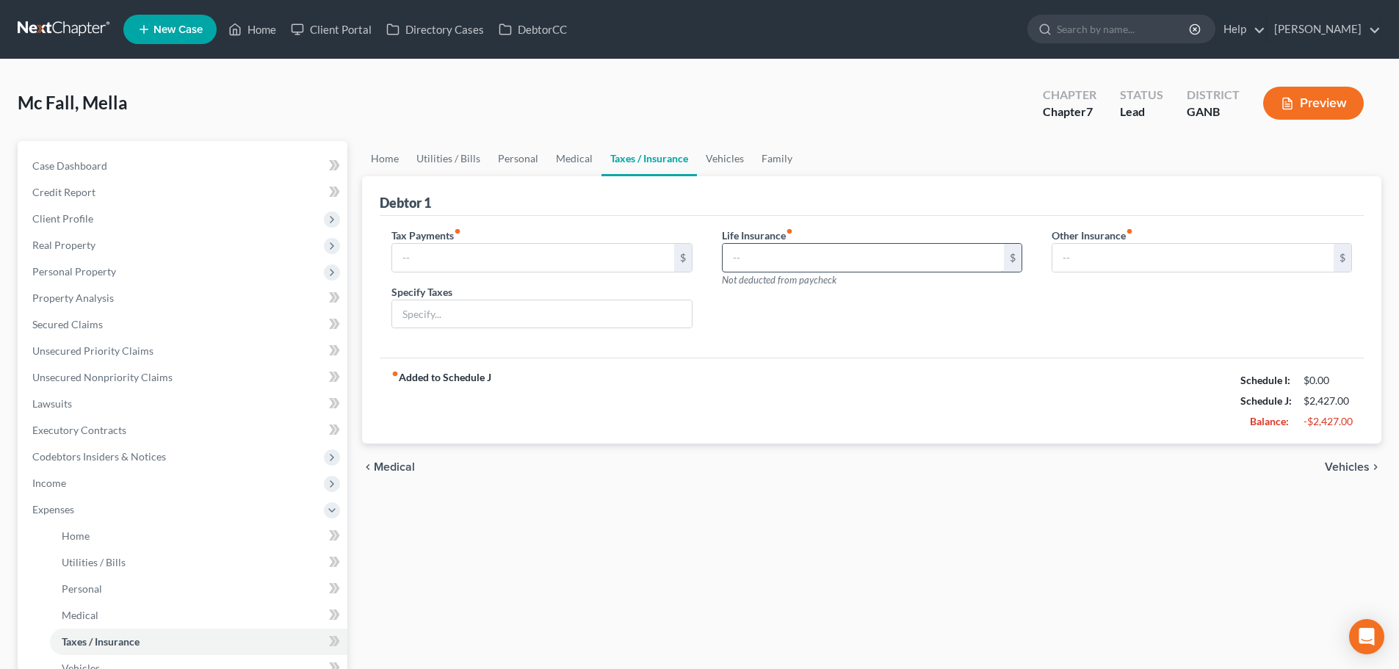
click at [831, 255] on input "text" at bounding box center [863, 258] width 281 height 28
type input "115.00"
click at [443, 157] on link "Utilities / Bills" at bounding box center [449, 158] width 82 height 35
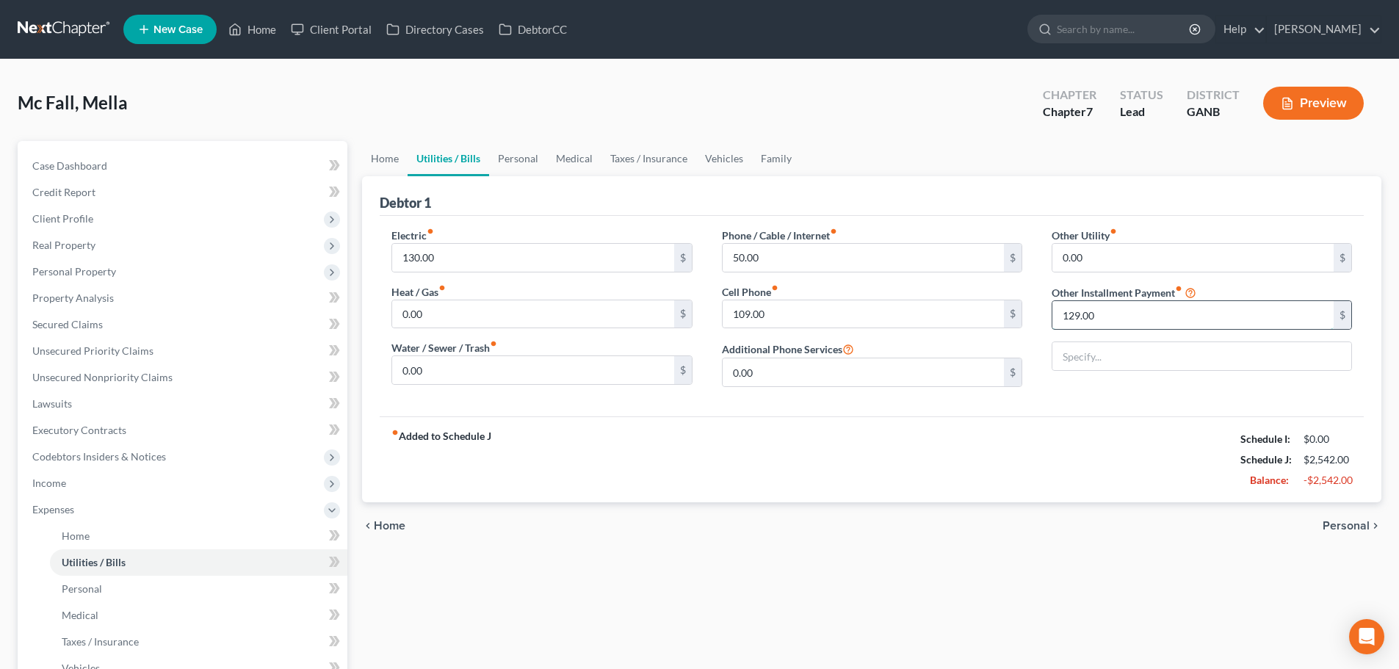
click at [1076, 320] on input "129.00" at bounding box center [1192, 315] width 281 height 28
click at [473, 370] on input "0.00" at bounding box center [532, 370] width 281 height 28
paste input "129"
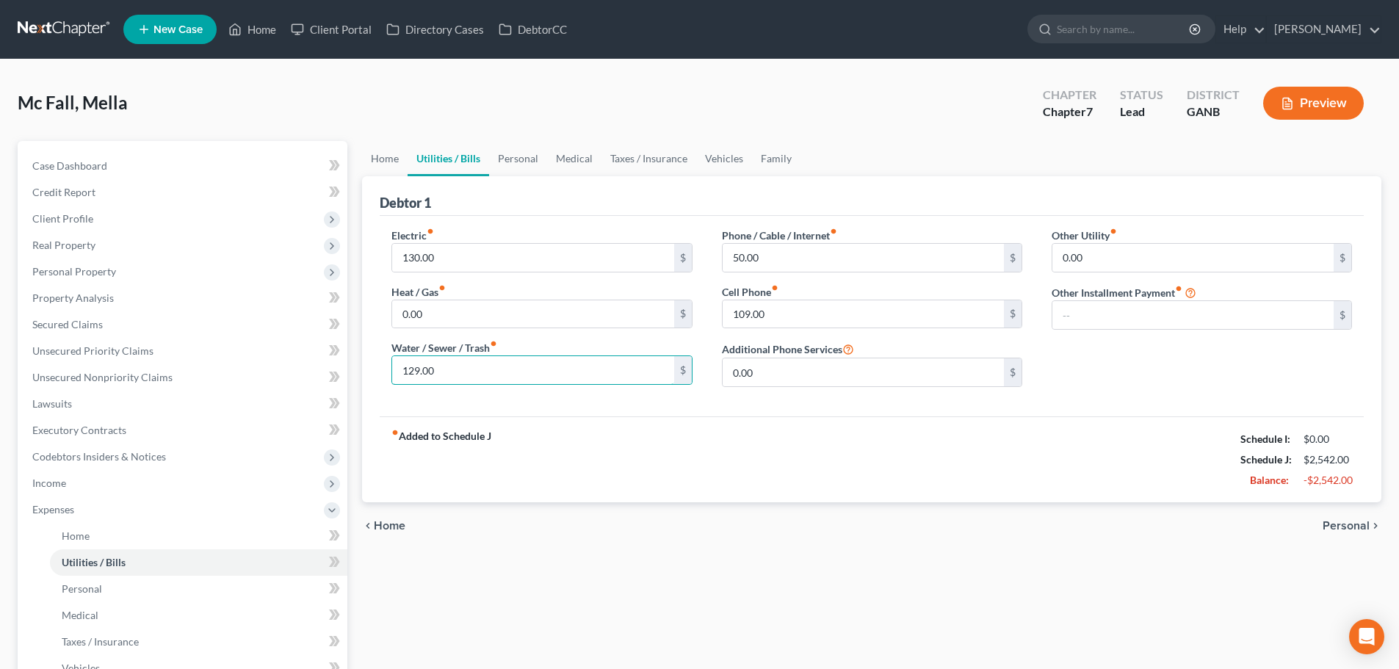
type input "129.00"
click at [865, 106] on div "Mc Fall, Mella Upgraded Chapter Chapter 7 Status Lead District GANB Preview" at bounding box center [700, 109] width 1364 height 64
click at [481, 264] on input "130.00" at bounding box center [532, 258] width 281 height 28
type input "70.00"
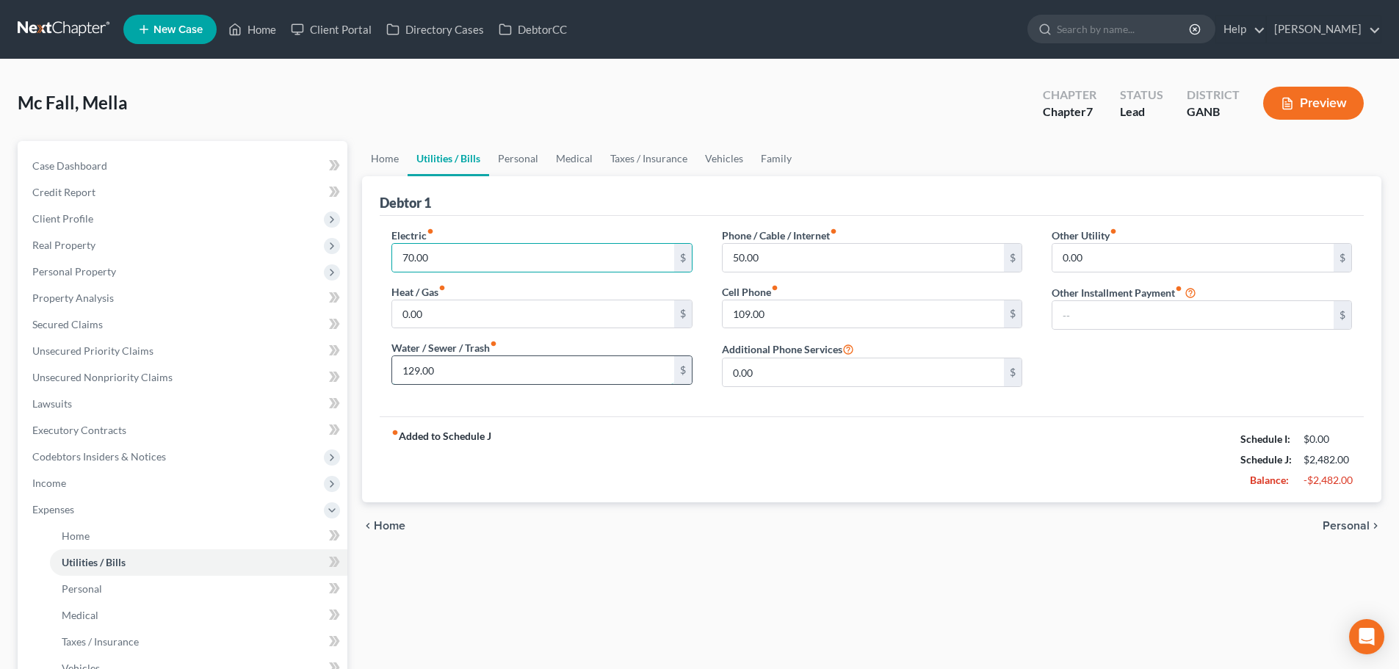
click at [551, 375] on input "129.00" at bounding box center [532, 370] width 281 height 28
click at [470, 372] on input "129.00" at bounding box center [532, 370] width 281 height 28
type input "4"
type input "52.00"
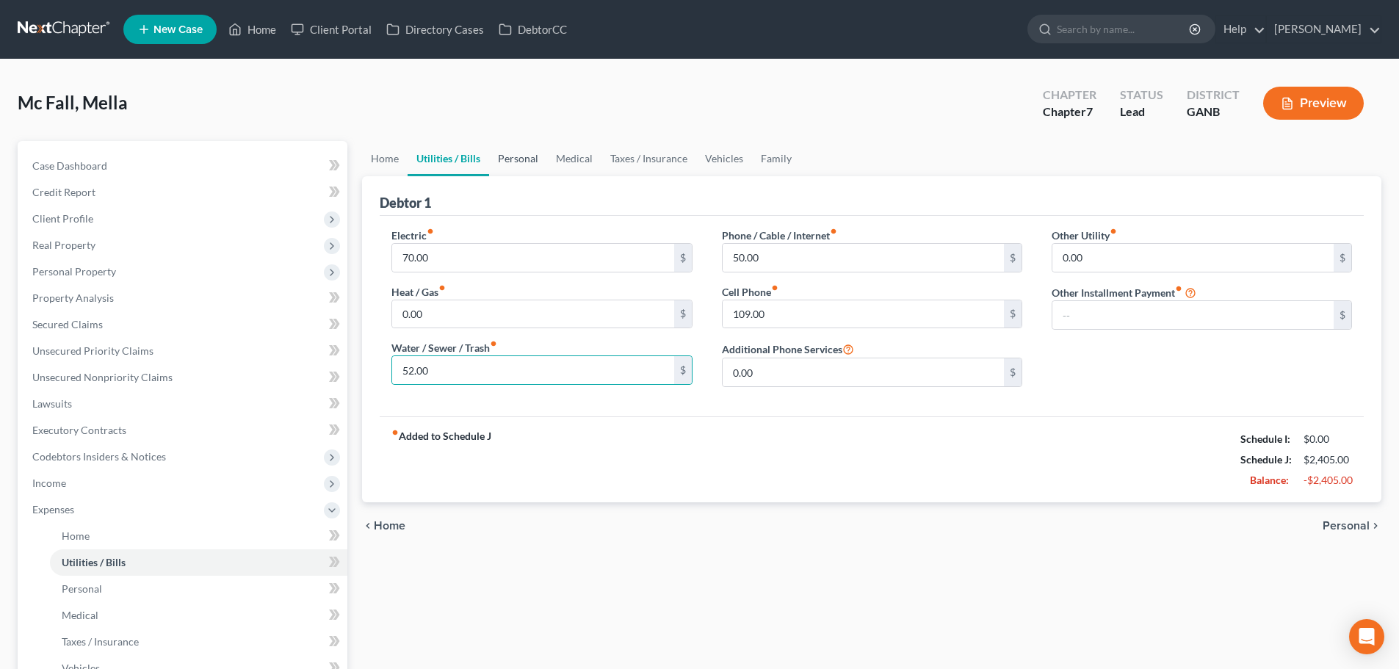
click at [529, 161] on link "Personal" at bounding box center [518, 158] width 58 height 35
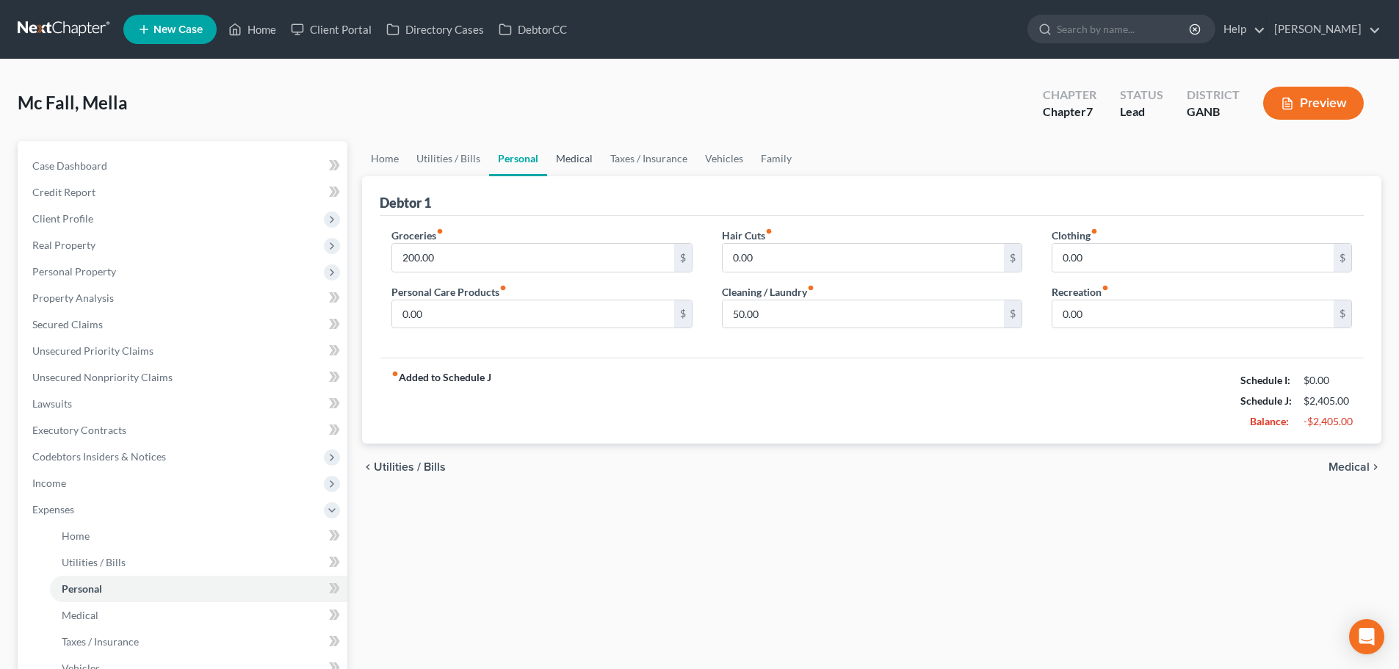
click at [582, 156] on link "Medical" at bounding box center [574, 158] width 54 height 35
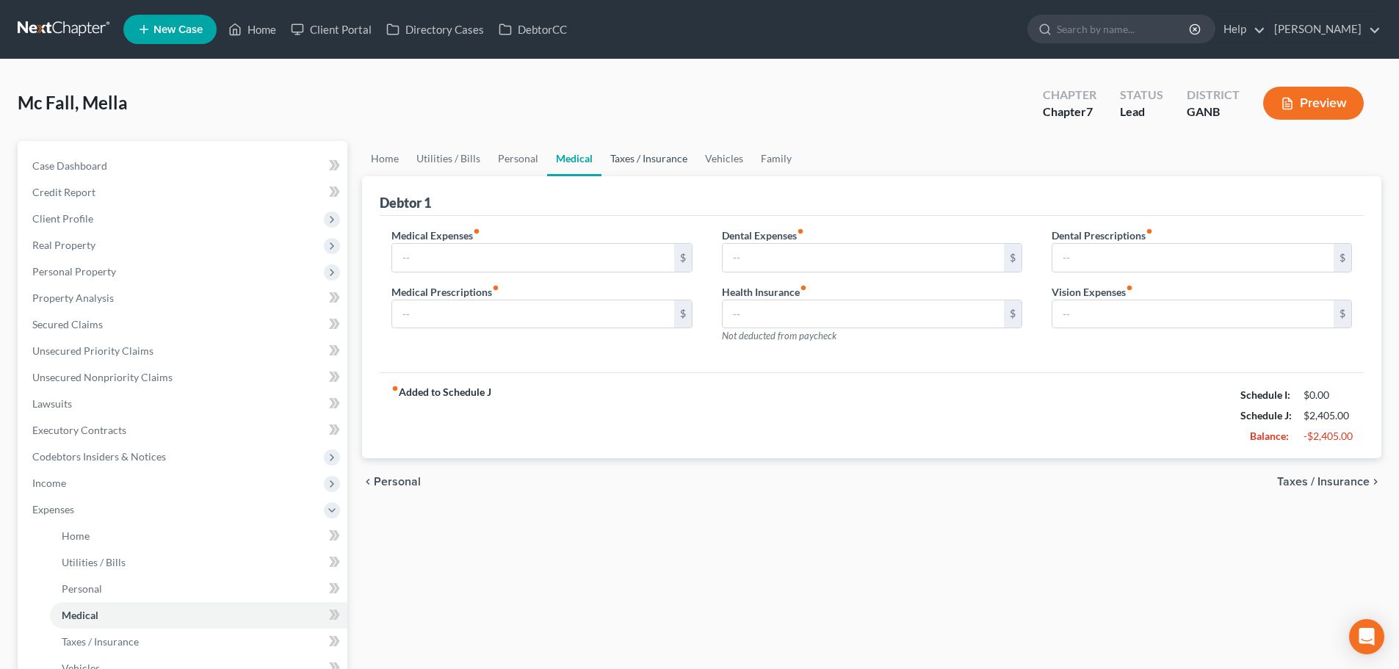
click at [618, 162] on link "Taxes / Insurance" at bounding box center [648, 158] width 95 height 35
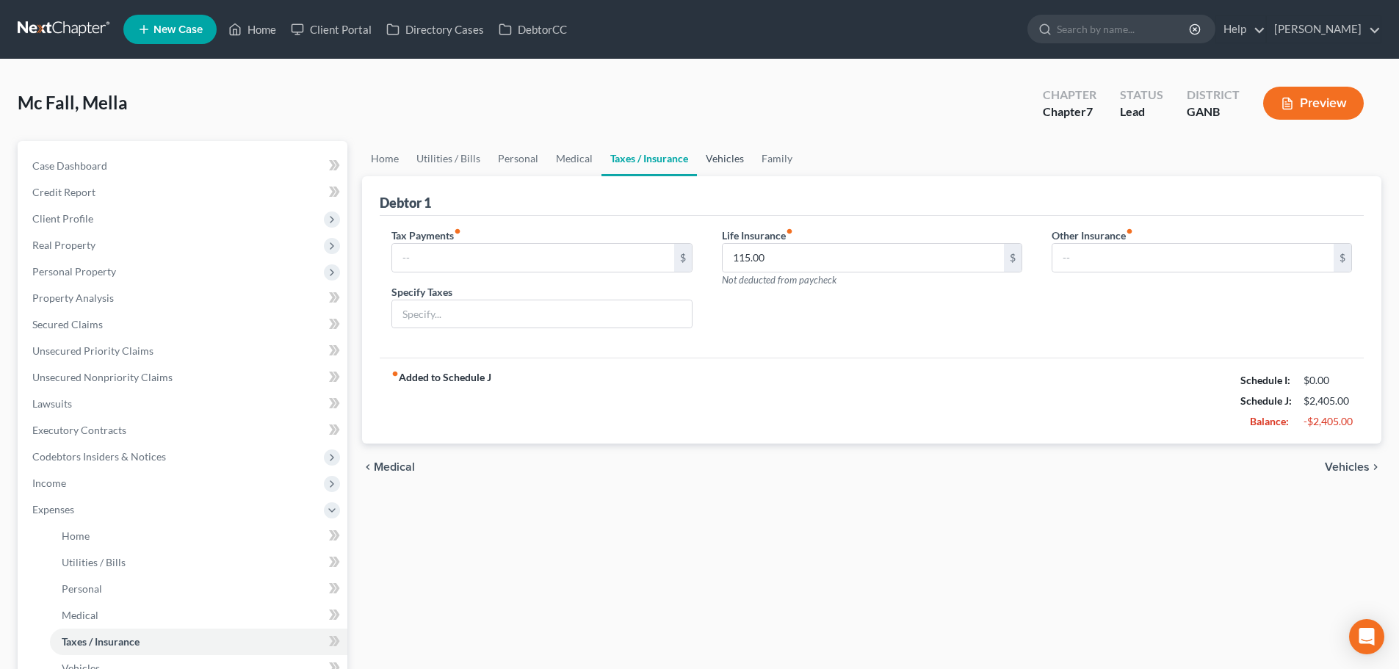
click at [724, 156] on link "Vehicles" at bounding box center [725, 158] width 56 height 35
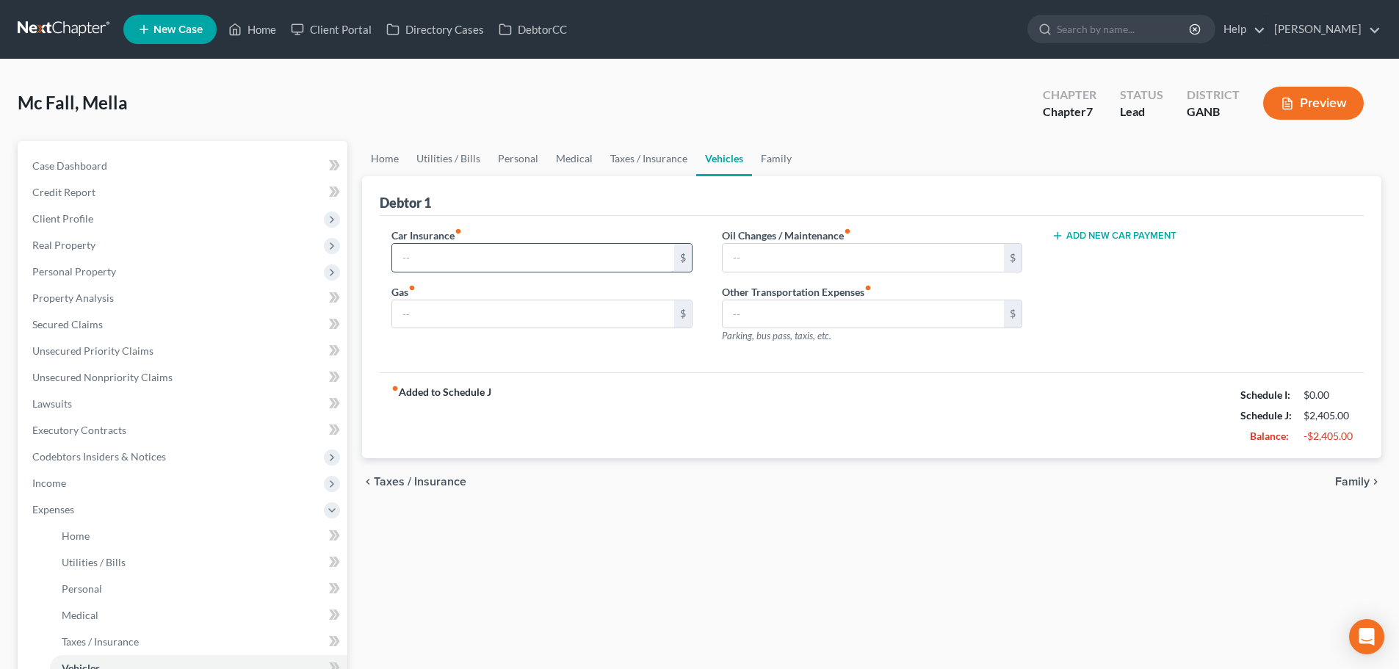
click at [563, 245] on input "text" at bounding box center [532, 258] width 281 height 28
type input "130.00"
drag, startPoint x: 516, startPoint y: 306, endPoint x: 546, endPoint y: 303, distance: 30.3
click at [516, 306] on input "text" at bounding box center [532, 314] width 281 height 28
click at [626, 316] on input "text" at bounding box center [532, 314] width 281 height 28
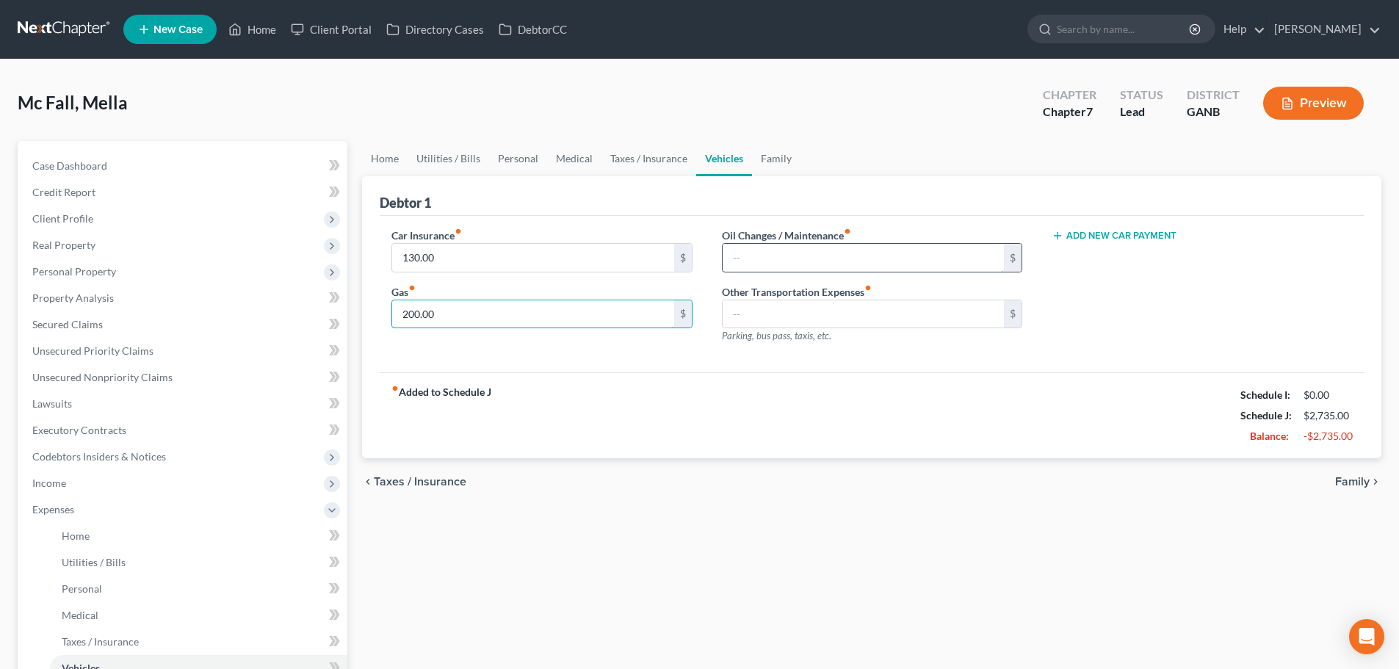
type input "200.00"
click at [861, 259] on input "text" at bounding box center [863, 258] width 281 height 28
type input "34.00"
click at [767, 162] on link "Family" at bounding box center [776, 158] width 48 height 35
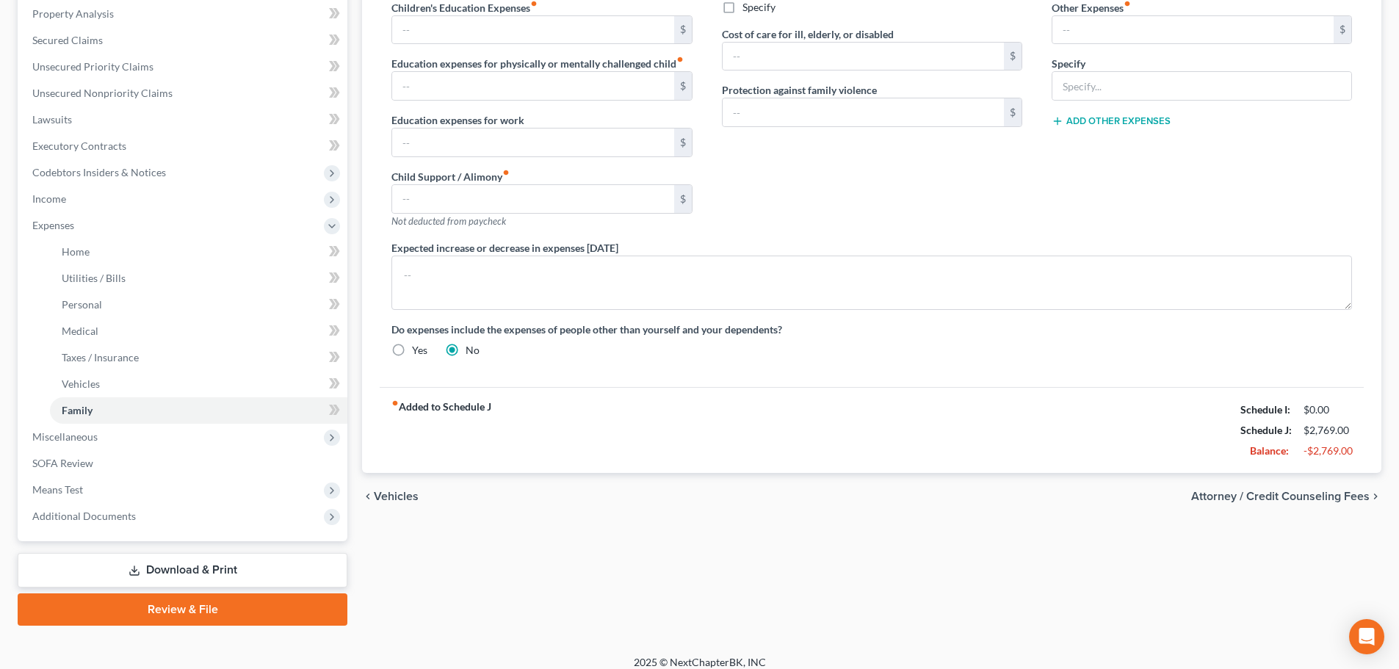
scroll to position [297, 0]
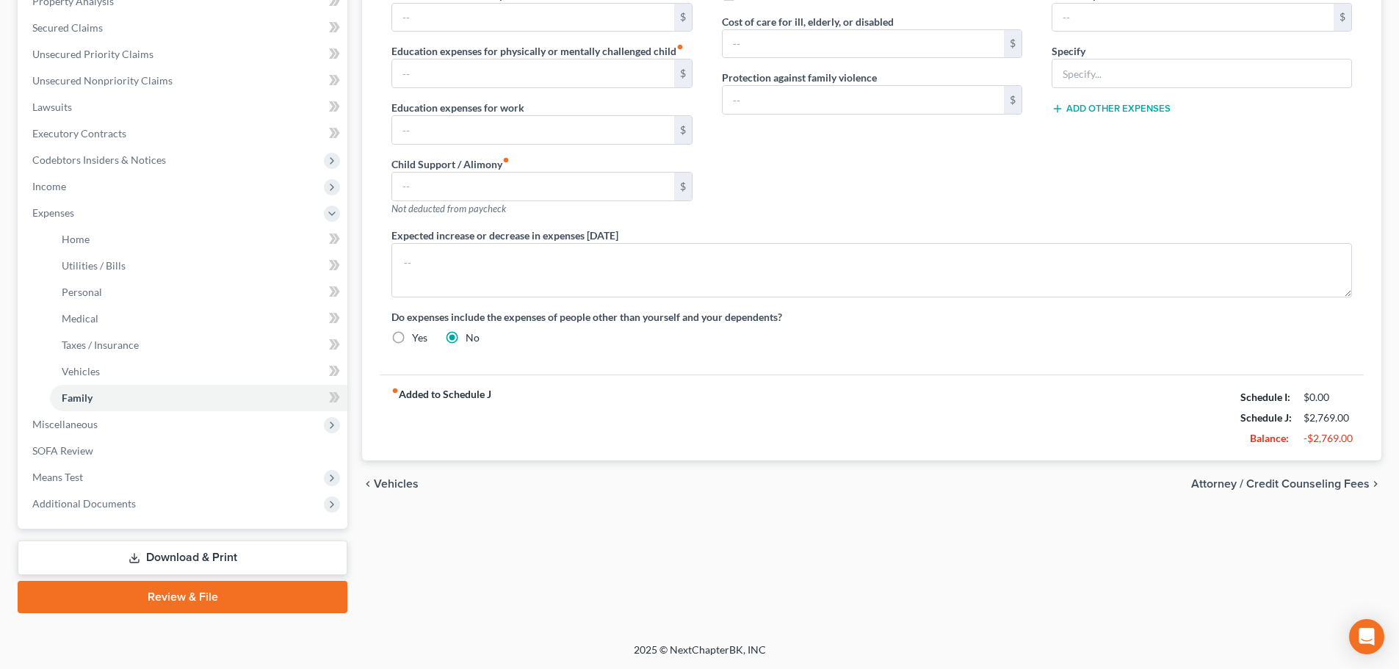
click at [1261, 478] on span "Attorney / Credit Counseling Fees" at bounding box center [1280, 484] width 178 height 12
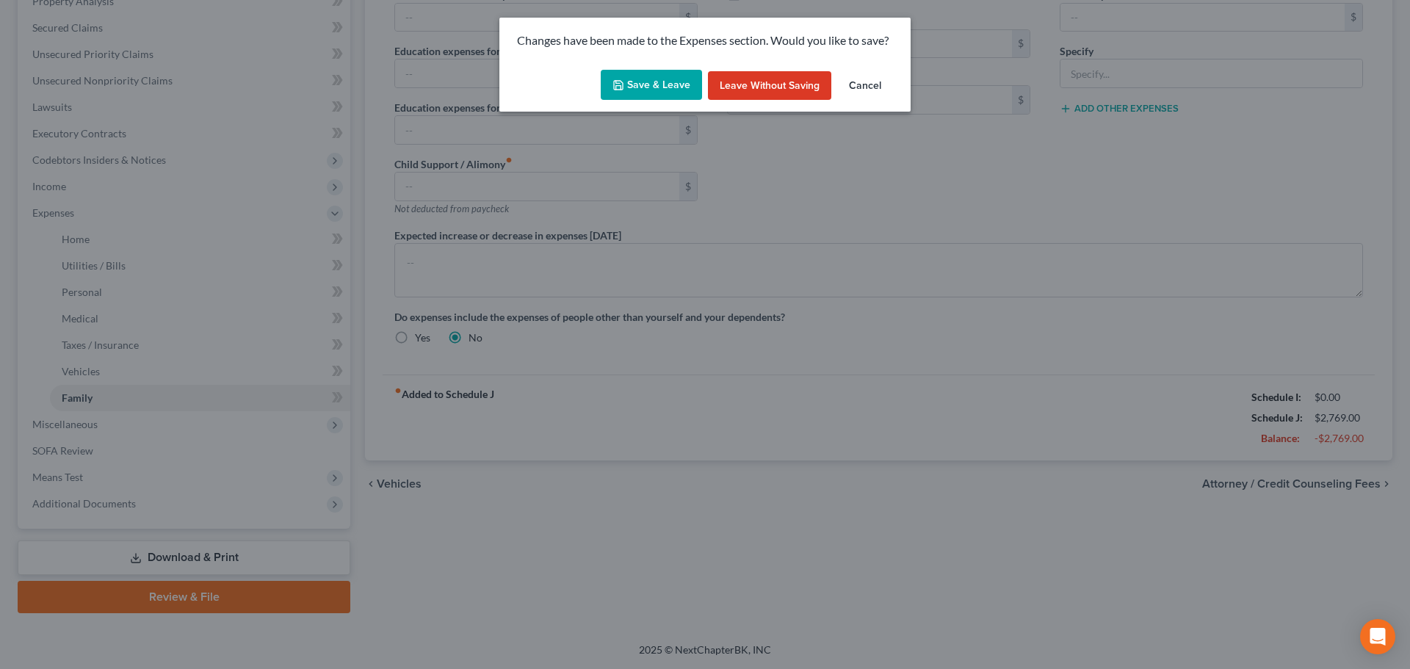
click at [637, 89] on button "Save & Leave" at bounding box center [651, 85] width 101 height 31
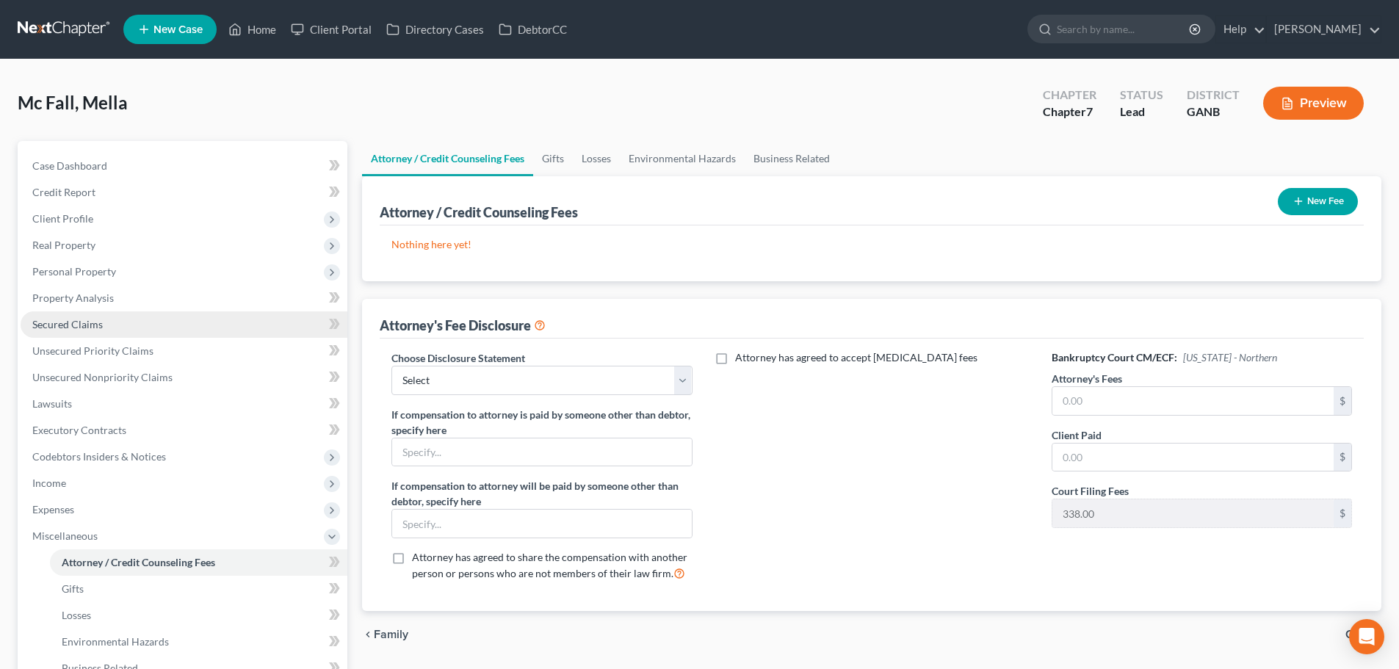
click at [142, 325] on link "Secured Claims" at bounding box center [184, 324] width 327 height 26
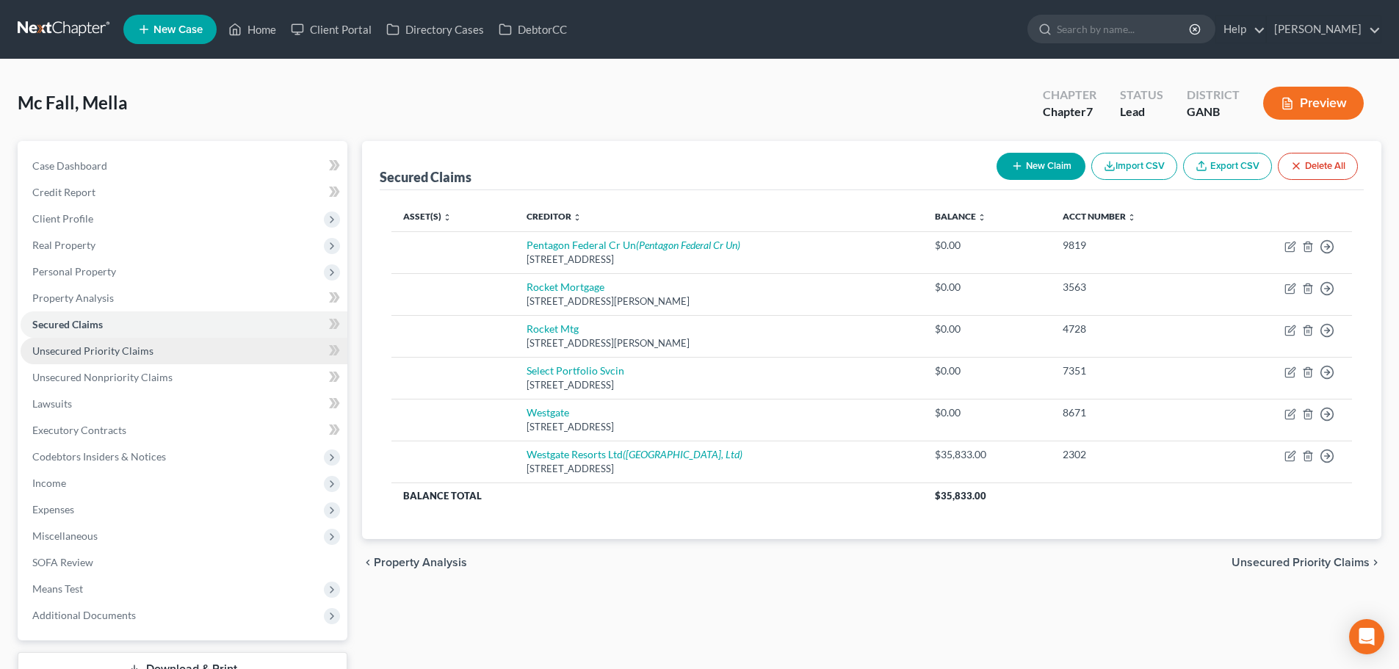
click at [161, 340] on link "Unsecured Priority Claims" at bounding box center [184, 351] width 327 height 26
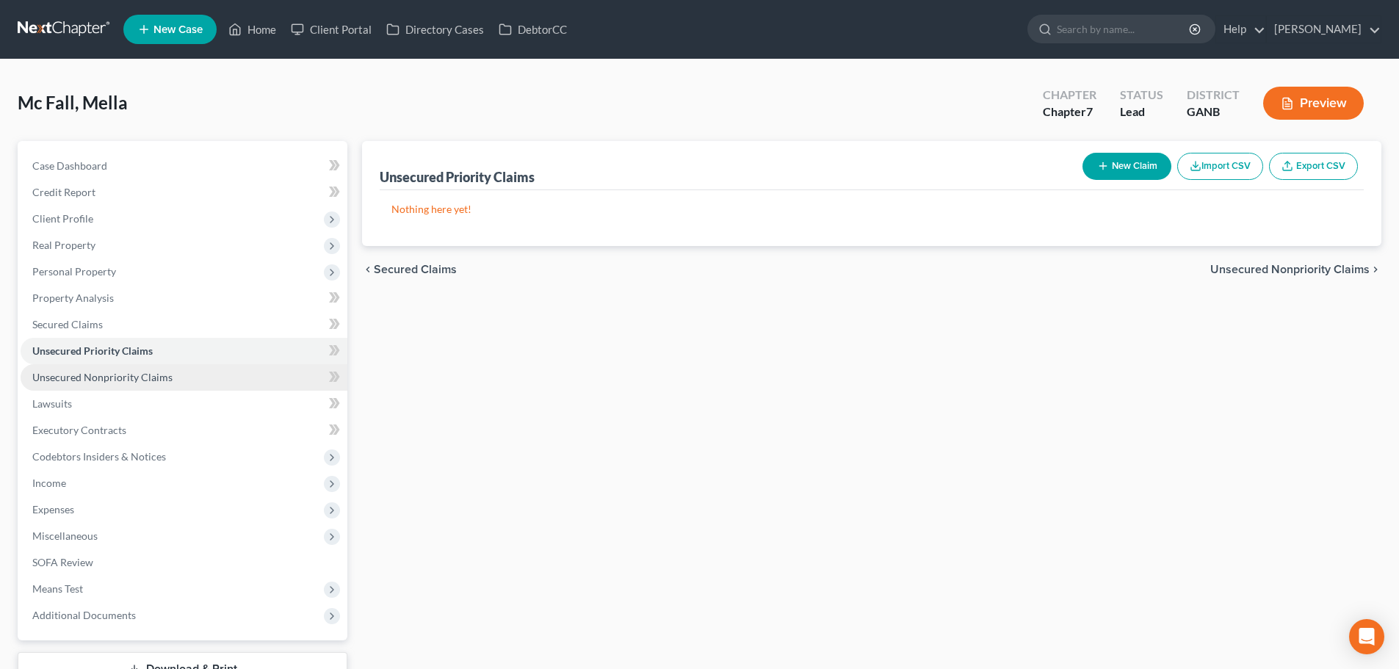
click at [160, 380] on span "Unsecured Nonpriority Claims" at bounding box center [102, 377] width 140 height 12
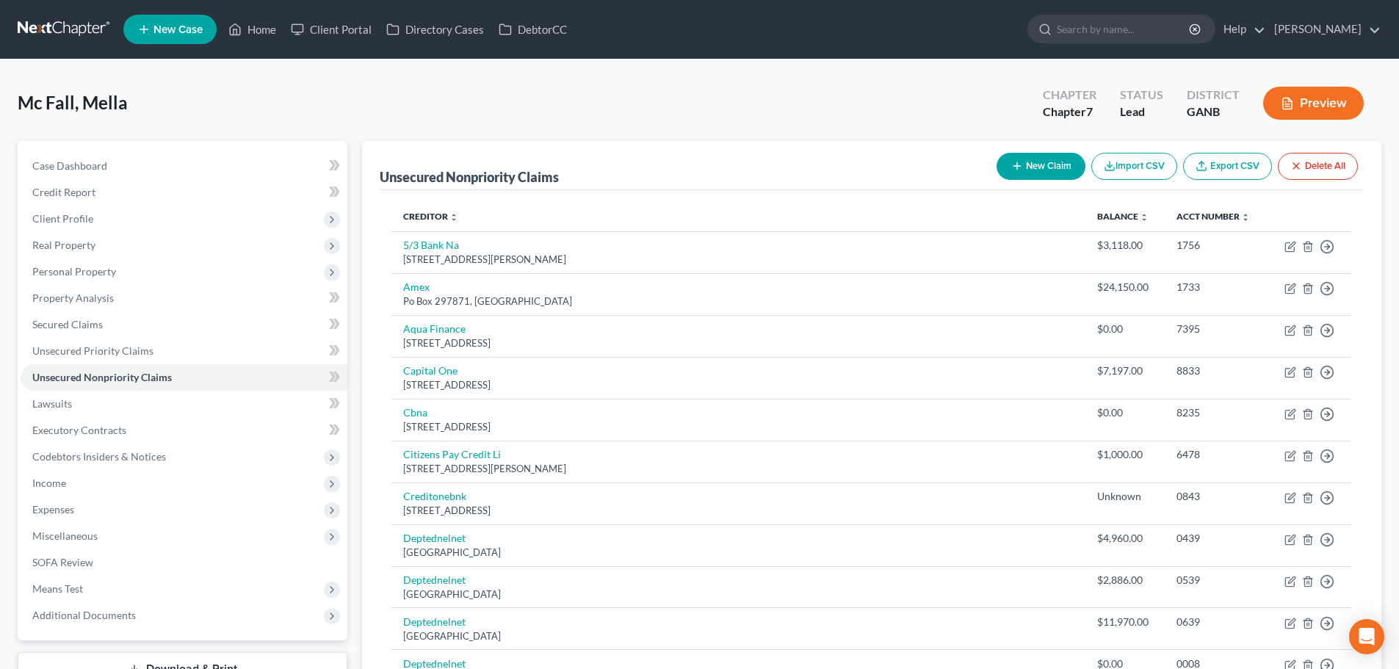
click at [54, 27] on link at bounding box center [65, 29] width 94 height 26
